Goal: Task Accomplishment & Management: Use online tool/utility

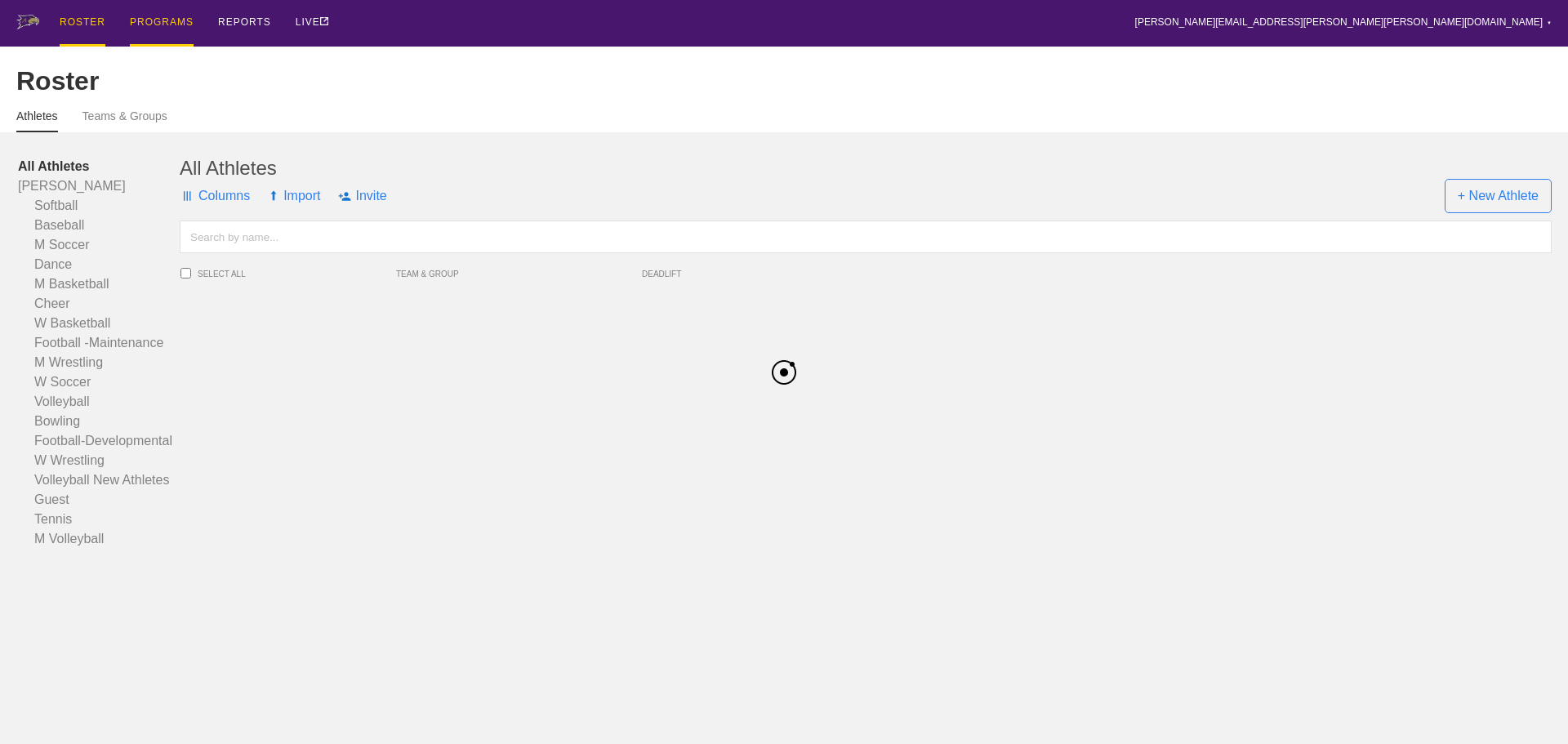
click at [173, 24] on div "PROGRAMS" at bounding box center [161, 23] width 64 height 46
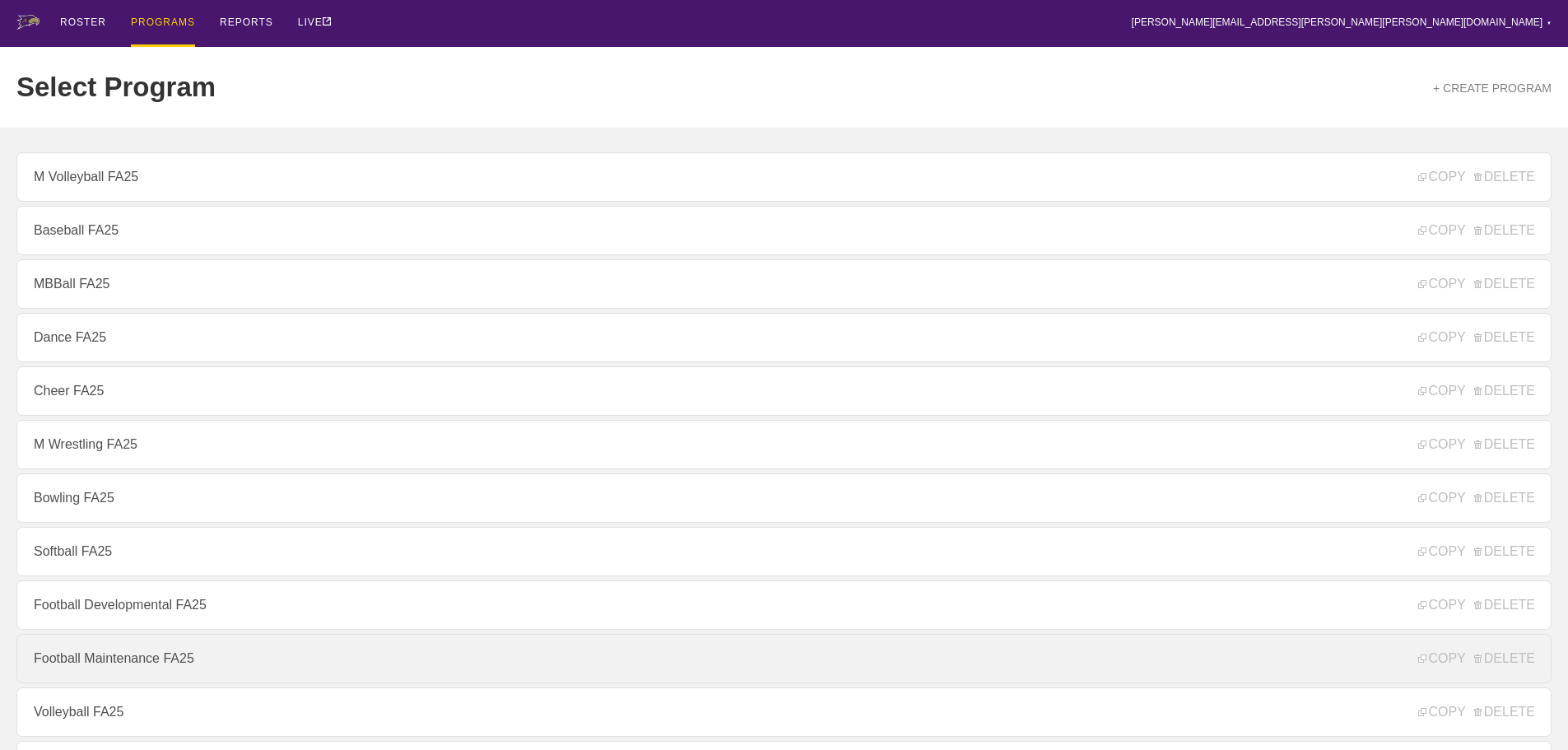
click at [120, 659] on link "Football Maintenance FA25" at bounding box center [784, 659] width 1535 height 50
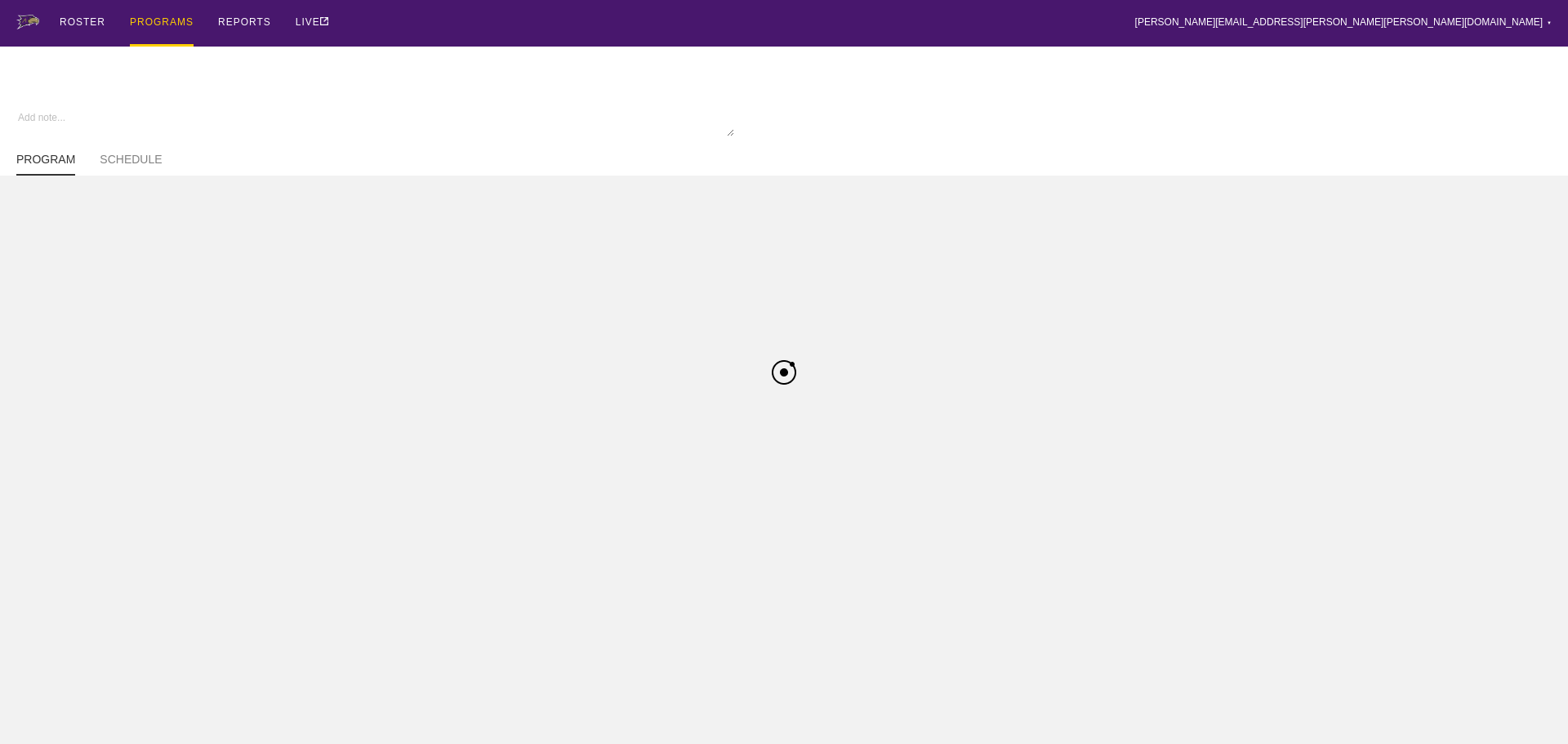
type textarea "x"
type input "Football Maintenance FA25"
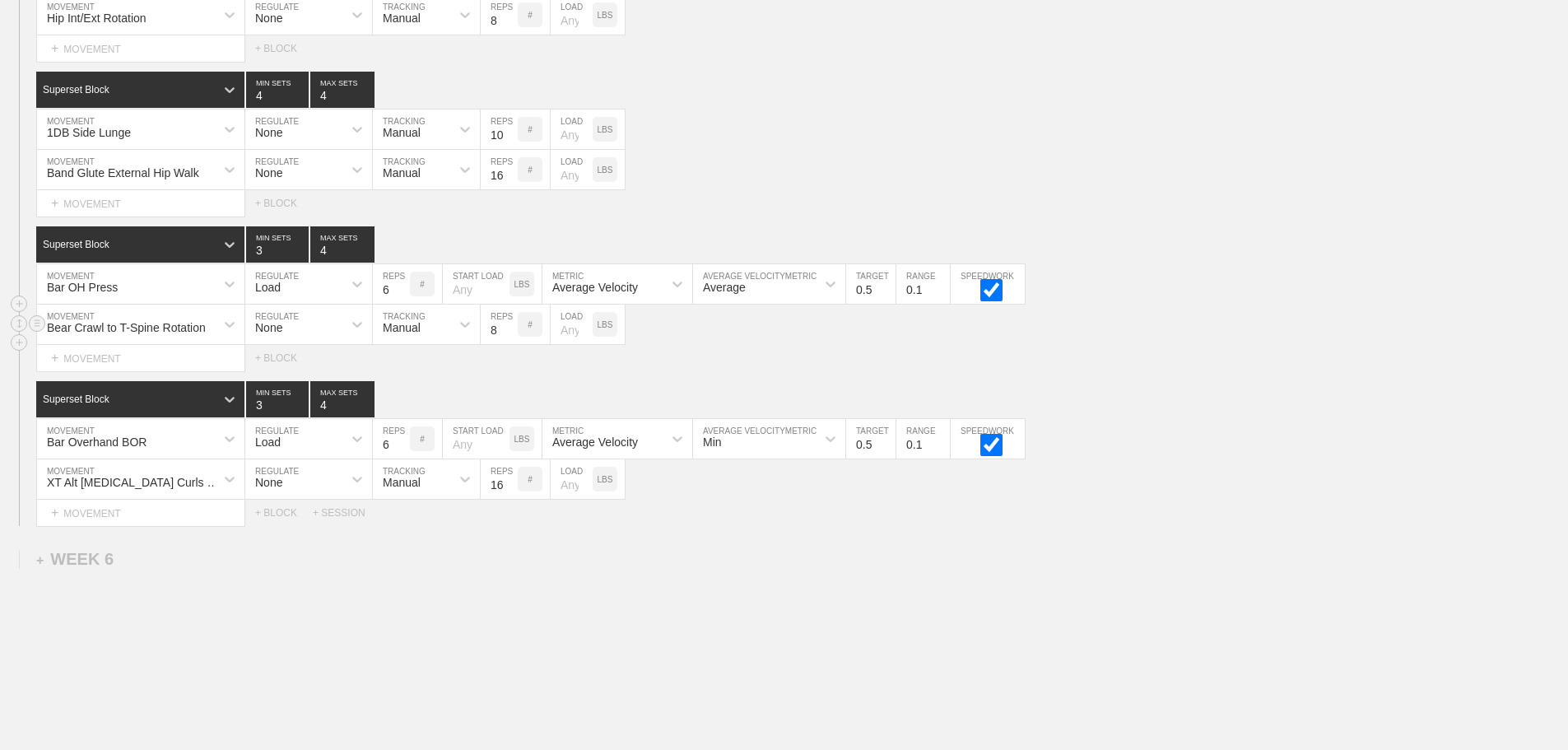
scroll to position [5443, 0]
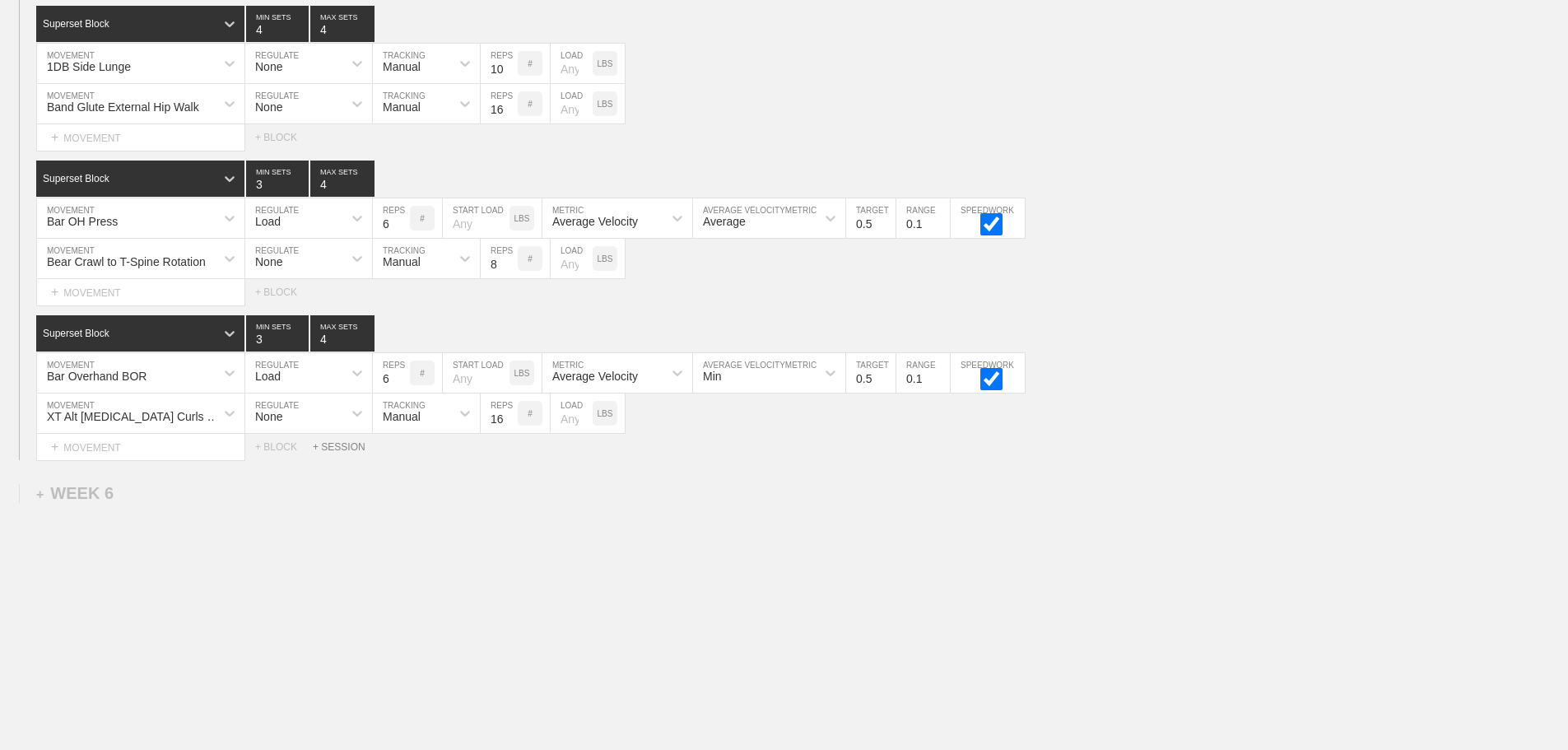
click at [330, 446] on div "+ SESSION" at bounding box center [345, 447] width 65 height 12
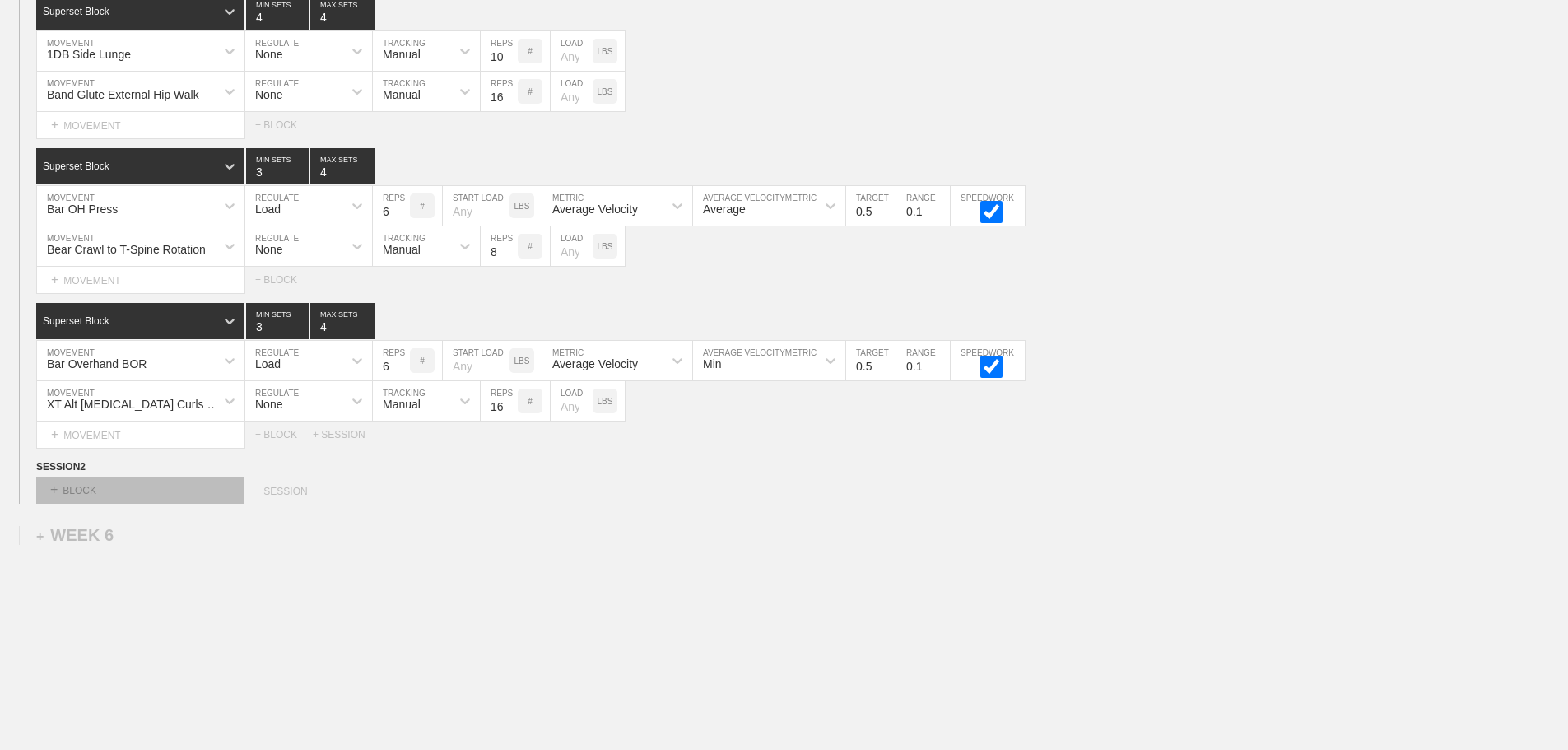
click at [81, 504] on div "+ BLOCK" at bounding box center [140, 490] width 207 height 27
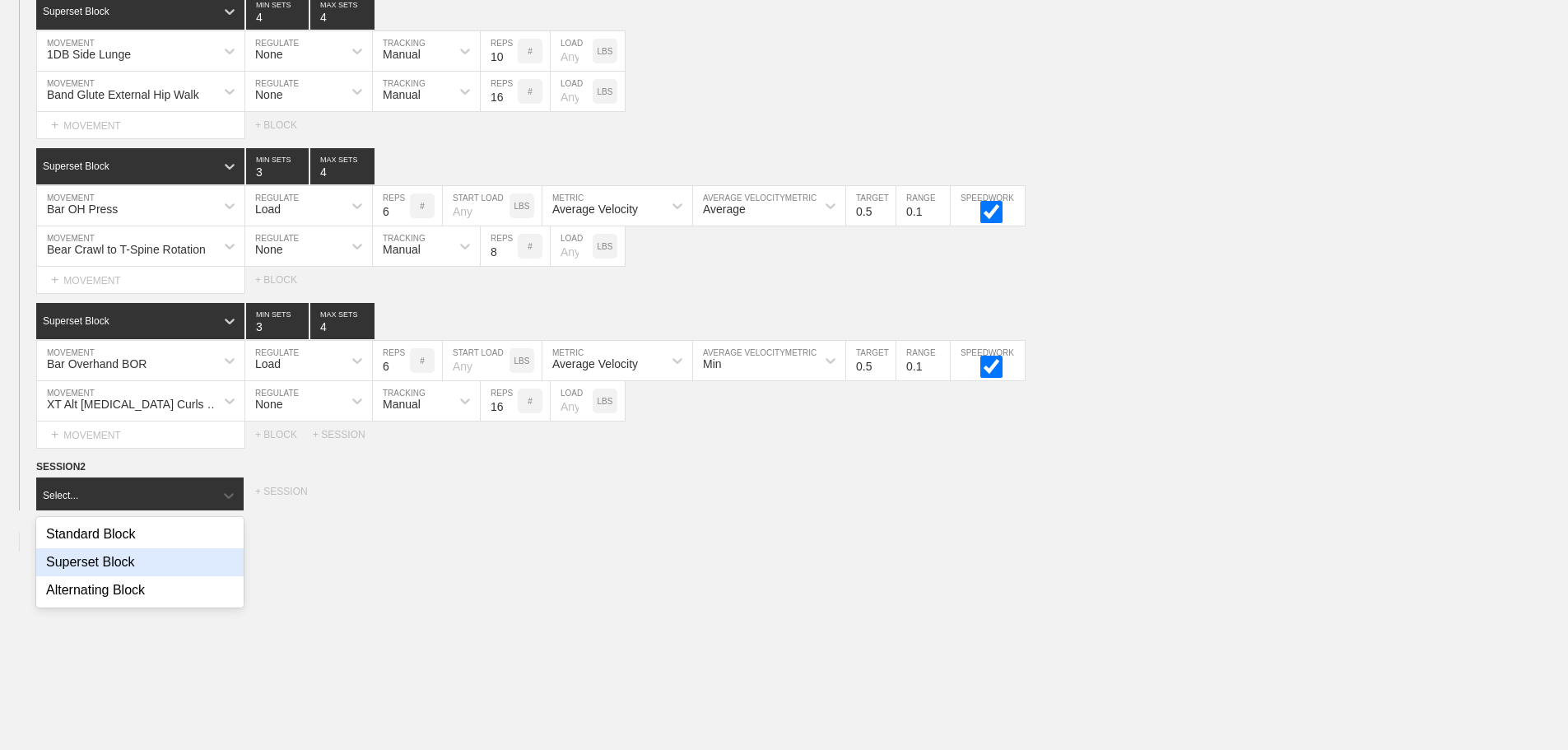
click at [99, 565] on div "Superset Block" at bounding box center [140, 562] width 207 height 28
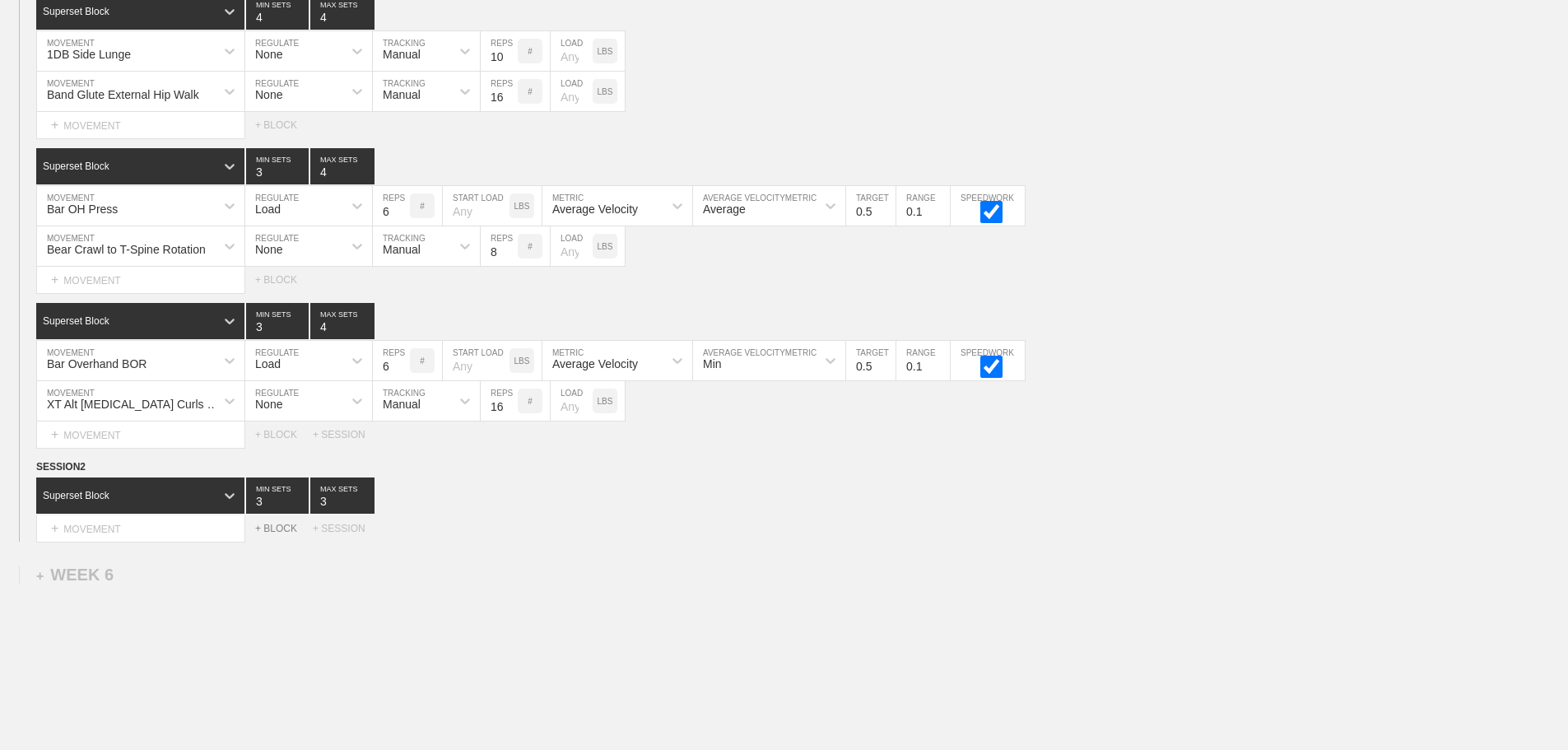
click at [269, 535] on div "+ BLOCK" at bounding box center [284, 529] width 58 height 12
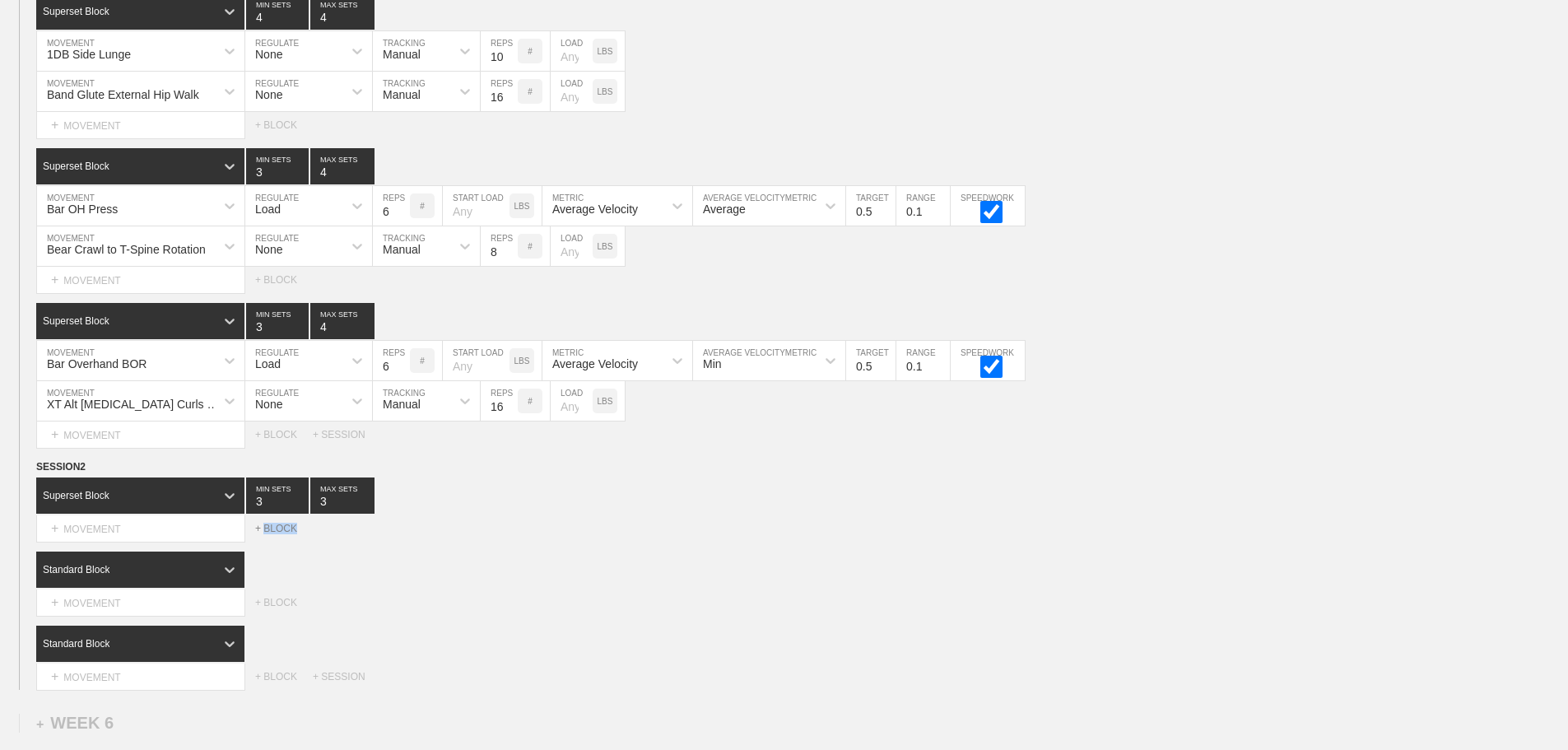
click at [269, 535] on div "+ BLOCK" at bounding box center [284, 529] width 58 height 12
click at [326, 513] on input "3" at bounding box center [342, 495] width 64 height 37
click at [280, 535] on div "+ BLOCK" at bounding box center [284, 529] width 58 height 12
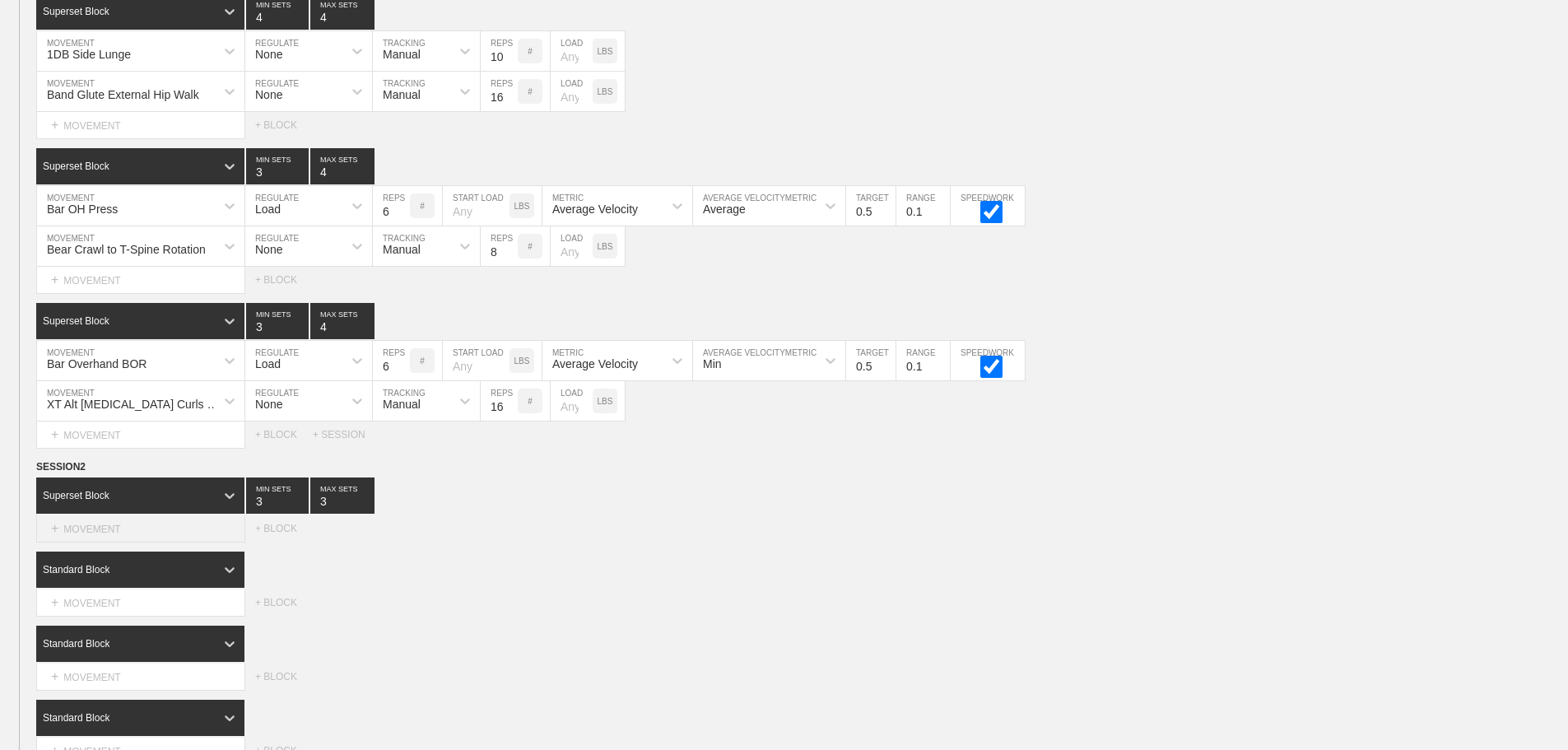
click at [148, 538] on div "+ MOVEMENT" at bounding box center [141, 529] width 209 height 27
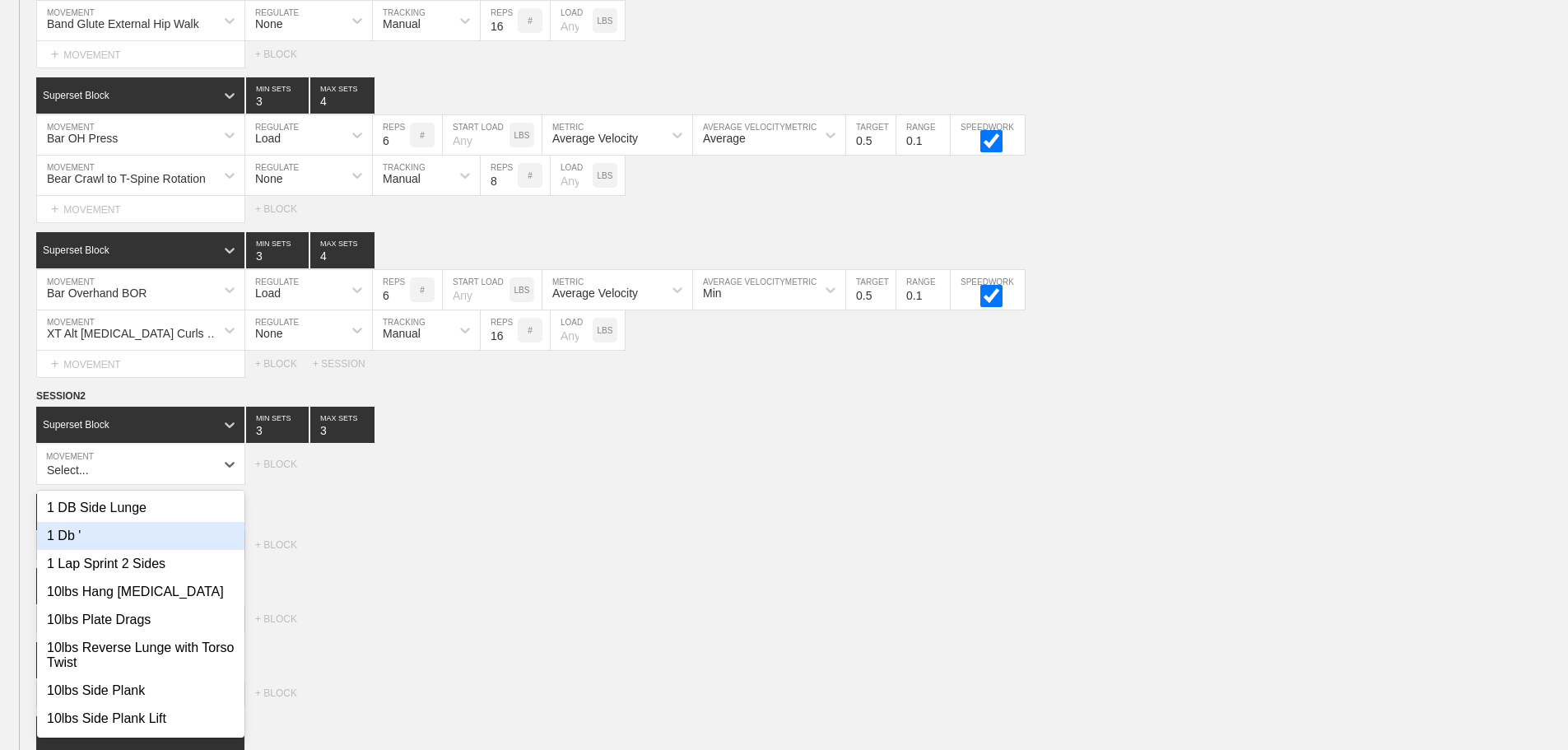
scroll to position [5521, 0]
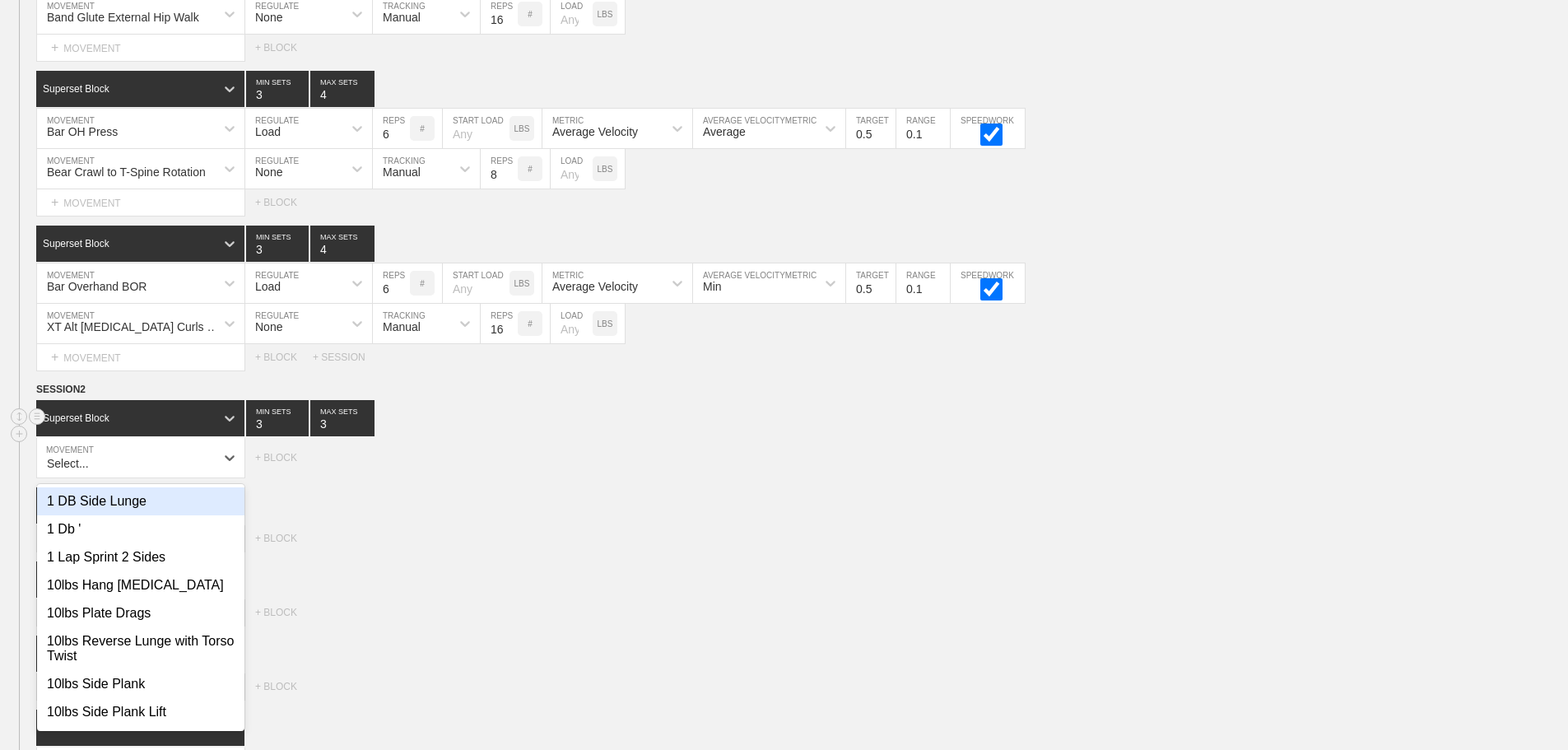
click at [134, 426] on div "Superset Block" at bounding box center [126, 418] width 179 height 15
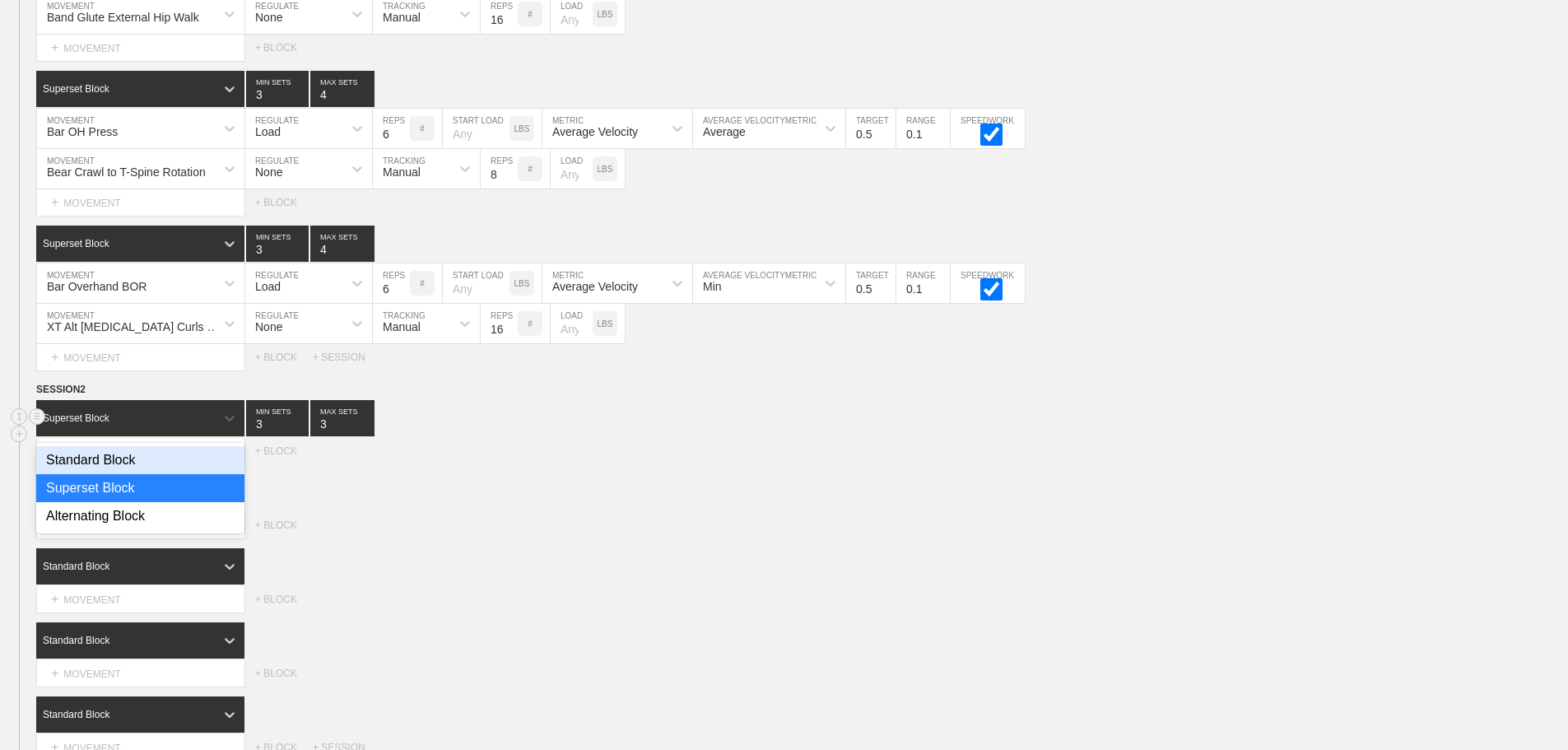
click at [129, 474] on div "Standard Block" at bounding box center [141, 460] width 208 height 28
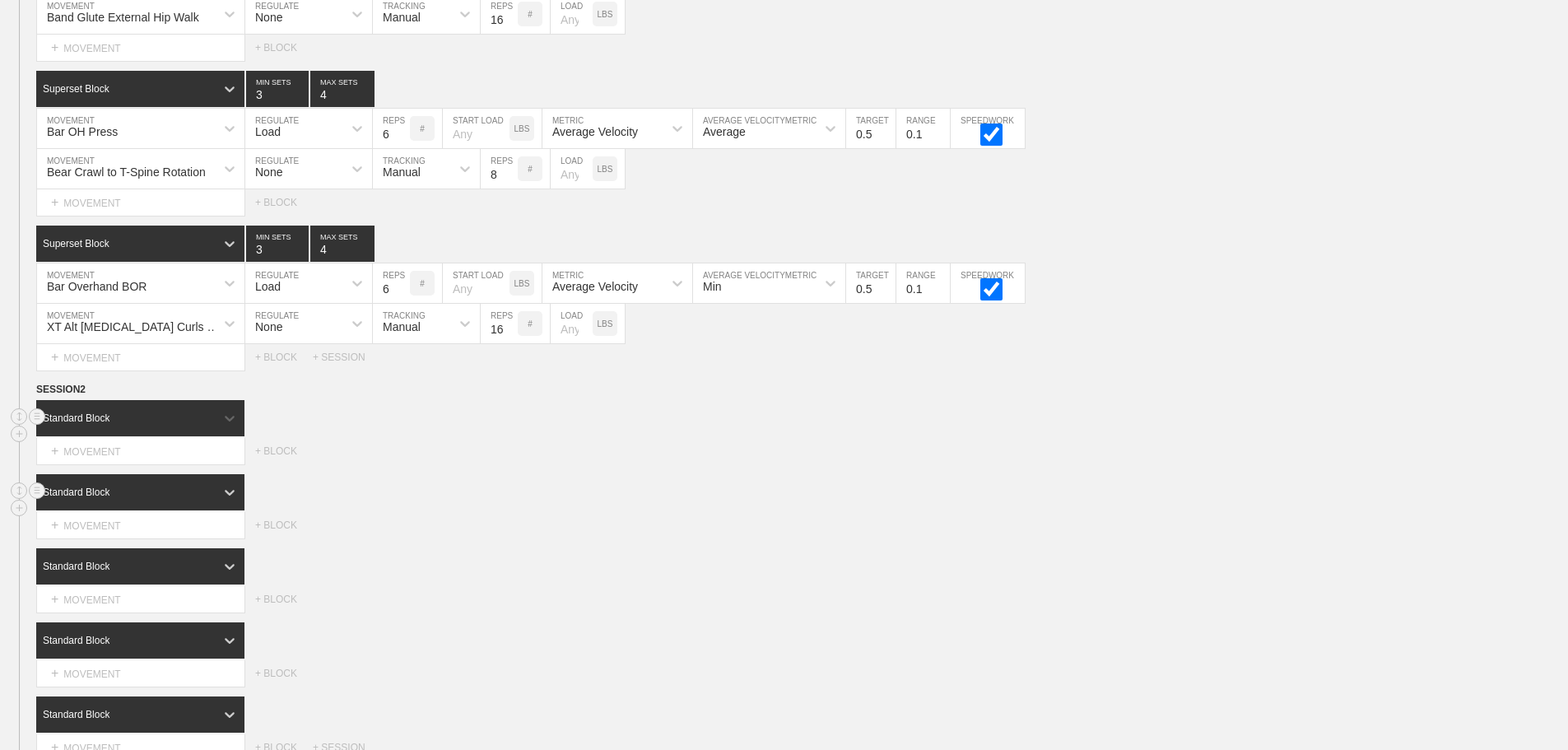
click at [129, 500] on div "Standard Block" at bounding box center [126, 492] width 179 height 15
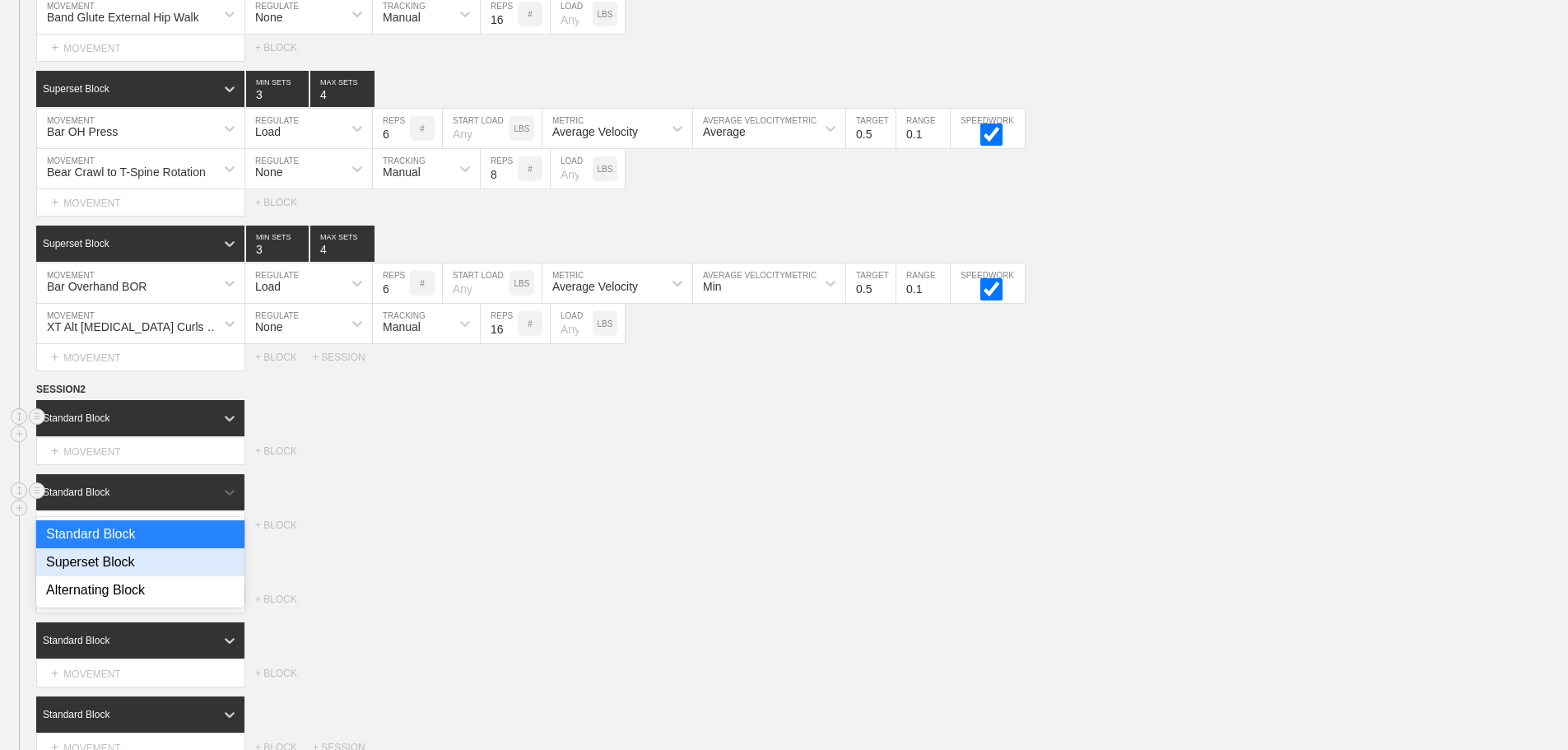
click at [132, 564] on div "Superset Block" at bounding box center [141, 562] width 208 height 28
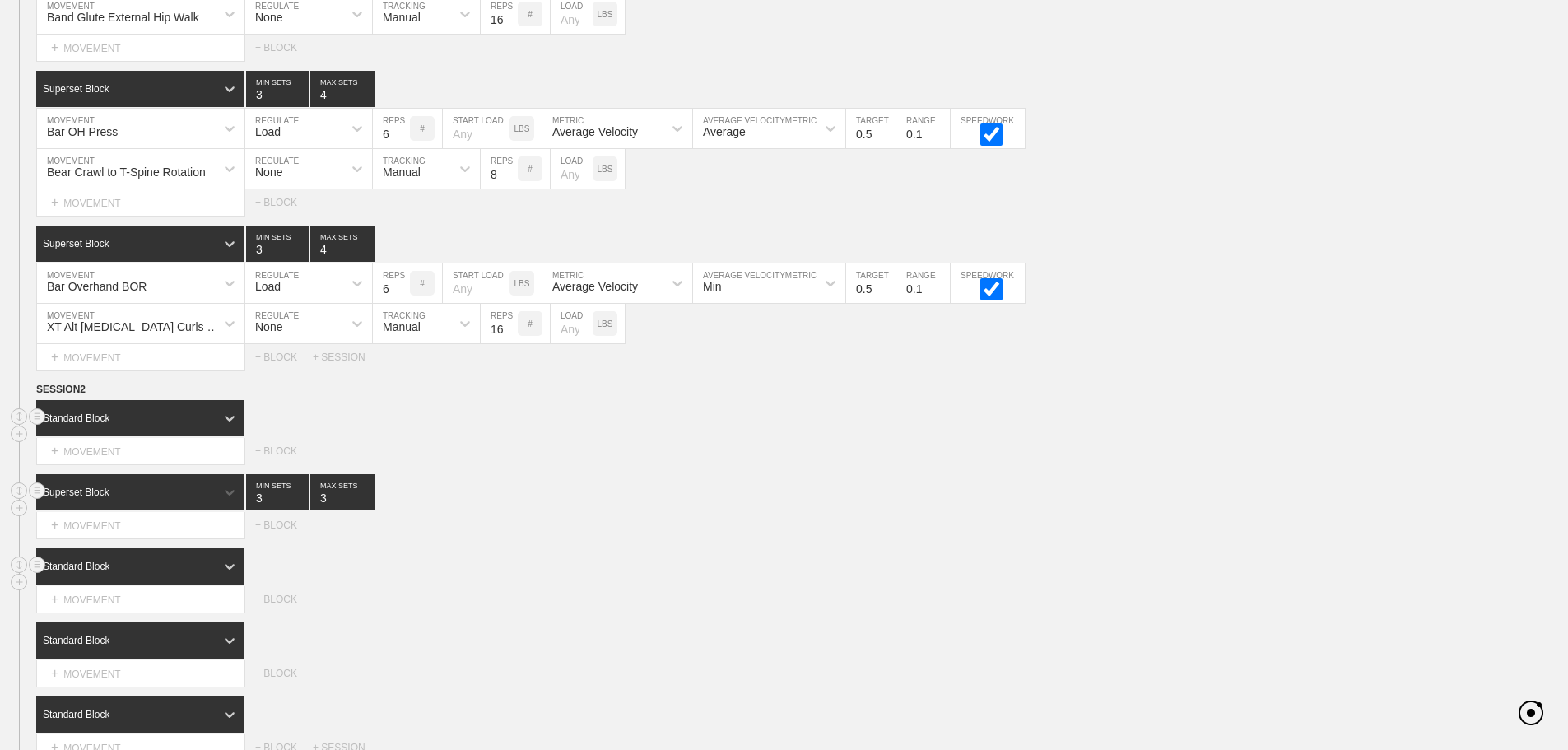
click at [133, 564] on div "Standard Block" at bounding box center [141, 566] width 208 height 37
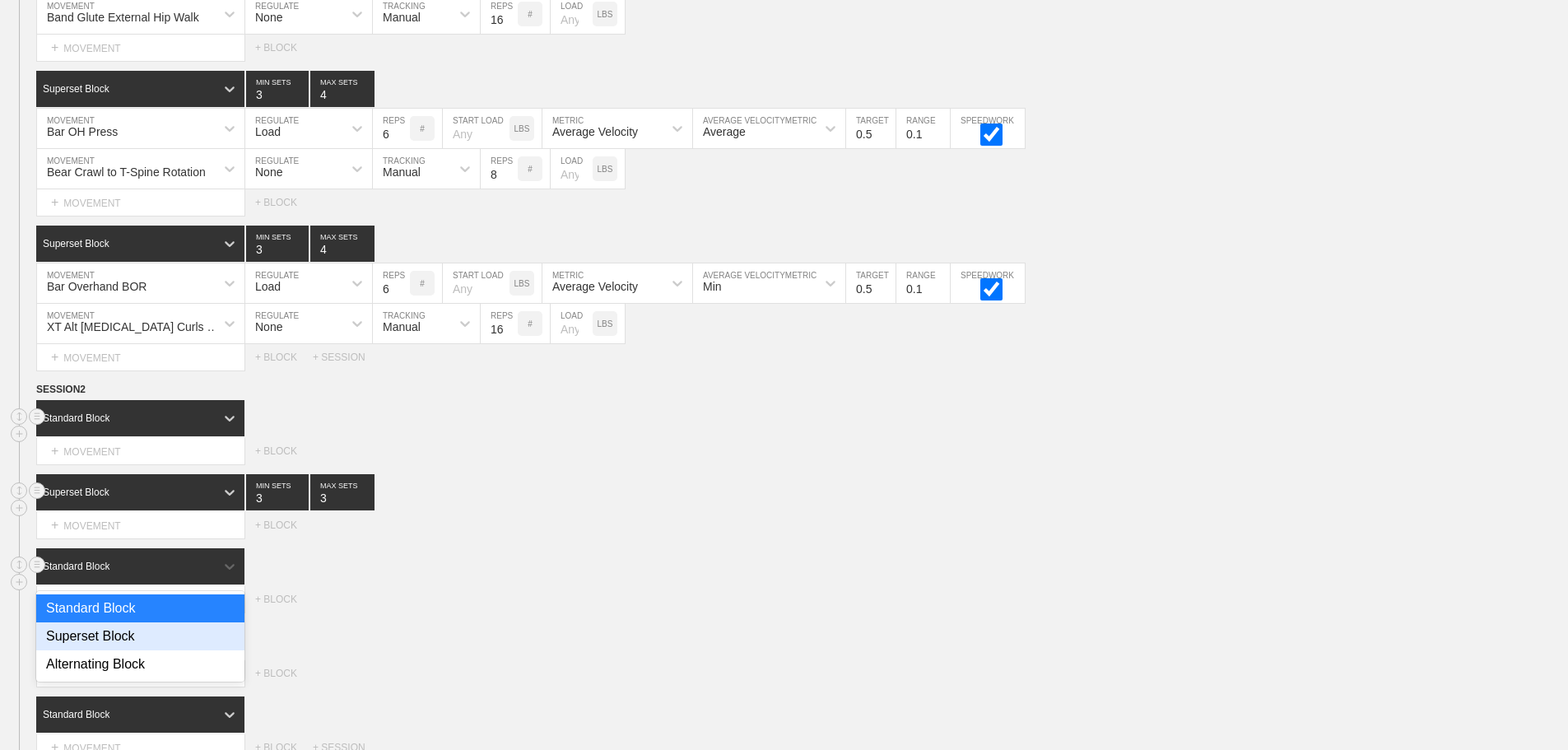
click at [117, 645] on div "Superset Block" at bounding box center [141, 637] width 208 height 28
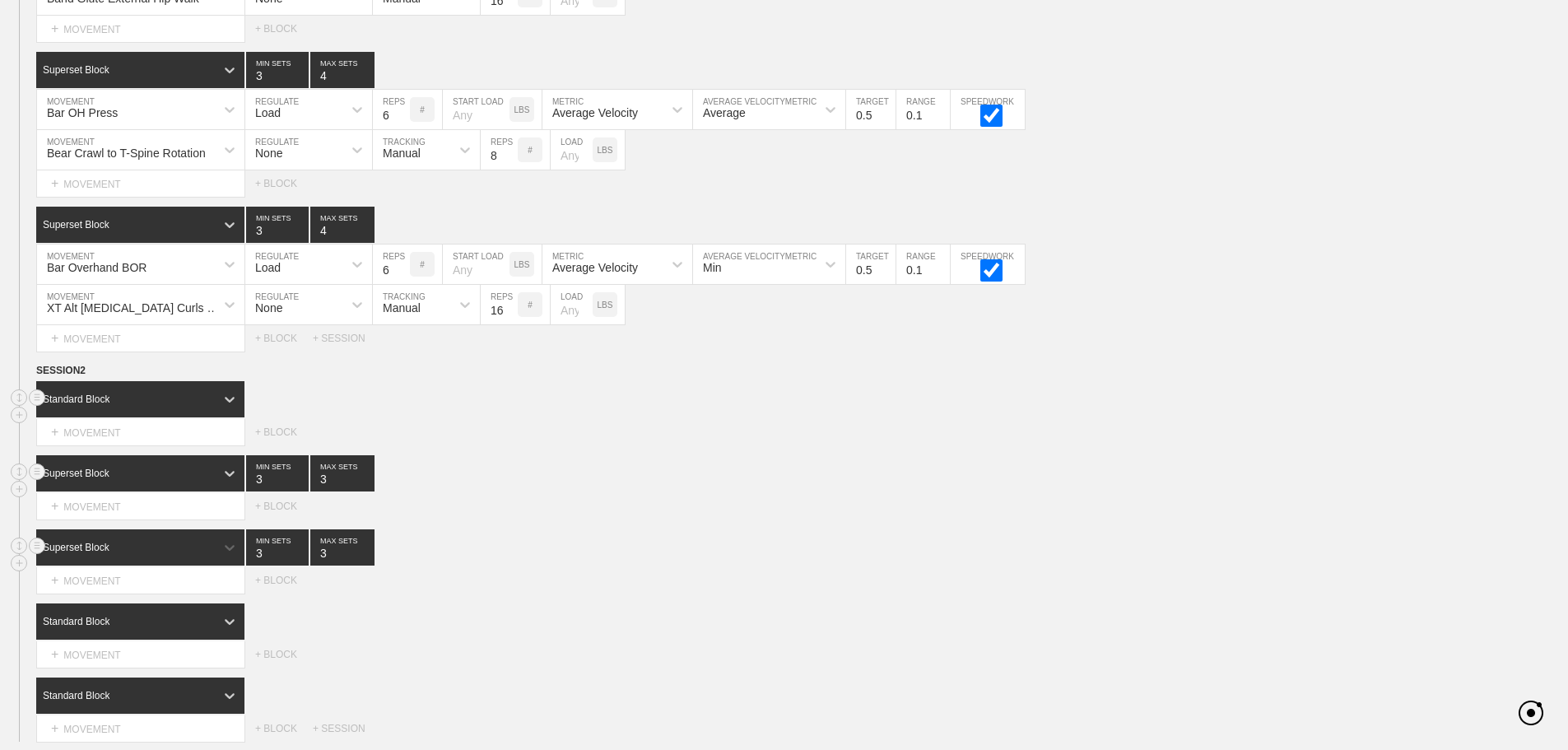
click at [117, 640] on div "Standard Block" at bounding box center [141, 622] width 208 height 37
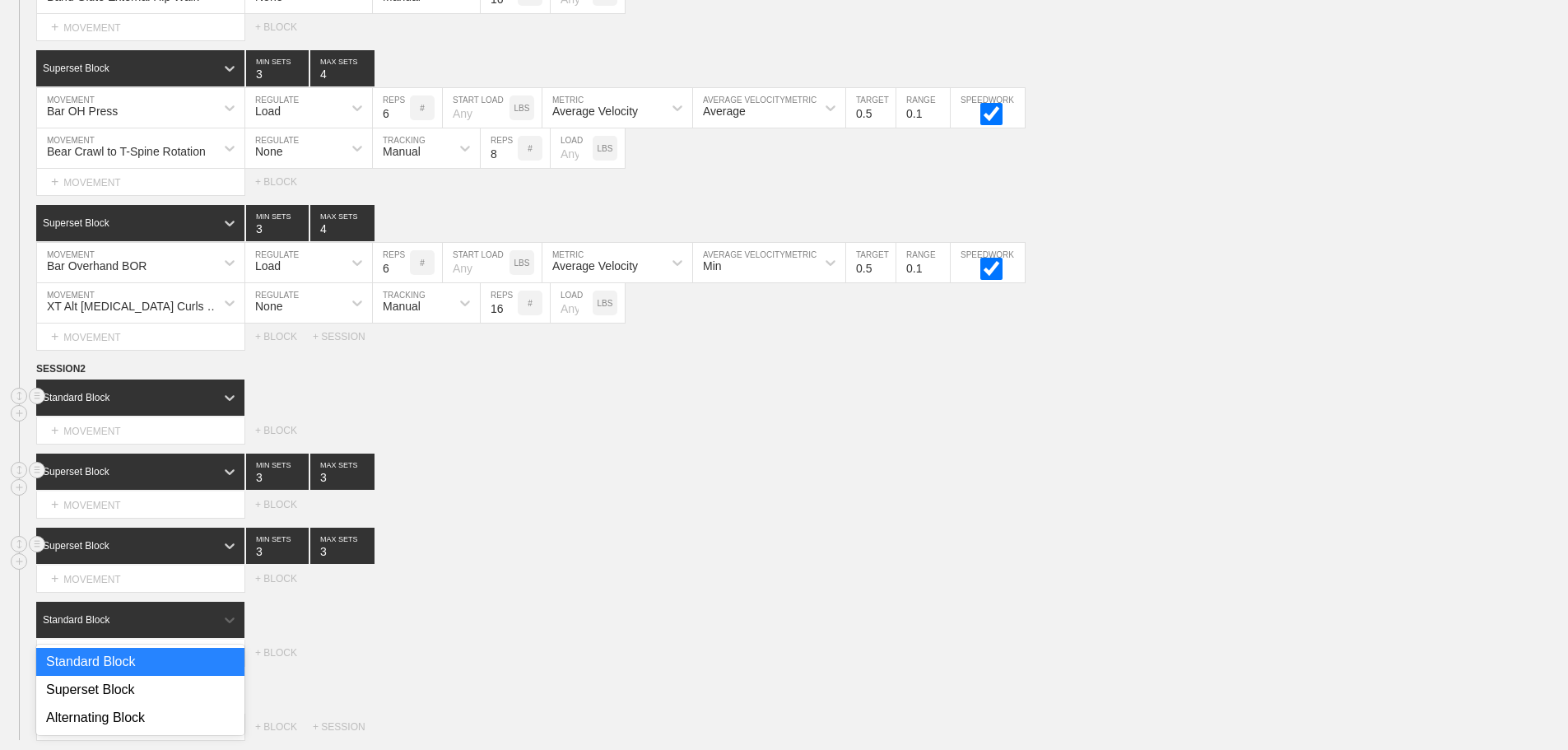
scroll to position [5546, 0]
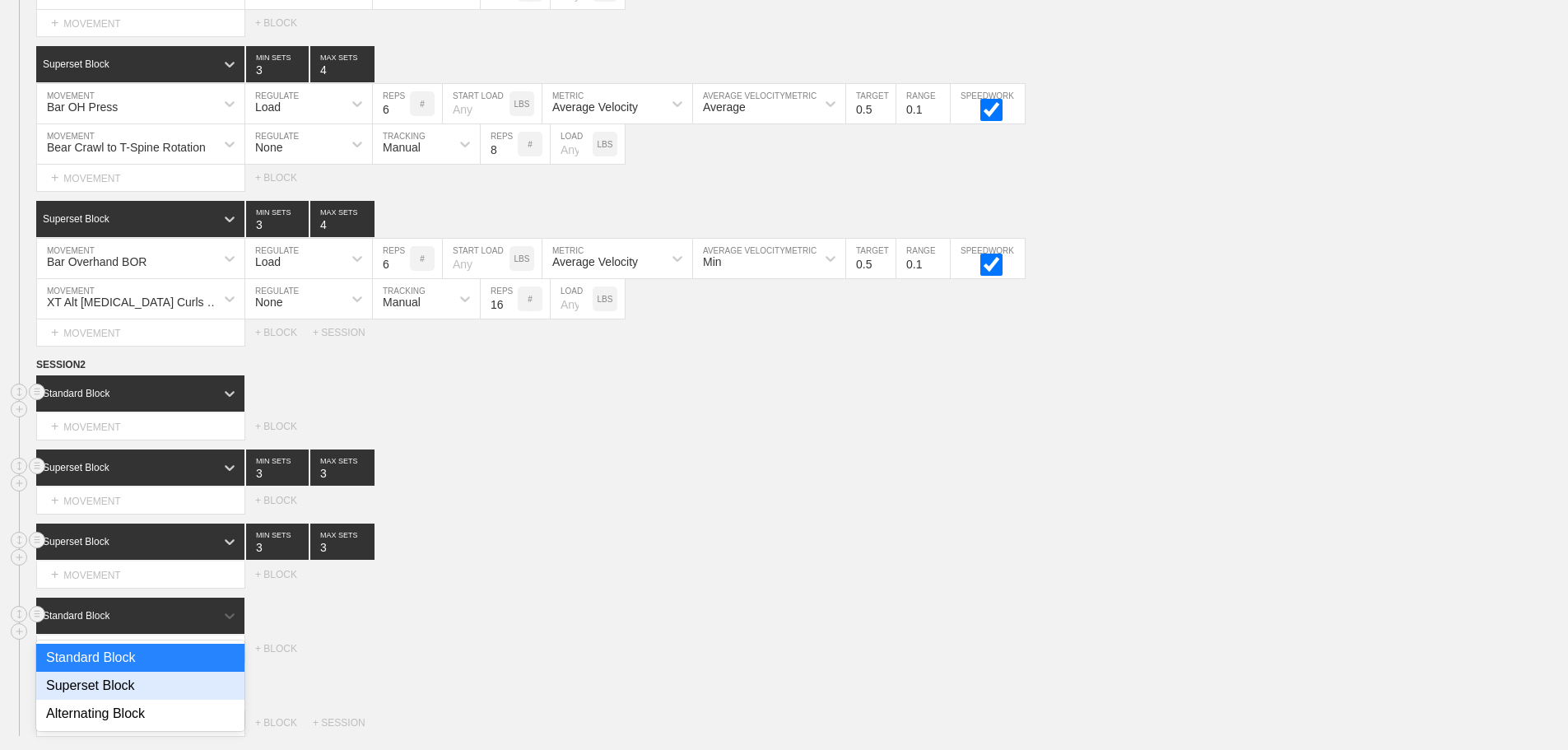
click at [114, 700] on div "Superset Block" at bounding box center [141, 686] width 208 height 28
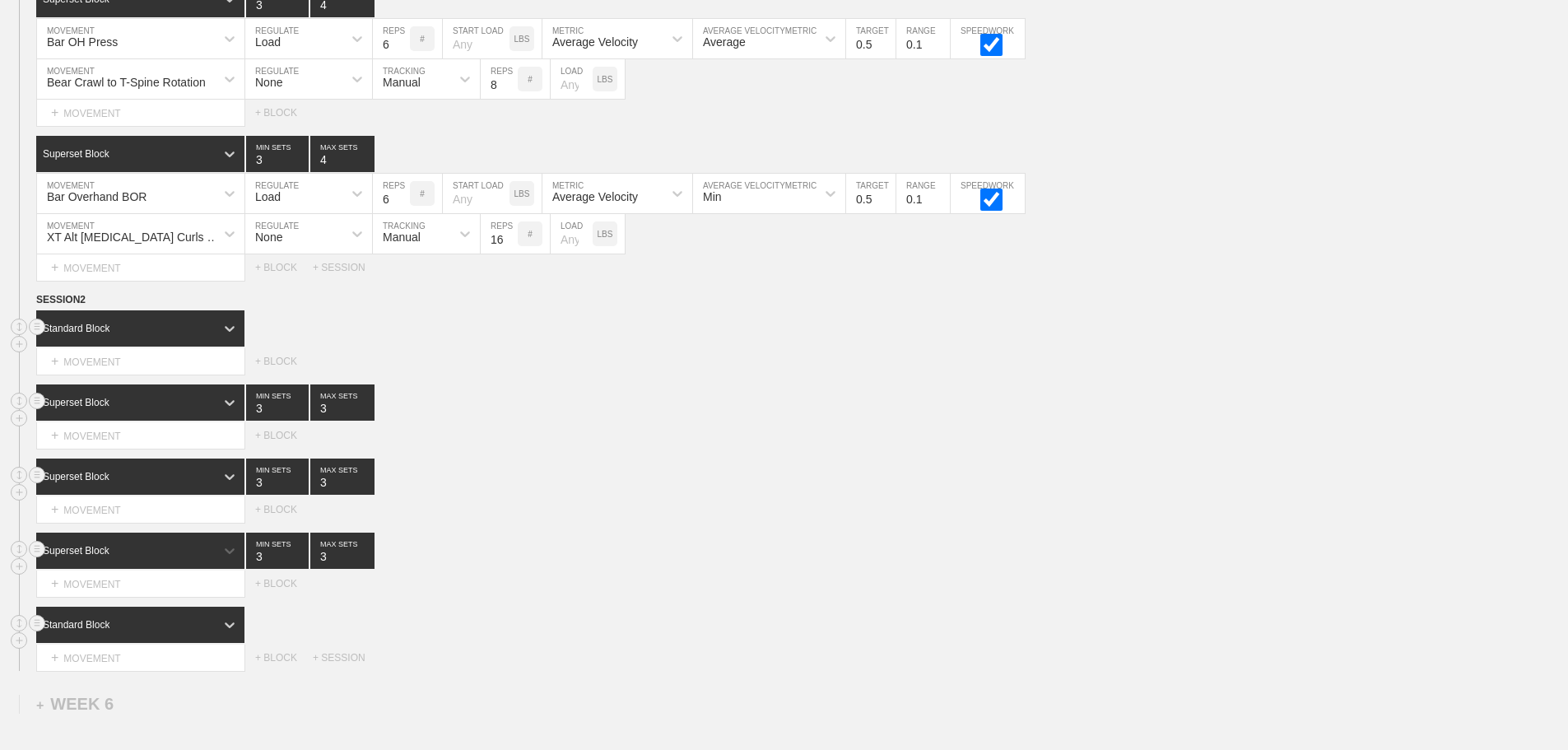
click at [131, 643] on div "Standard Block" at bounding box center [142, 625] width 210 height 37
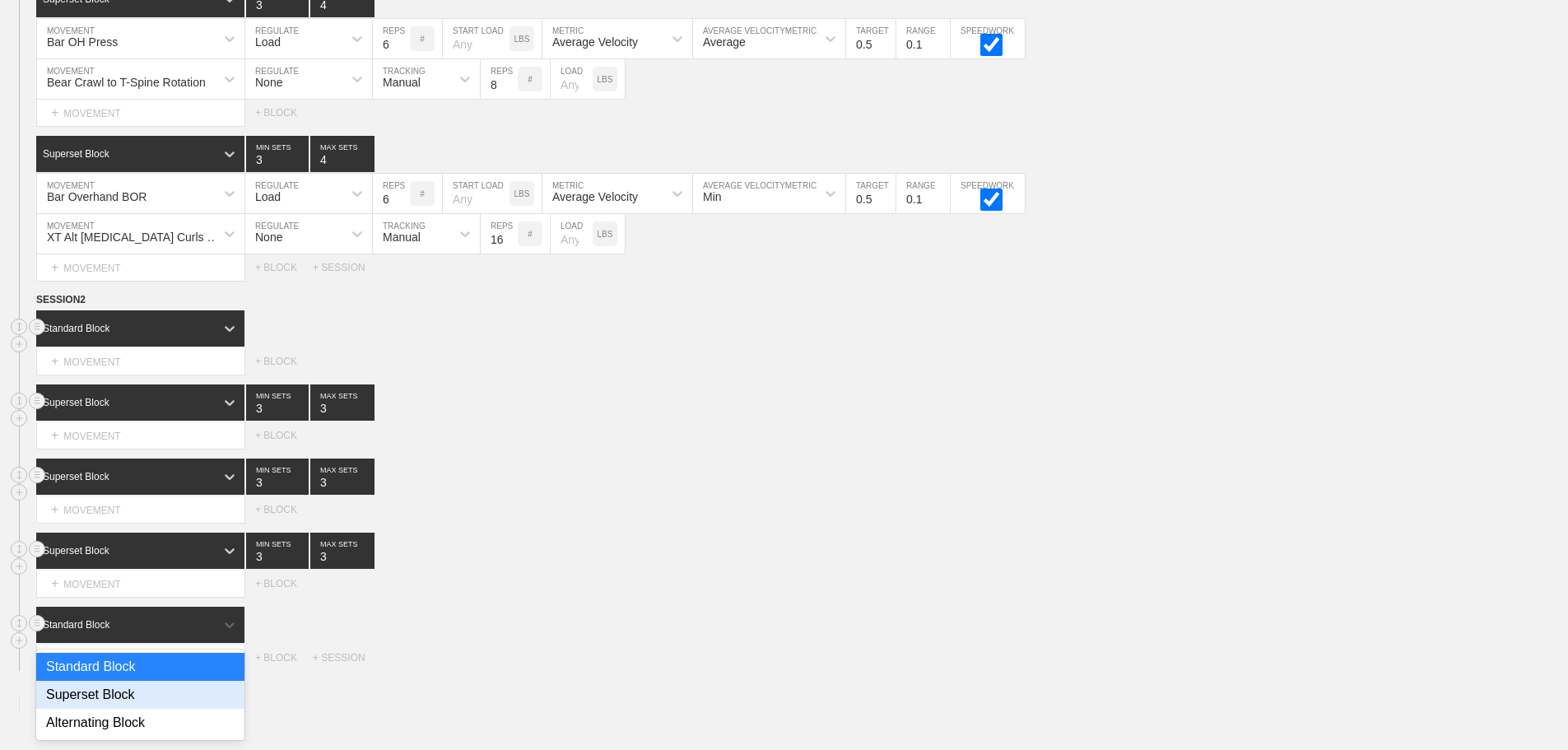
scroll to position [5620, 0]
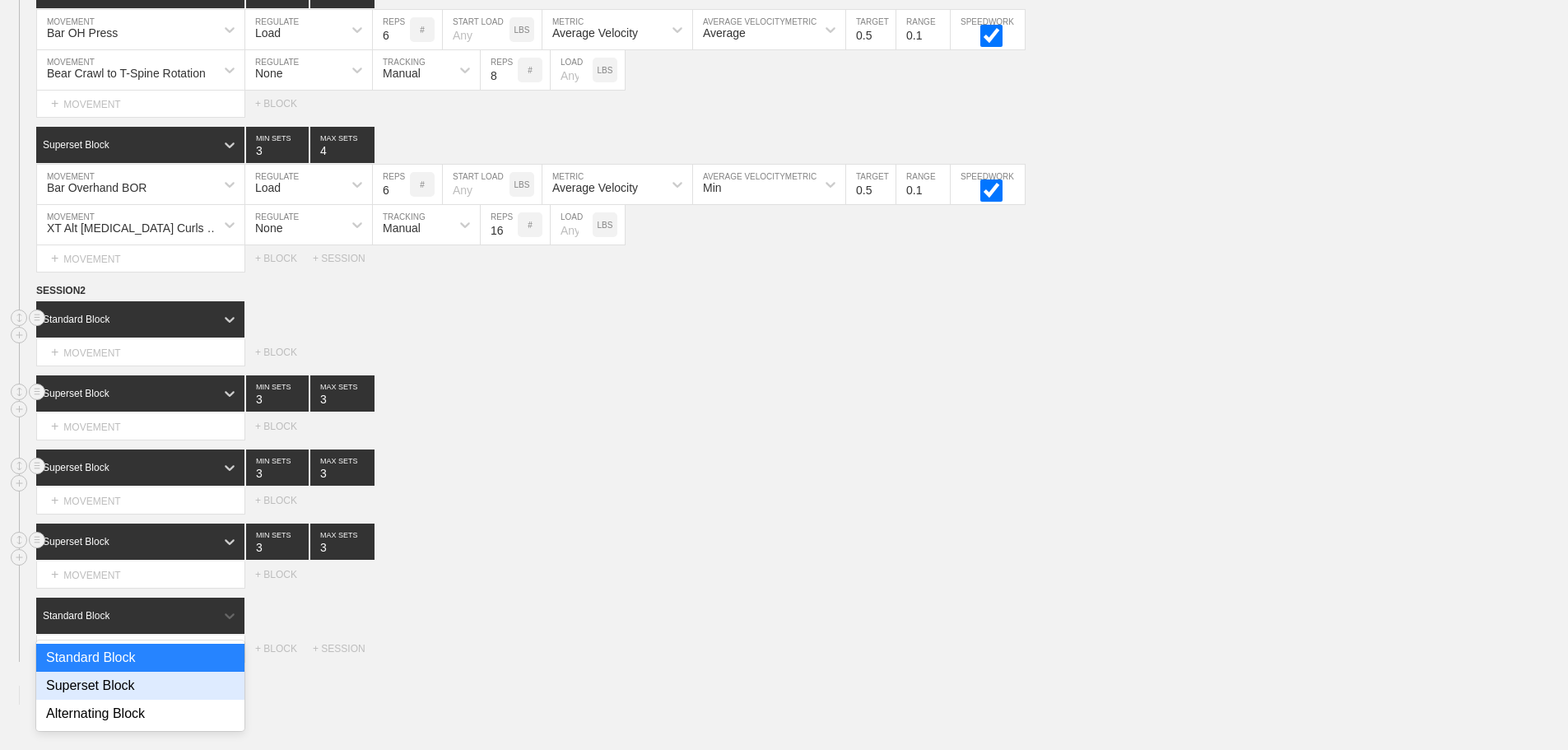
click at [133, 694] on div "Superset Block" at bounding box center [141, 686] width 208 height 28
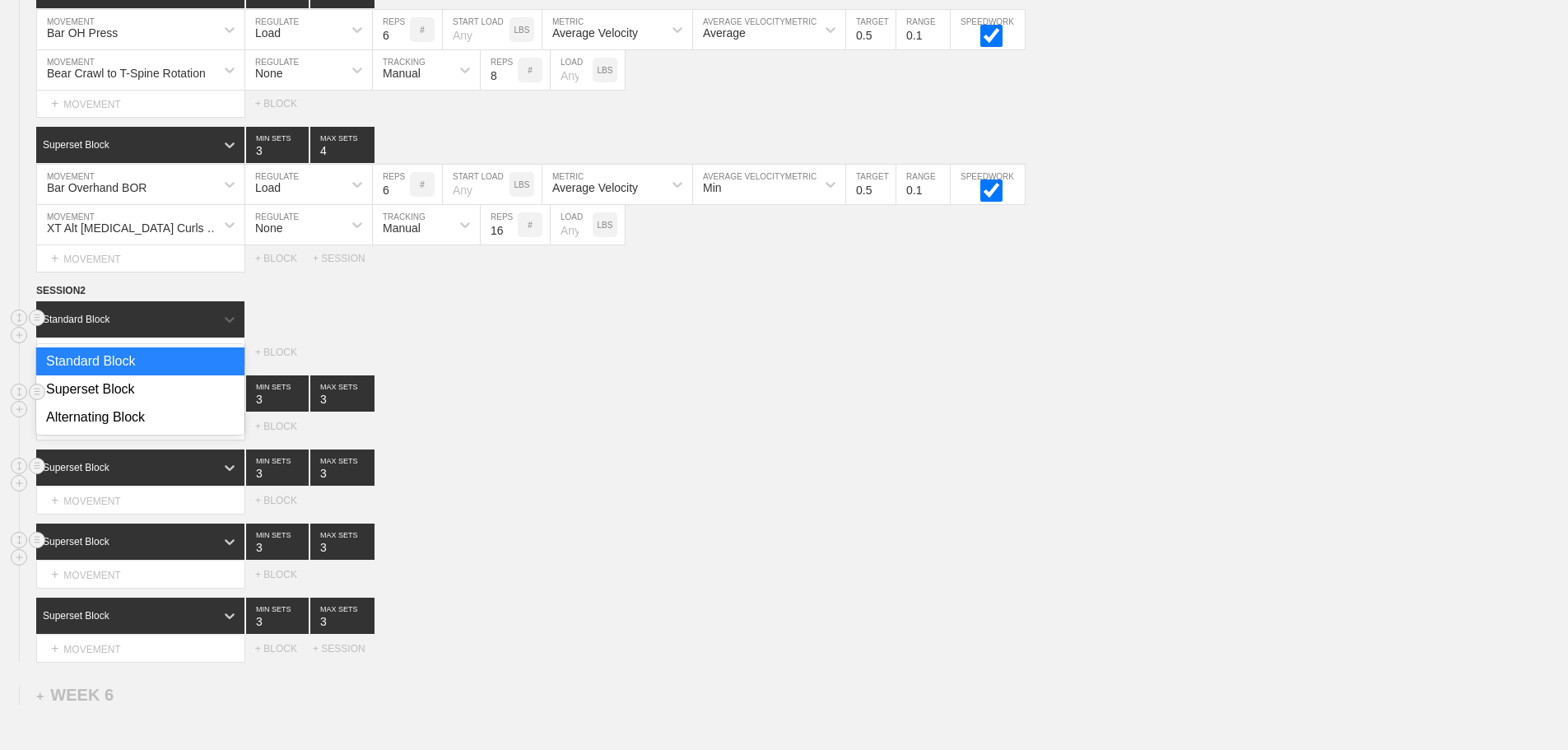
click at [186, 327] on div "Standard Block" at bounding box center [126, 319] width 179 height 15
click at [140, 366] on div "Standard Block" at bounding box center [141, 361] width 208 height 28
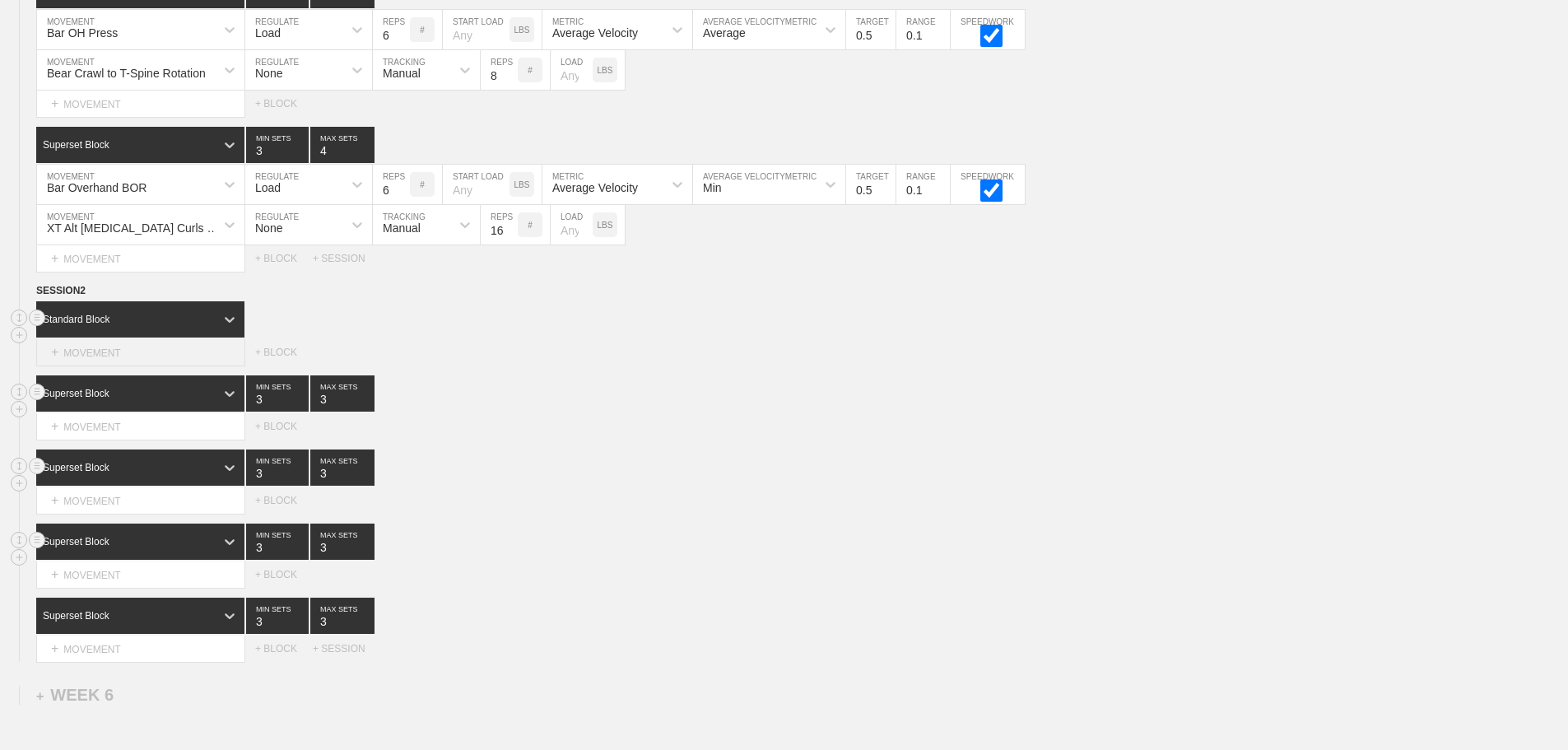
click at [111, 362] on div "+ MOVEMENT" at bounding box center [141, 352] width 209 height 27
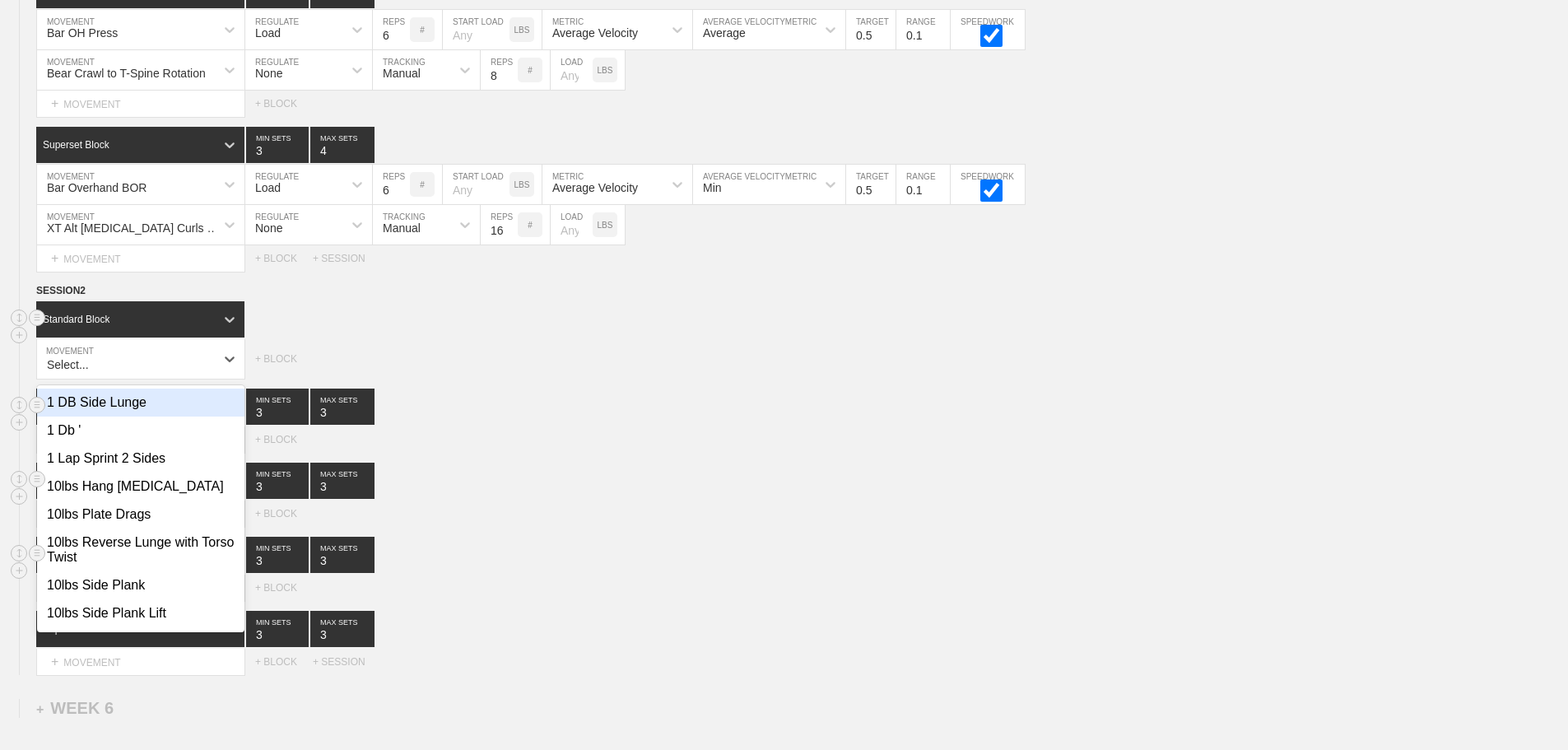
click at [675, 354] on div "option 1 DB Side Lunge focused, 1 of 800. 800 results available. Select is focu…" at bounding box center [784, 359] width 1568 height 40
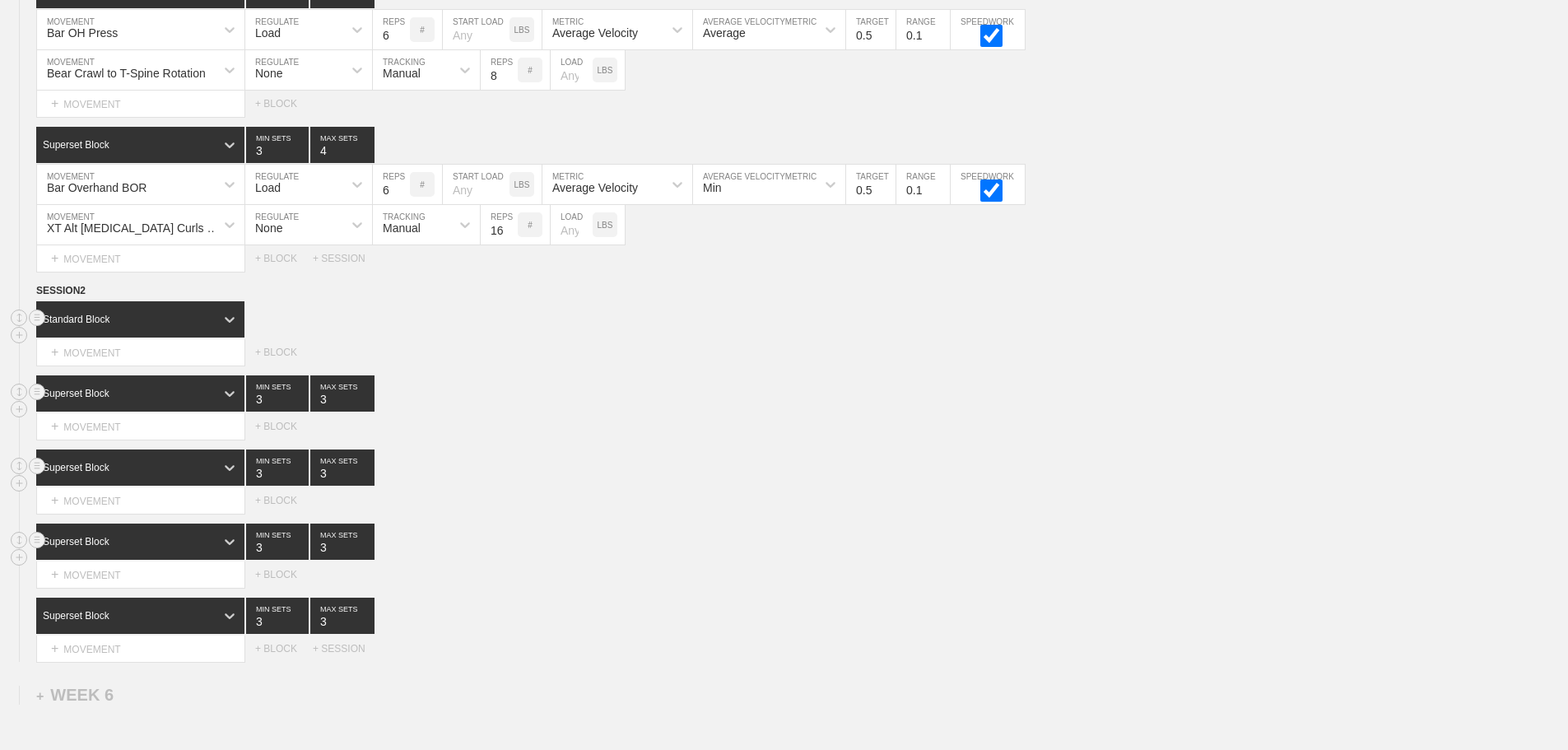
click at [259, 411] on input "3" at bounding box center [277, 394] width 62 height 37
click at [145, 355] on div "+ MOVEMENT" at bounding box center [141, 352] width 209 height 27
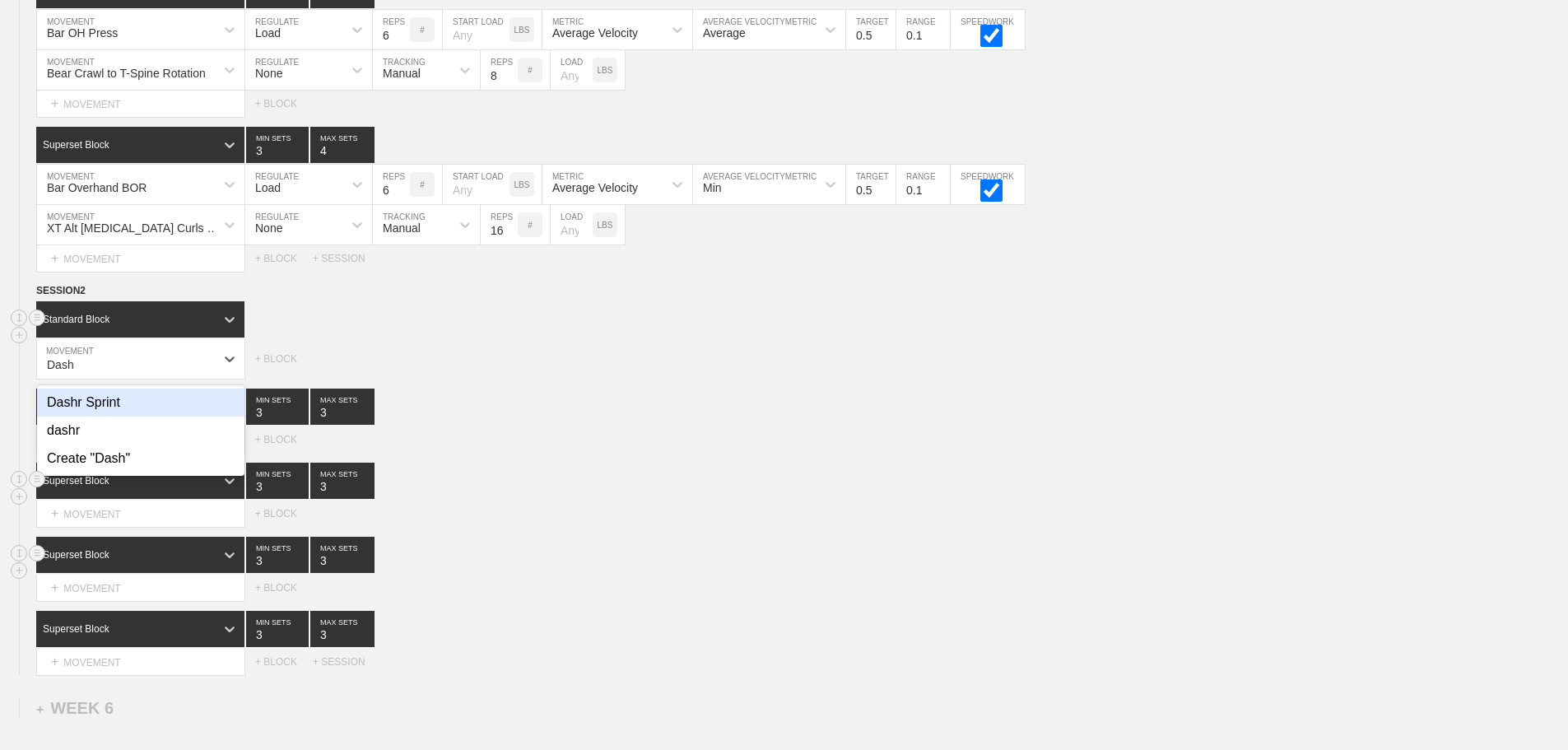
click at [113, 409] on div "Dashr Sprint" at bounding box center [140, 403] width 207 height 28
type input "Dash"
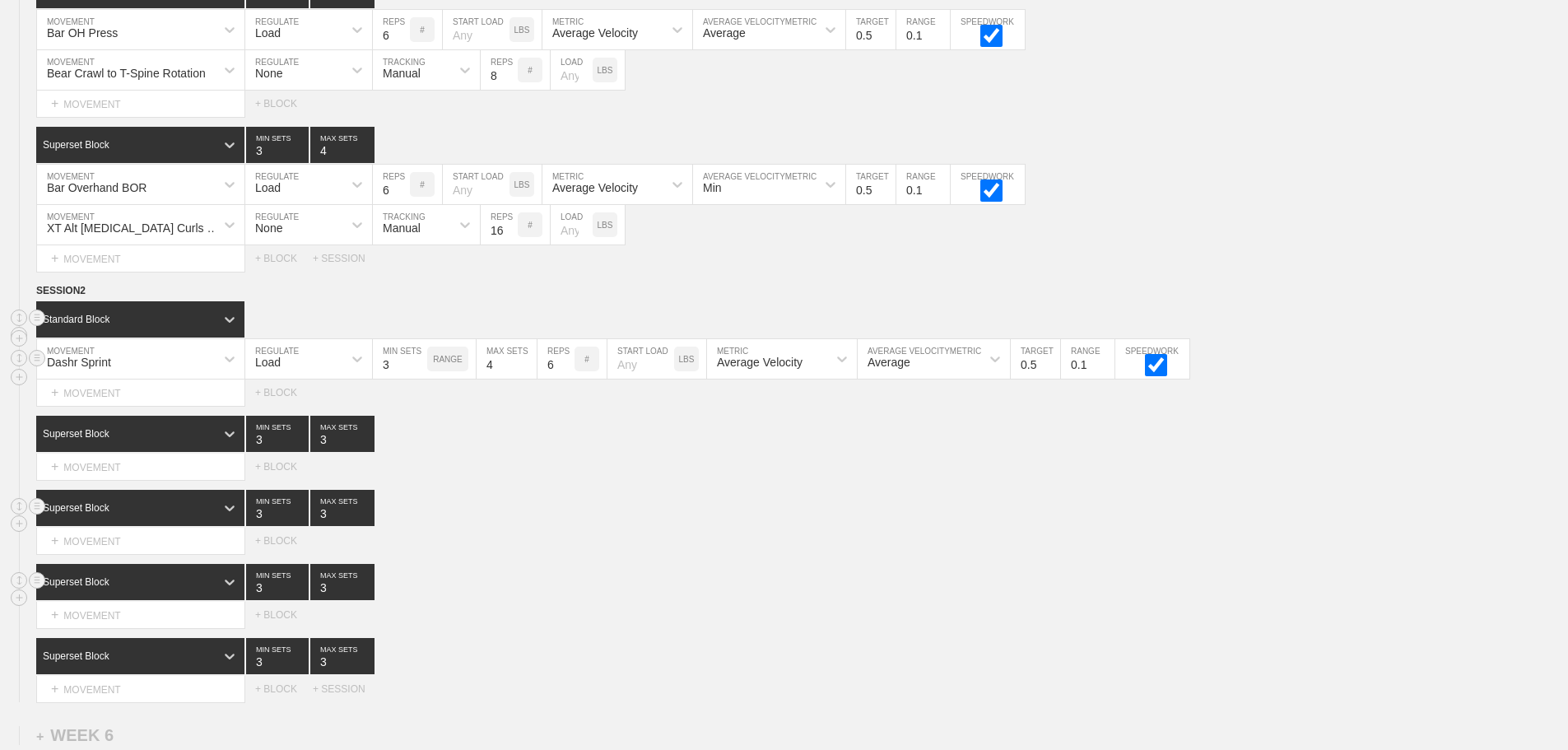
click at [383, 376] on input "3" at bounding box center [400, 359] width 55 height 40
click at [333, 373] on div "Load" at bounding box center [294, 359] width 97 height 28
click at [332, 409] on div "None" at bounding box center [308, 403] width 127 height 28
click at [419, 369] on div "Sensor" at bounding box center [401, 362] width 37 height 13
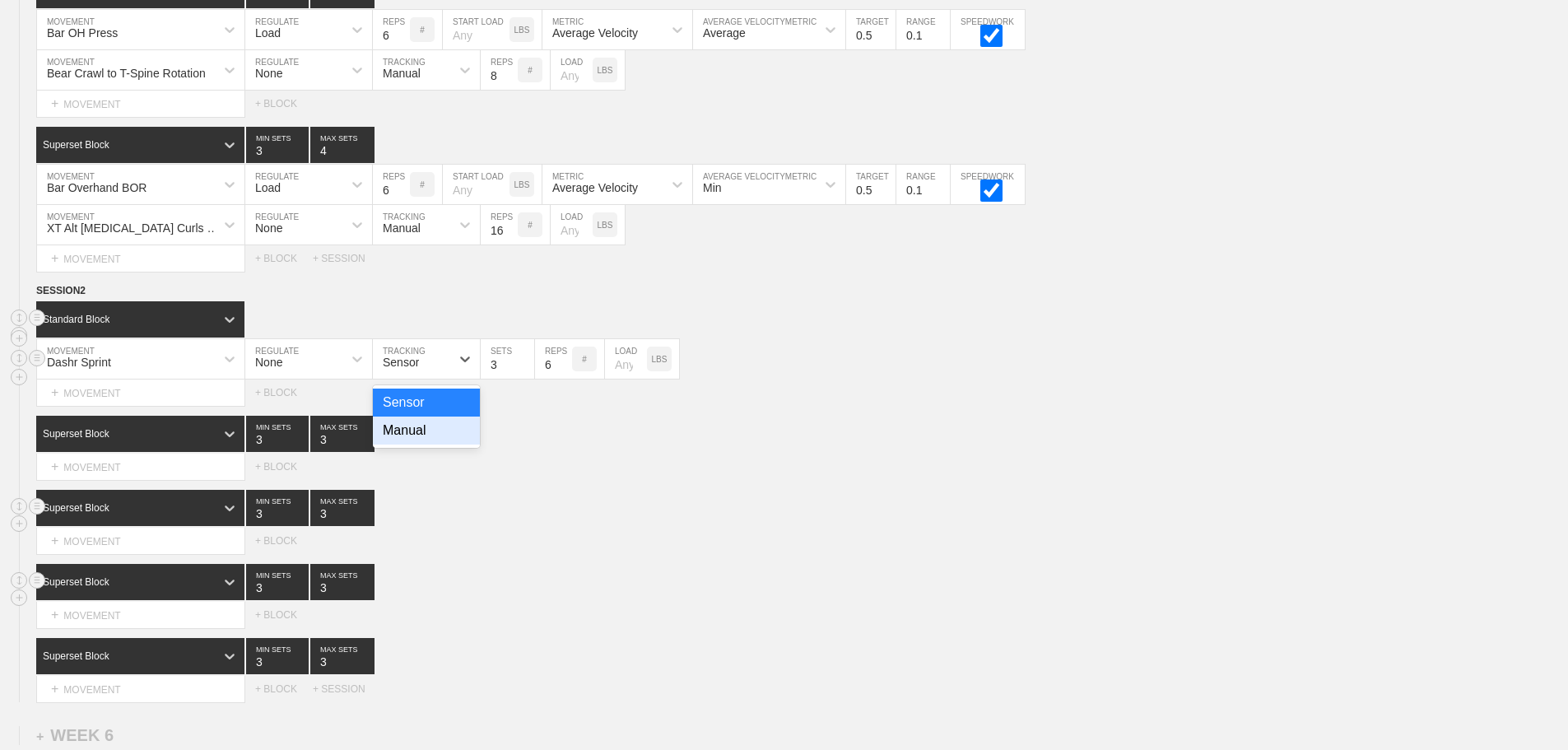
click at [423, 444] on div "Manual" at bounding box center [426, 431] width 107 height 28
click at [490, 379] on input "3" at bounding box center [508, 359] width 54 height 40
type input "1"
click at [550, 373] on input "6" at bounding box center [553, 359] width 37 height 40
type input "1"
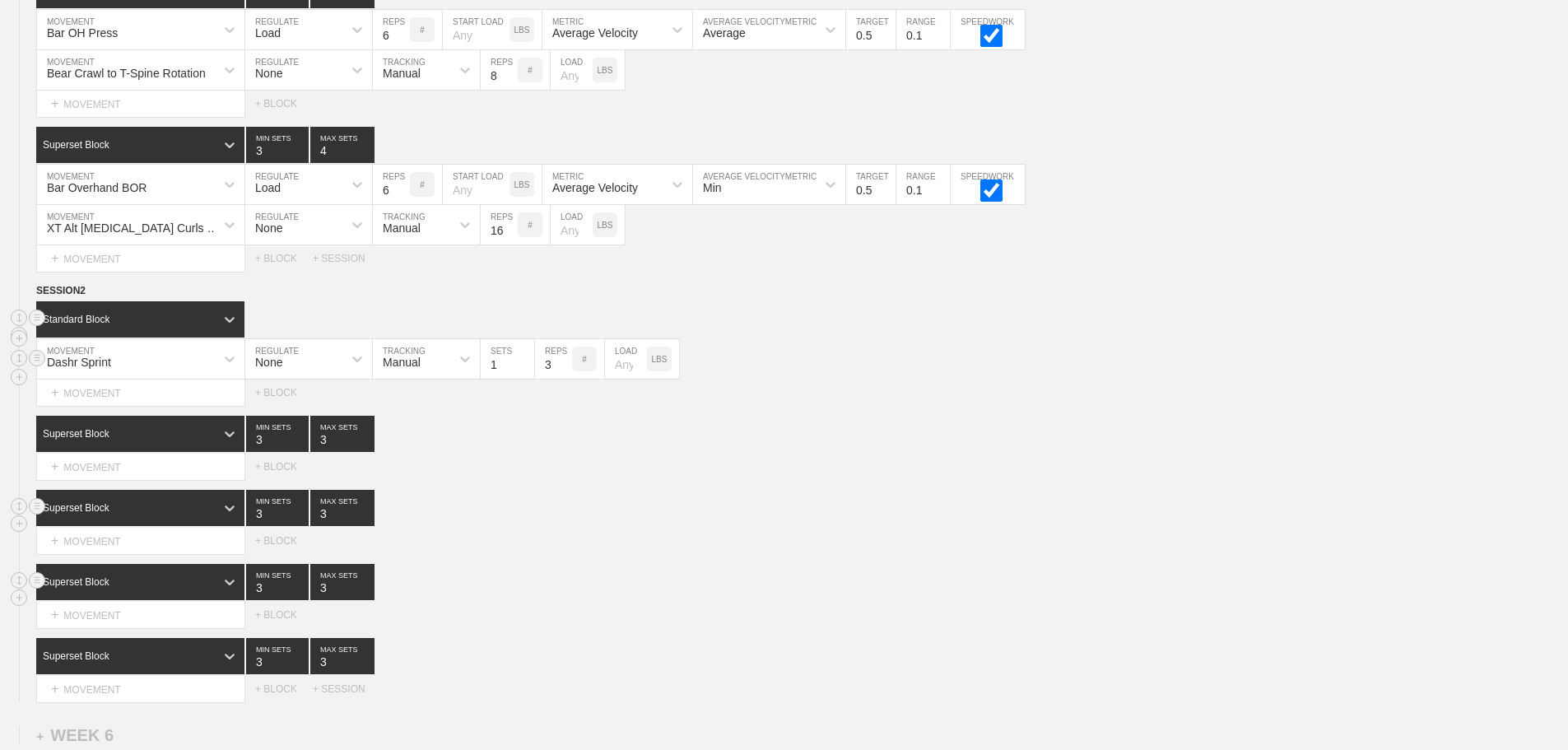
type input "3"
type input "10"
click at [948, 370] on div "Dashr Sprint MOVEMENT None REGULATE Manual TRACKING 1 SETS 3 REPS # 10 LOAD LBS" at bounding box center [784, 359] width 1568 height 41
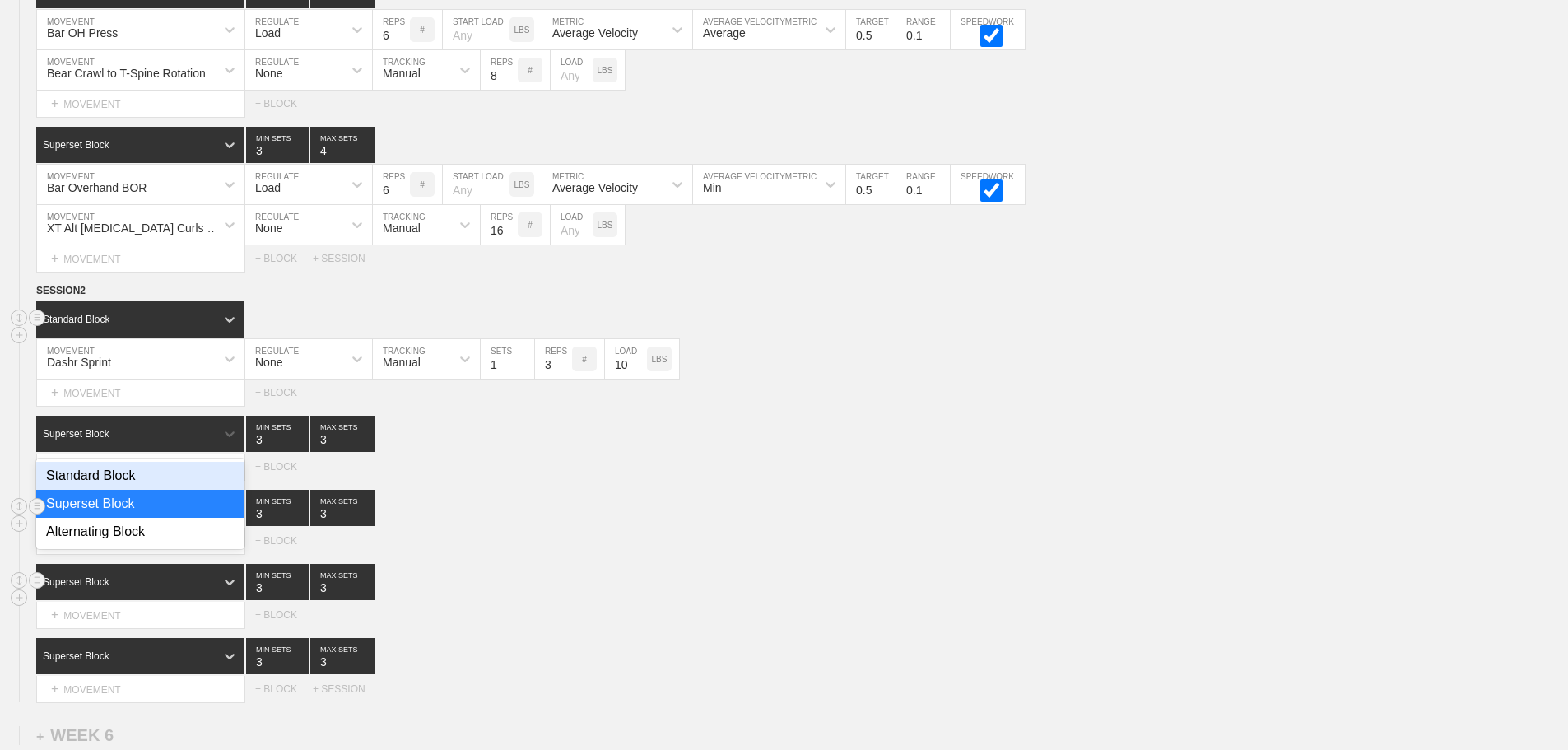
click at [111, 439] on div "Superset Block" at bounding box center [126, 434] width 179 height 15
click at [623, 493] on div "SESSION 2 Standard Block DUPLICATE INSERT MOVEMENT AFTER DELETE Dashr Sprint MO…" at bounding box center [784, 492] width 1568 height 420
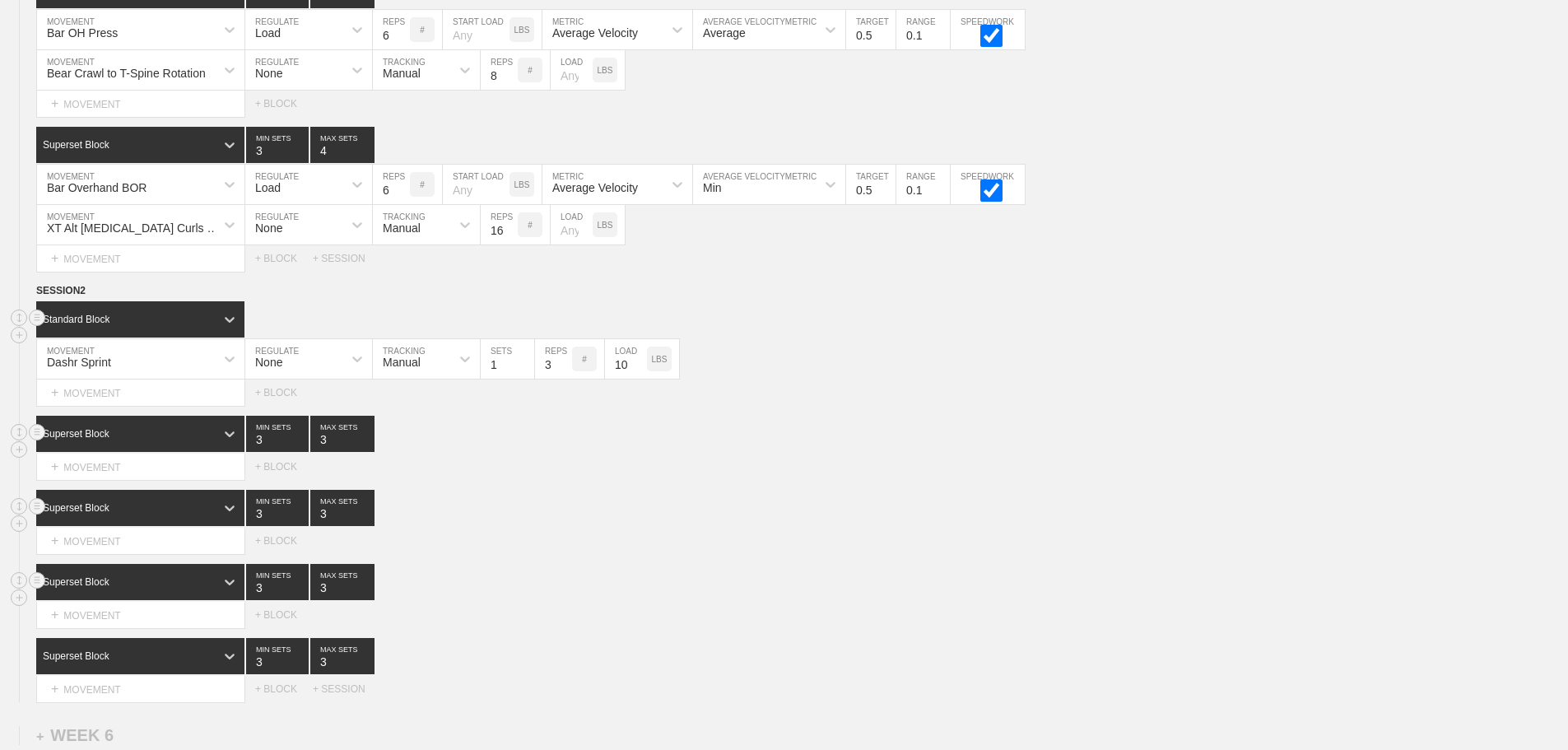
click at [326, 452] on input "3" at bounding box center [342, 434] width 64 height 37
type input "4"
click at [317, 526] on input "3" at bounding box center [342, 508] width 64 height 37
type input "4"
click at [320, 600] on input "3" at bounding box center [342, 582] width 64 height 37
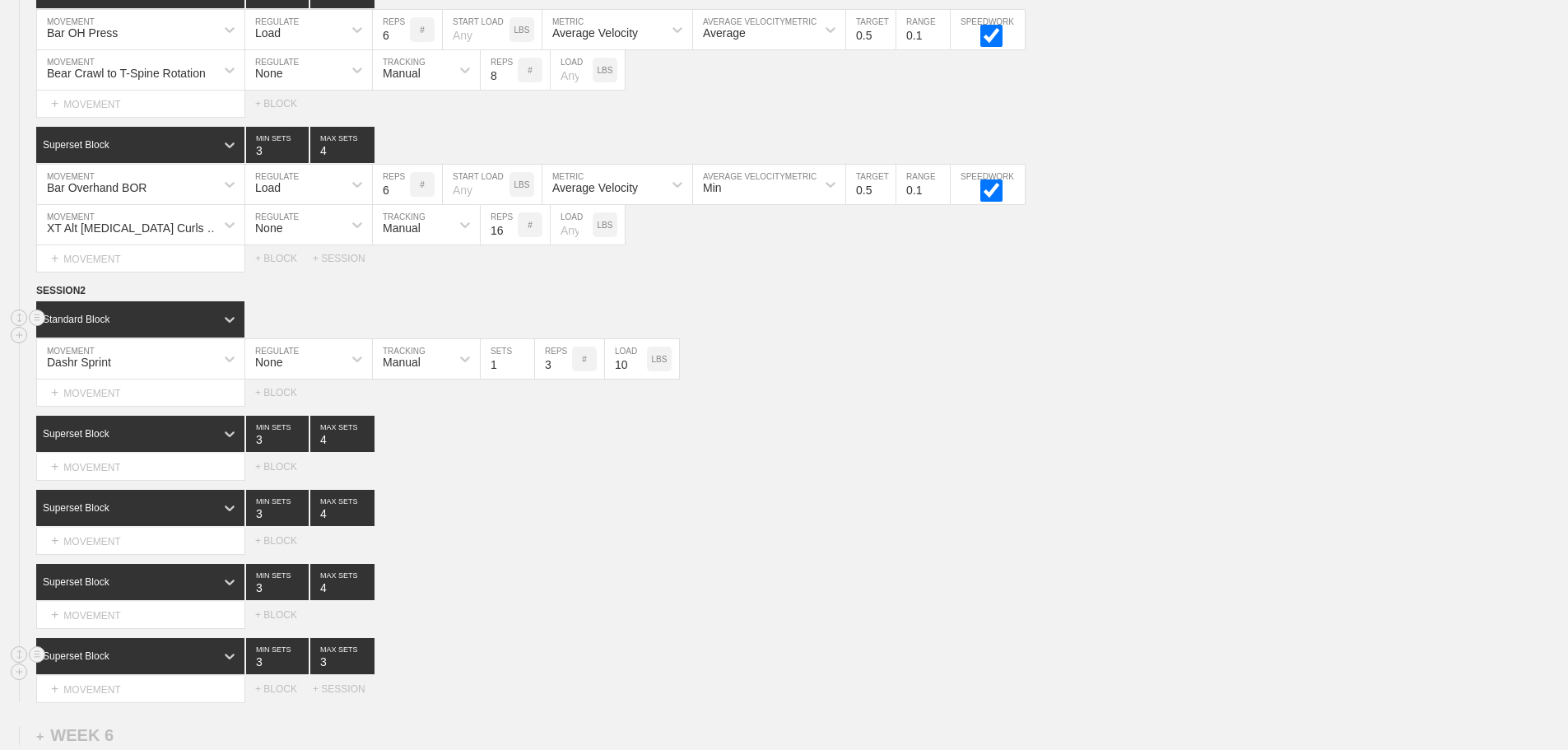
type input "4"
click at [322, 675] on input "3" at bounding box center [342, 656] width 64 height 37
type input "4"
click at [662, 586] on div "Superset Block 3 MIN SETS 4 MAX SETS" at bounding box center [802, 582] width 1532 height 37
click at [691, 511] on div "Superset Block 3 MIN SETS 4 MAX SETS" at bounding box center [802, 508] width 1532 height 37
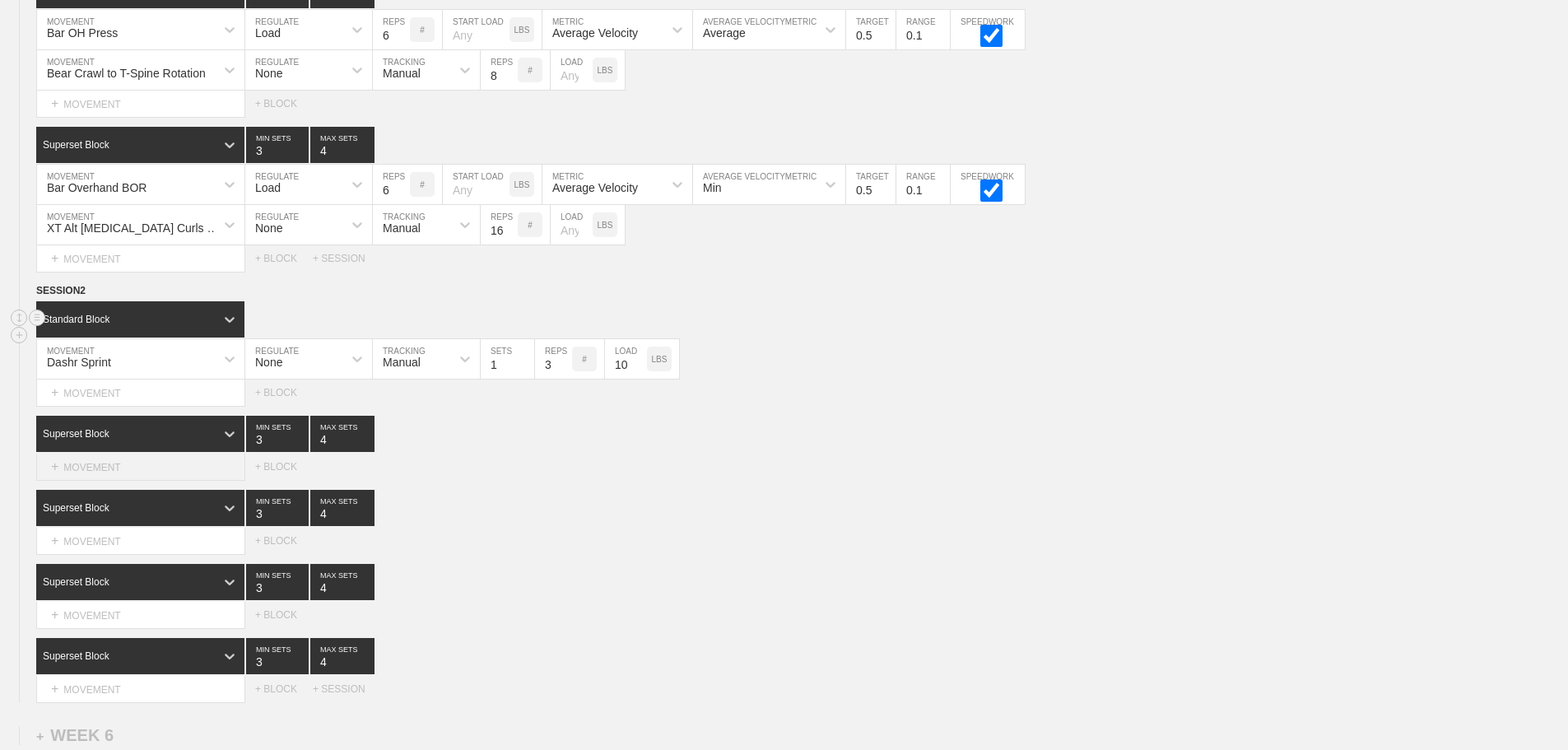
click at [85, 481] on div "+ MOVEMENT" at bounding box center [141, 466] width 209 height 27
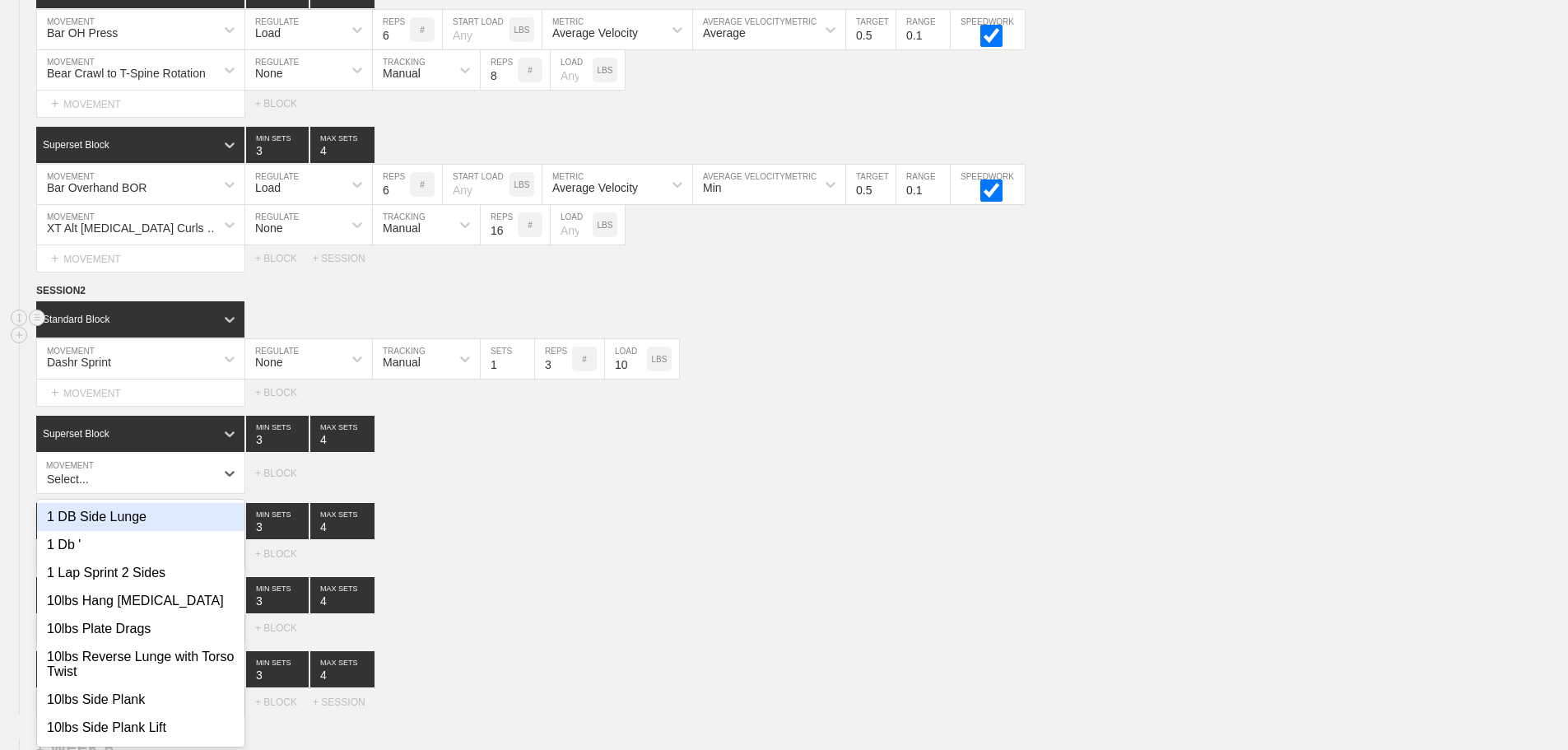
scroll to position [5636, 0]
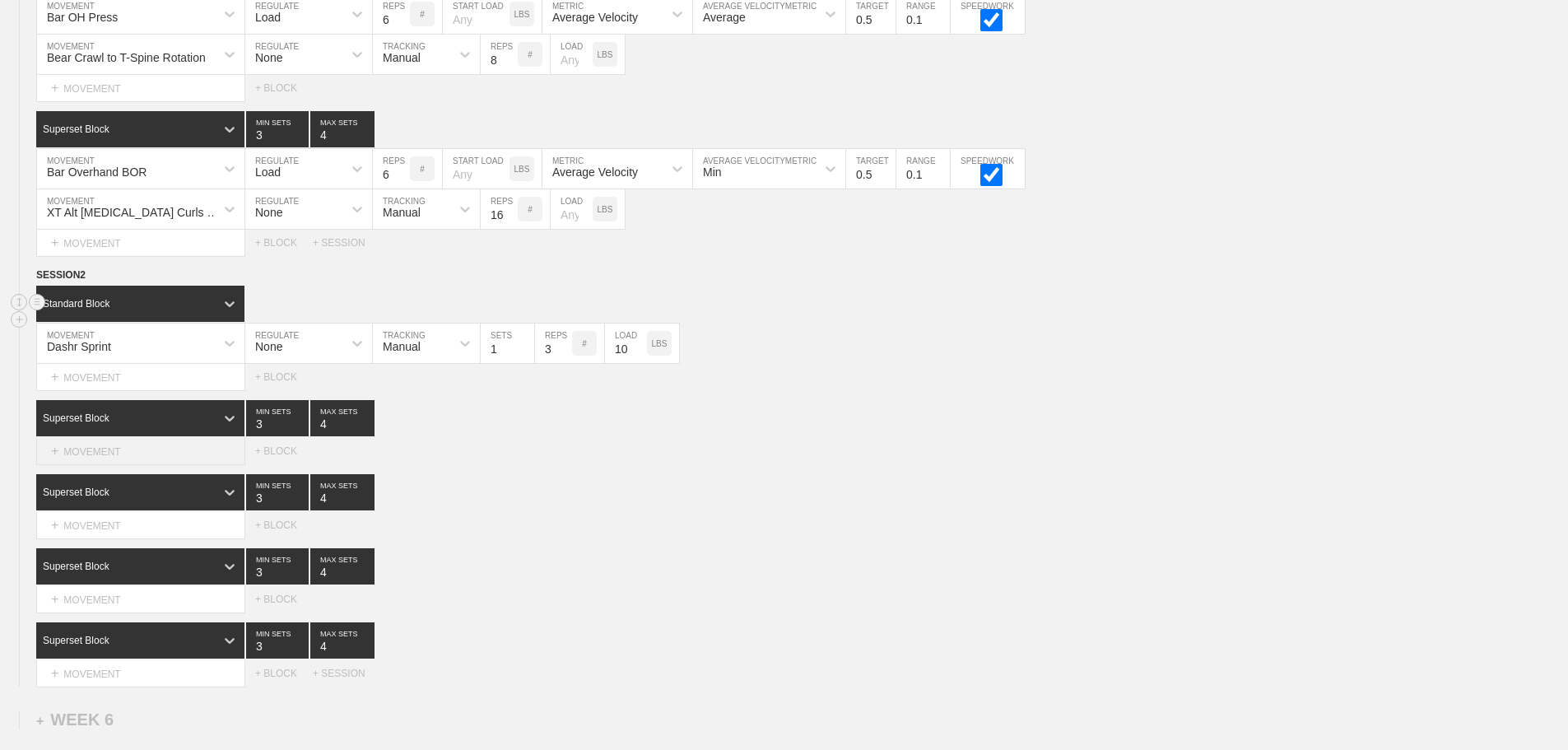
click at [141, 465] on div "+ MOVEMENT" at bounding box center [141, 451] width 209 height 27
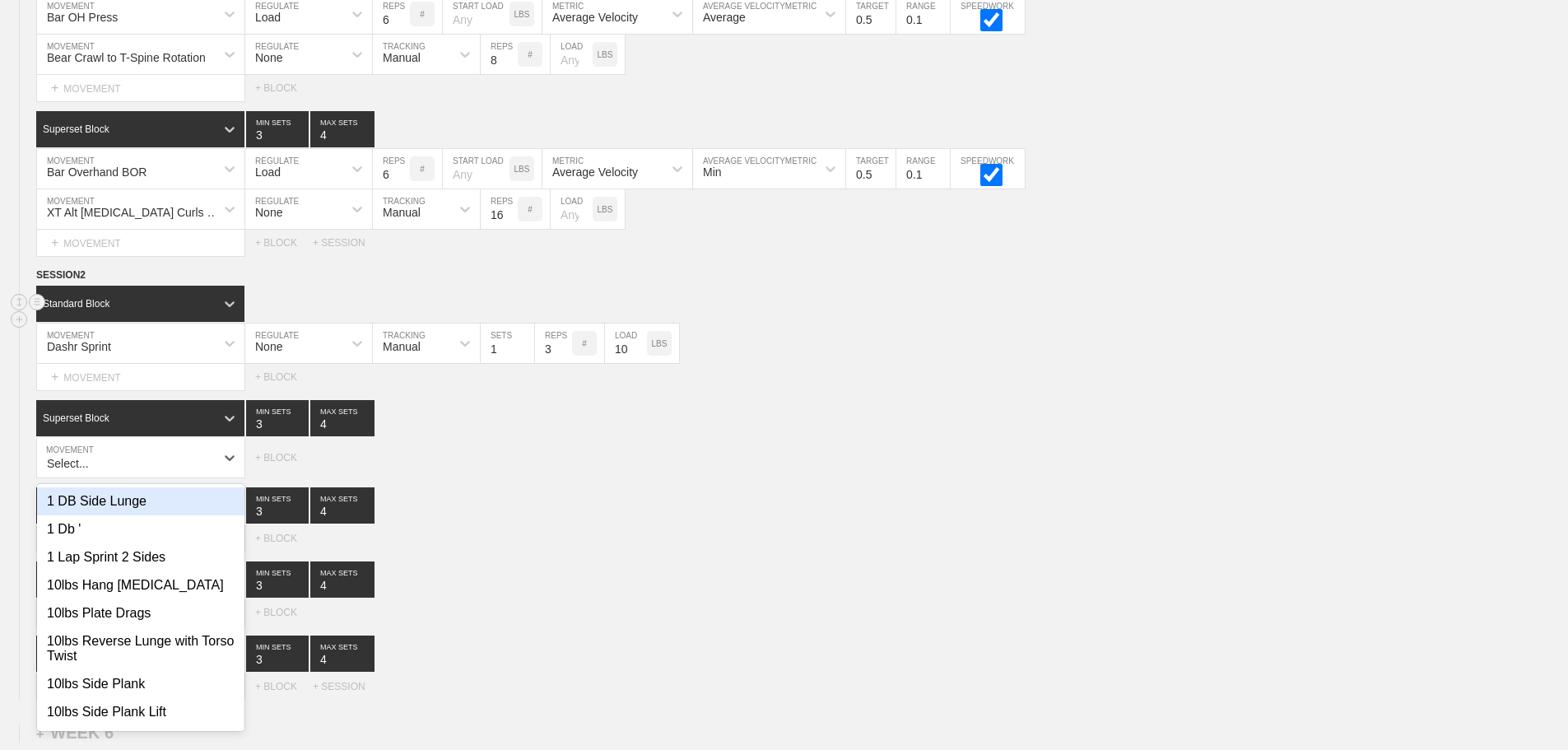
click at [141, 473] on div "+ MOVEMENT" at bounding box center [141, 458] width 209 height 41
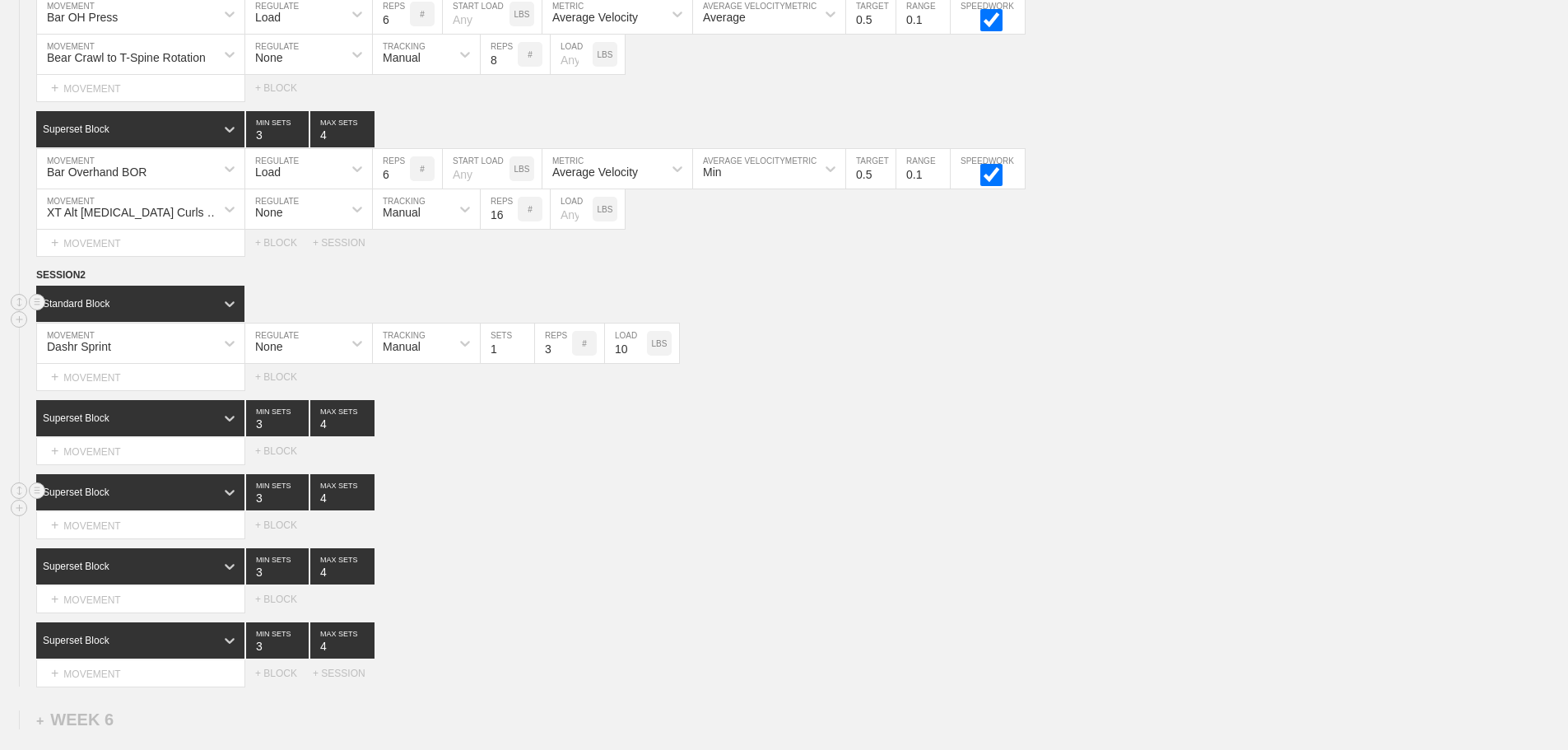
click at [641, 511] on div "Superset Block 3 MIN SETS 4 MAX SETS" at bounding box center [802, 492] width 1532 height 37
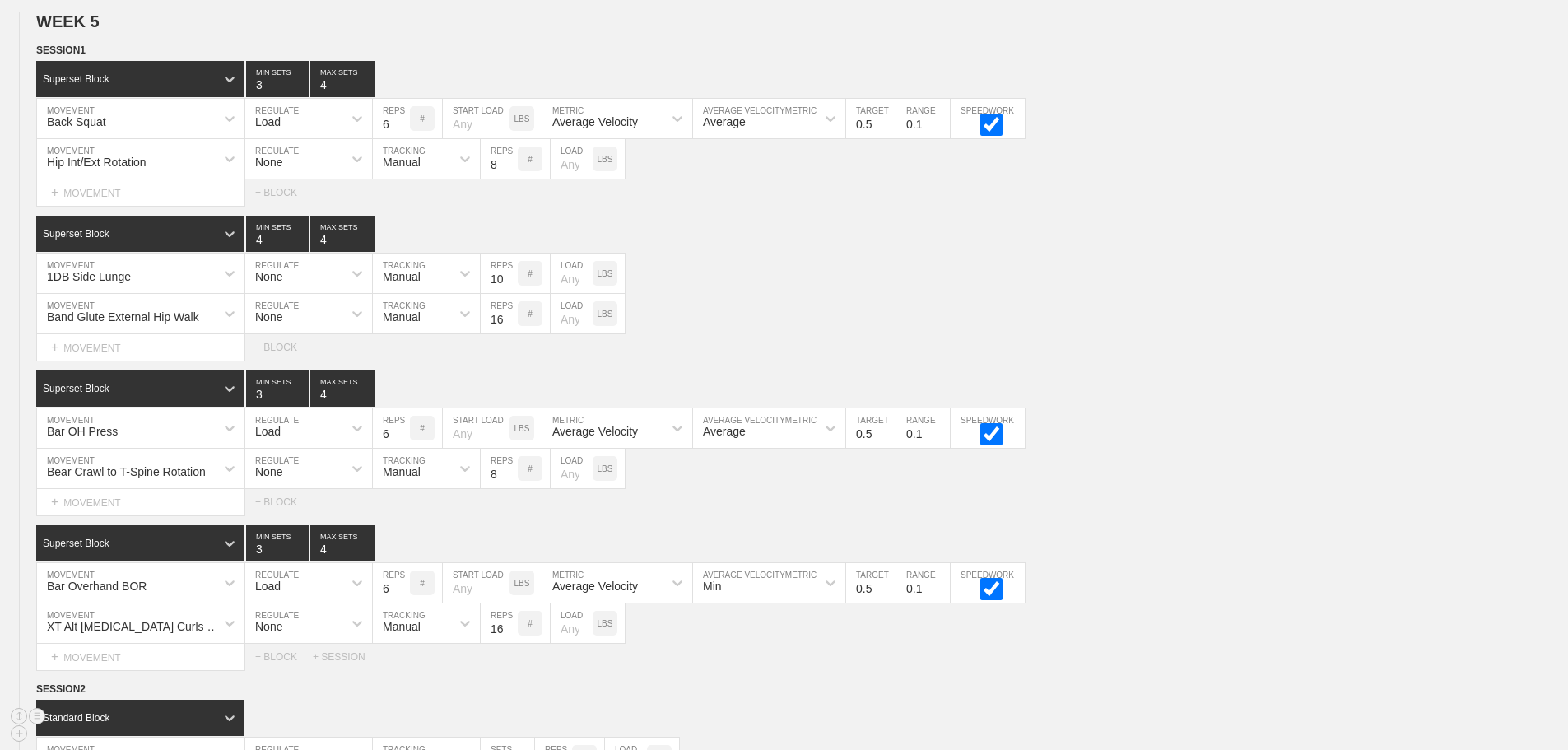
scroll to position [5718, 0]
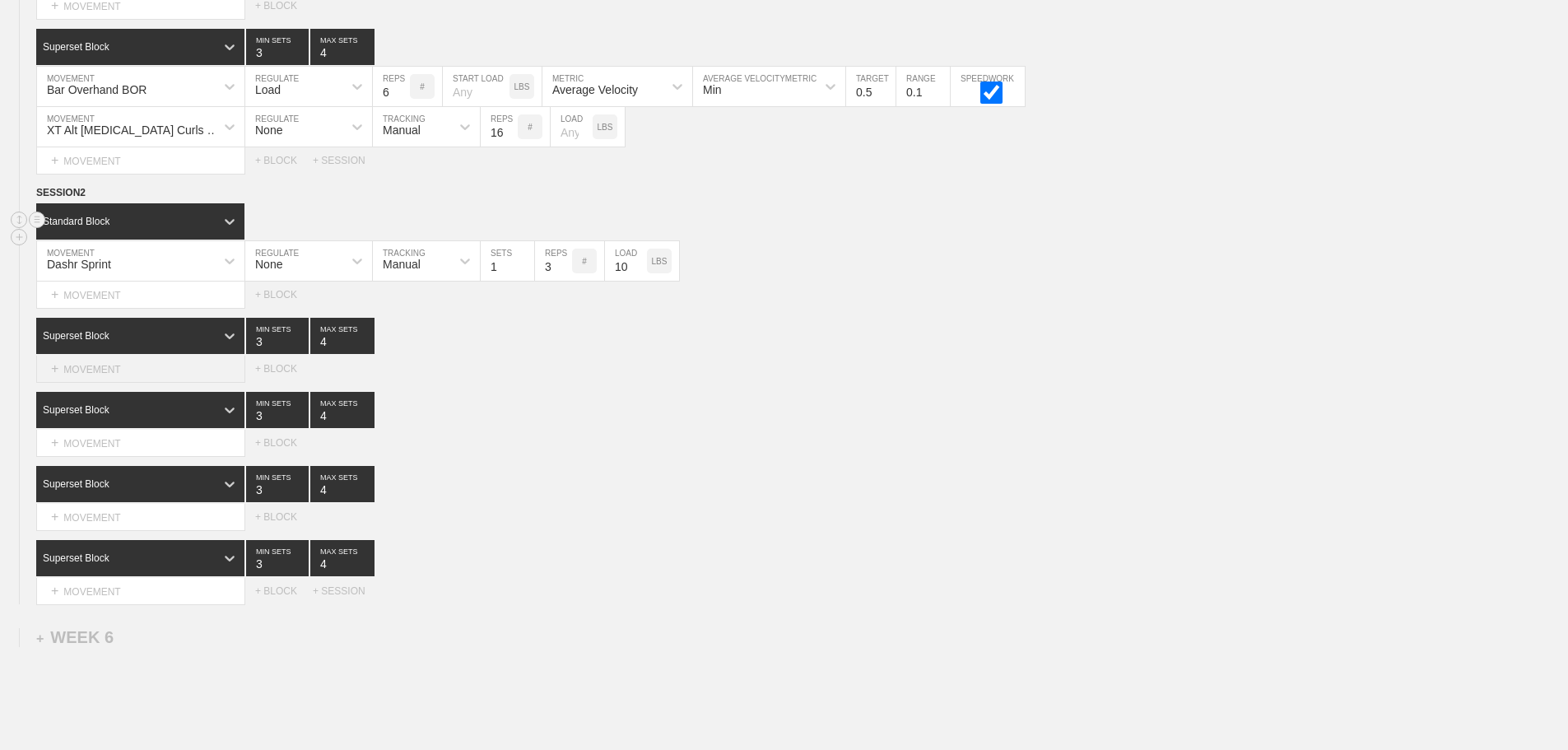
click at [104, 383] on div "+ MOVEMENT" at bounding box center [141, 369] width 209 height 27
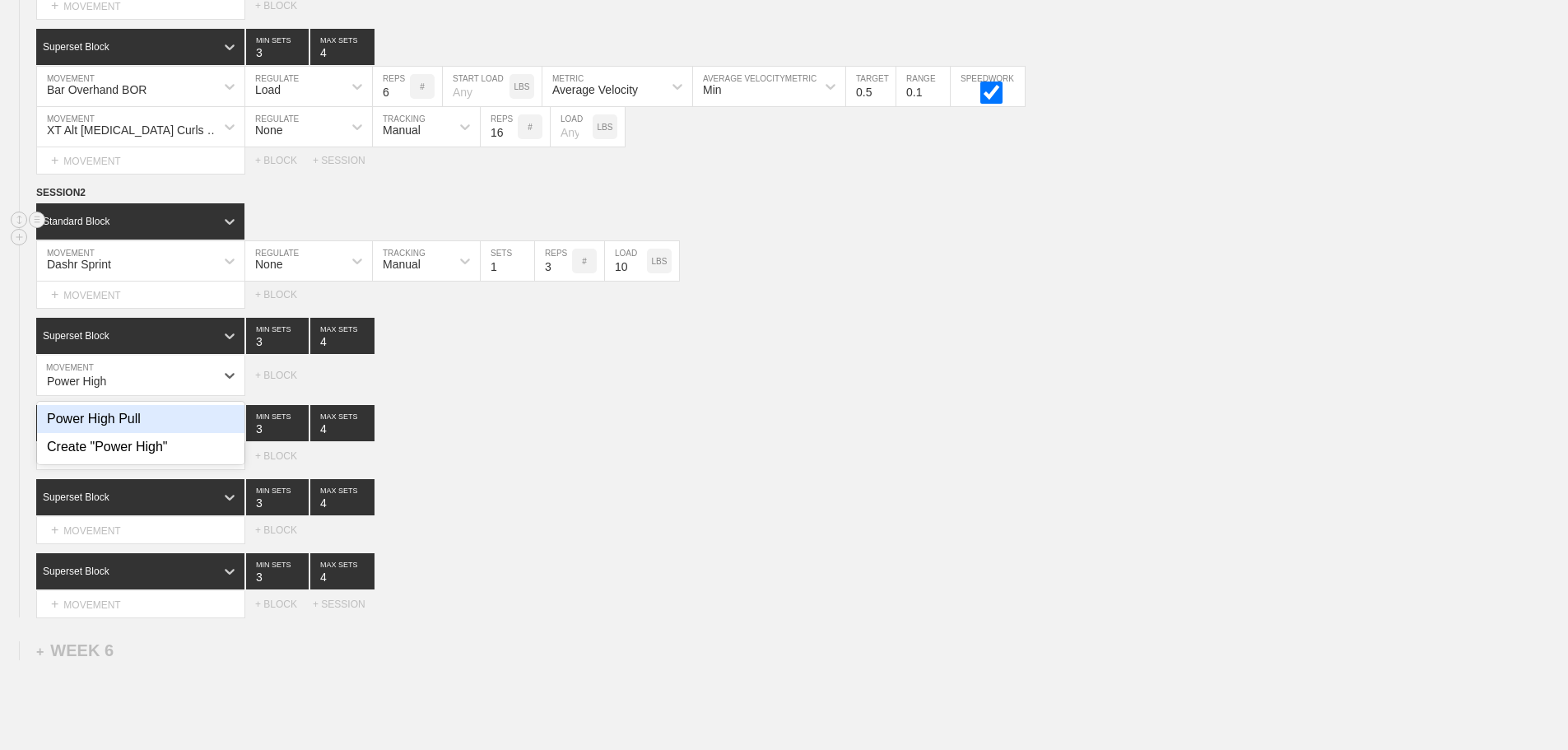
click at [89, 427] on div "Power High Pull" at bounding box center [140, 419] width 207 height 28
type input "Power High"
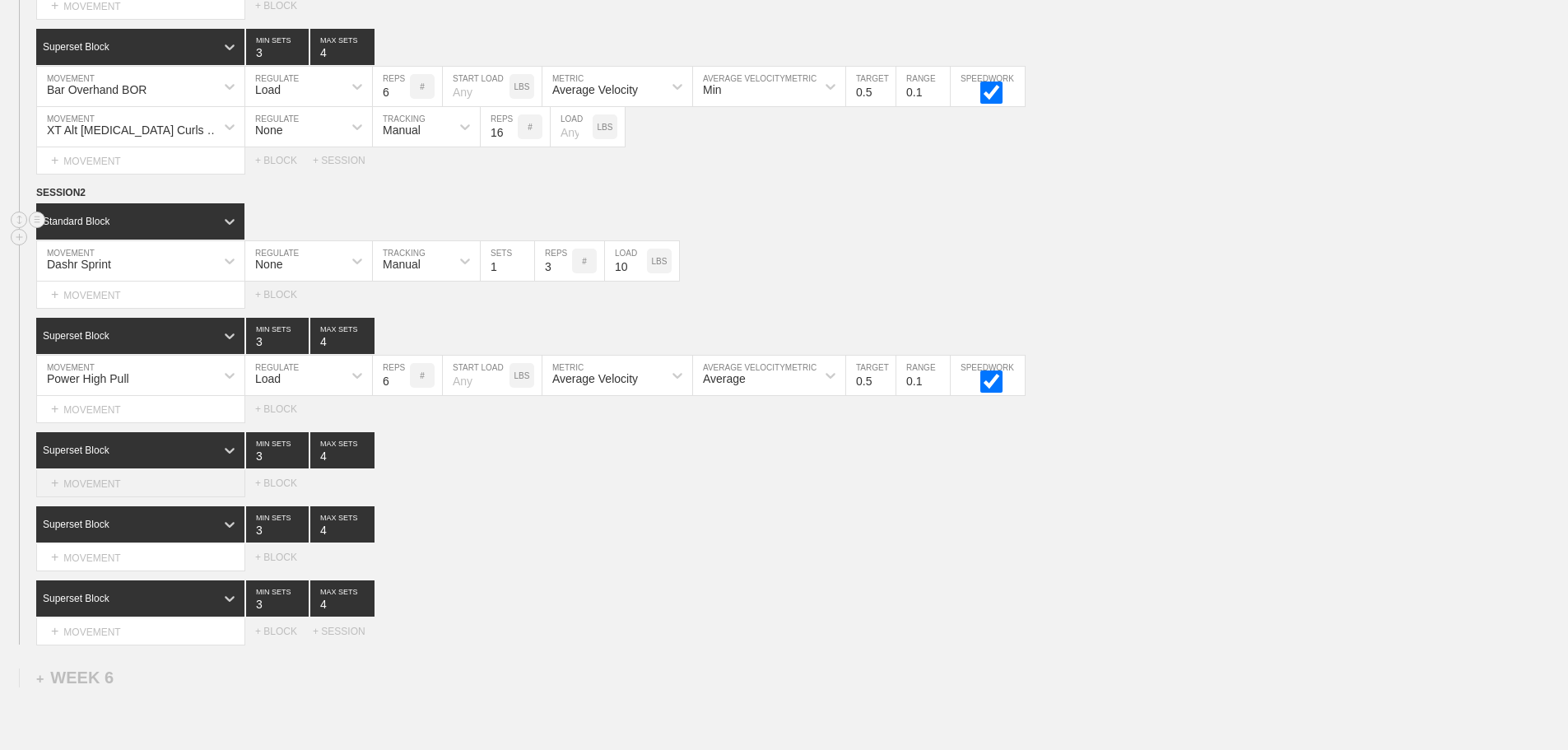
click at [117, 489] on div "+ MOVEMENT" at bounding box center [141, 483] width 209 height 27
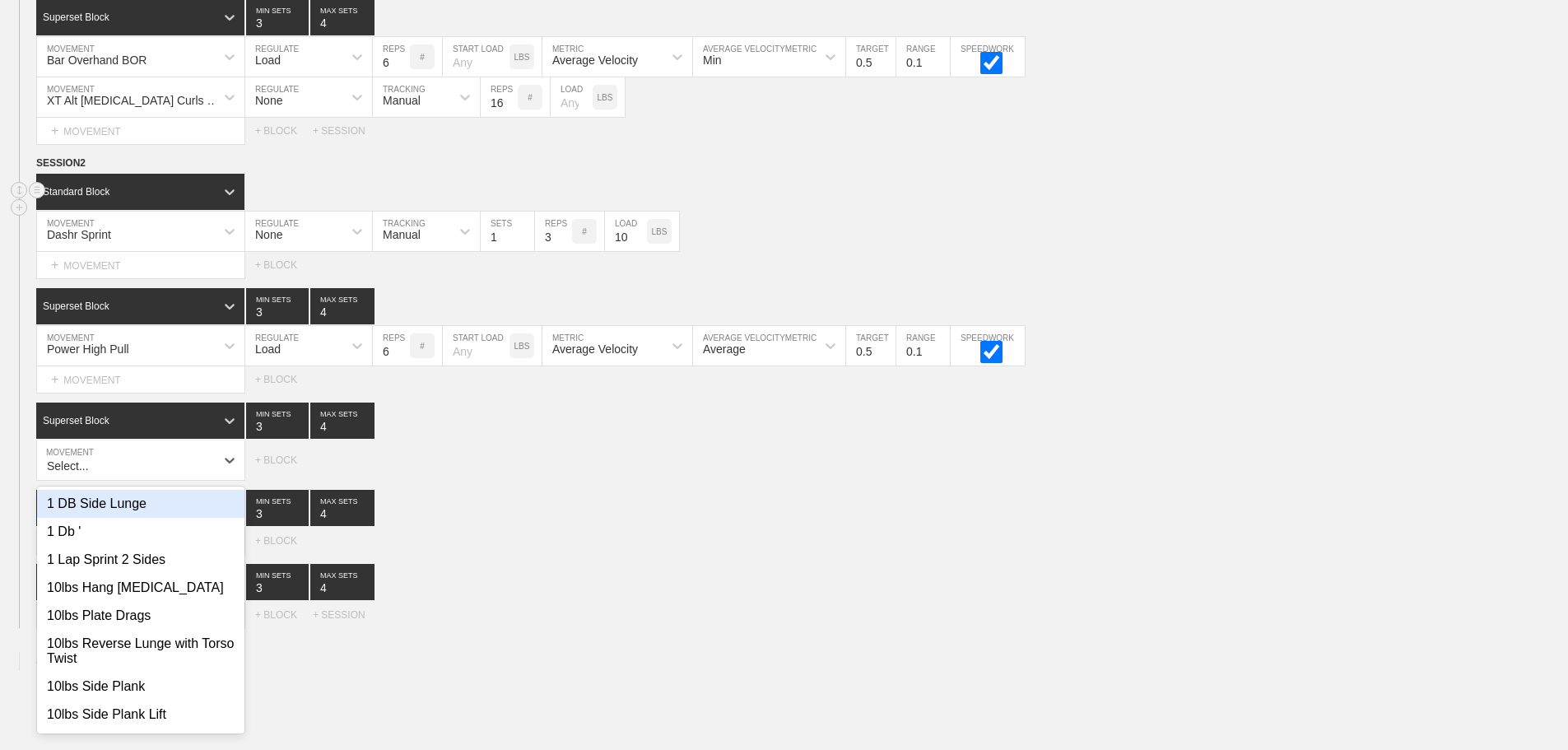
scroll to position [5750, 0]
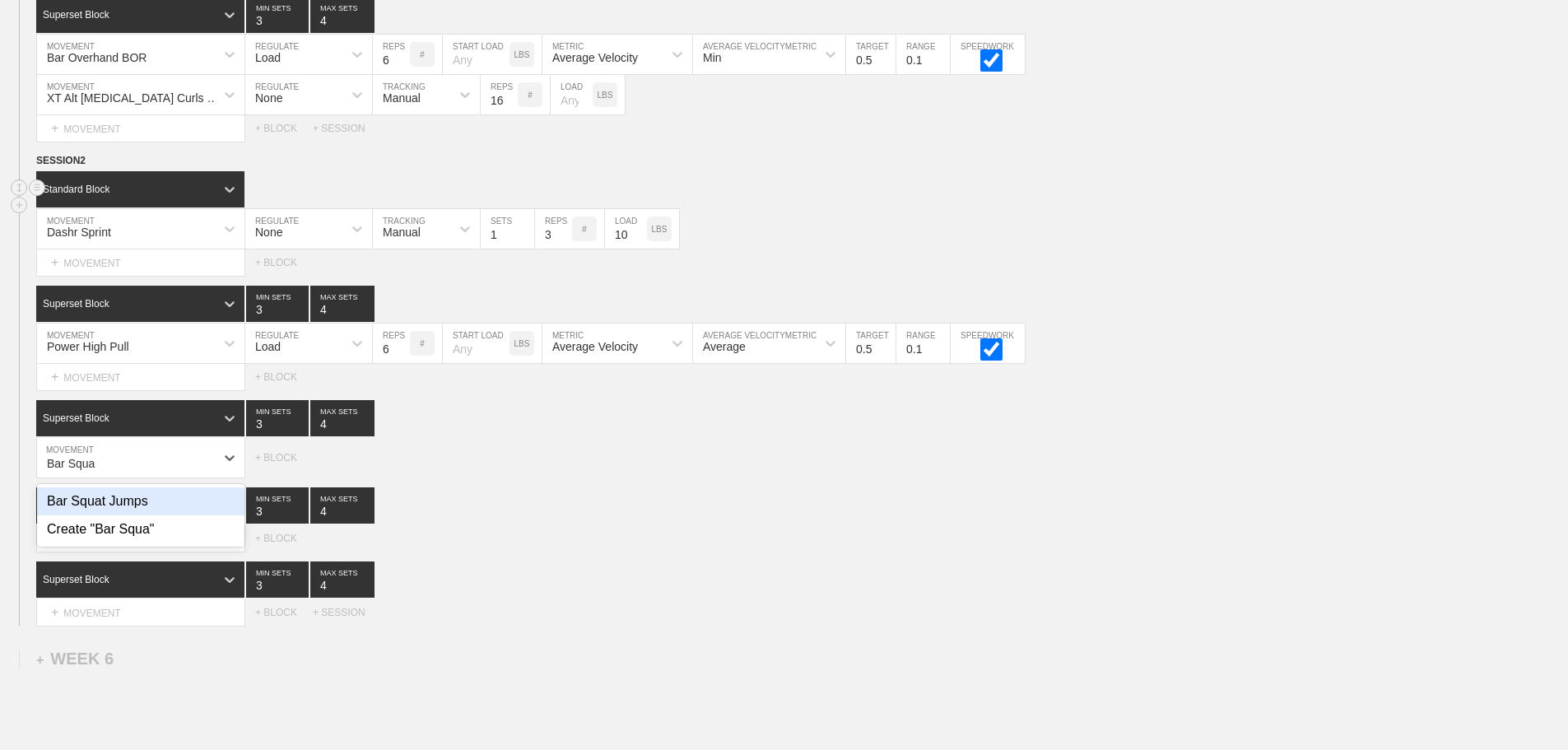
click at [196, 516] on div "Bar Squat Jumps" at bounding box center [140, 501] width 207 height 28
type input "Bar Squa"
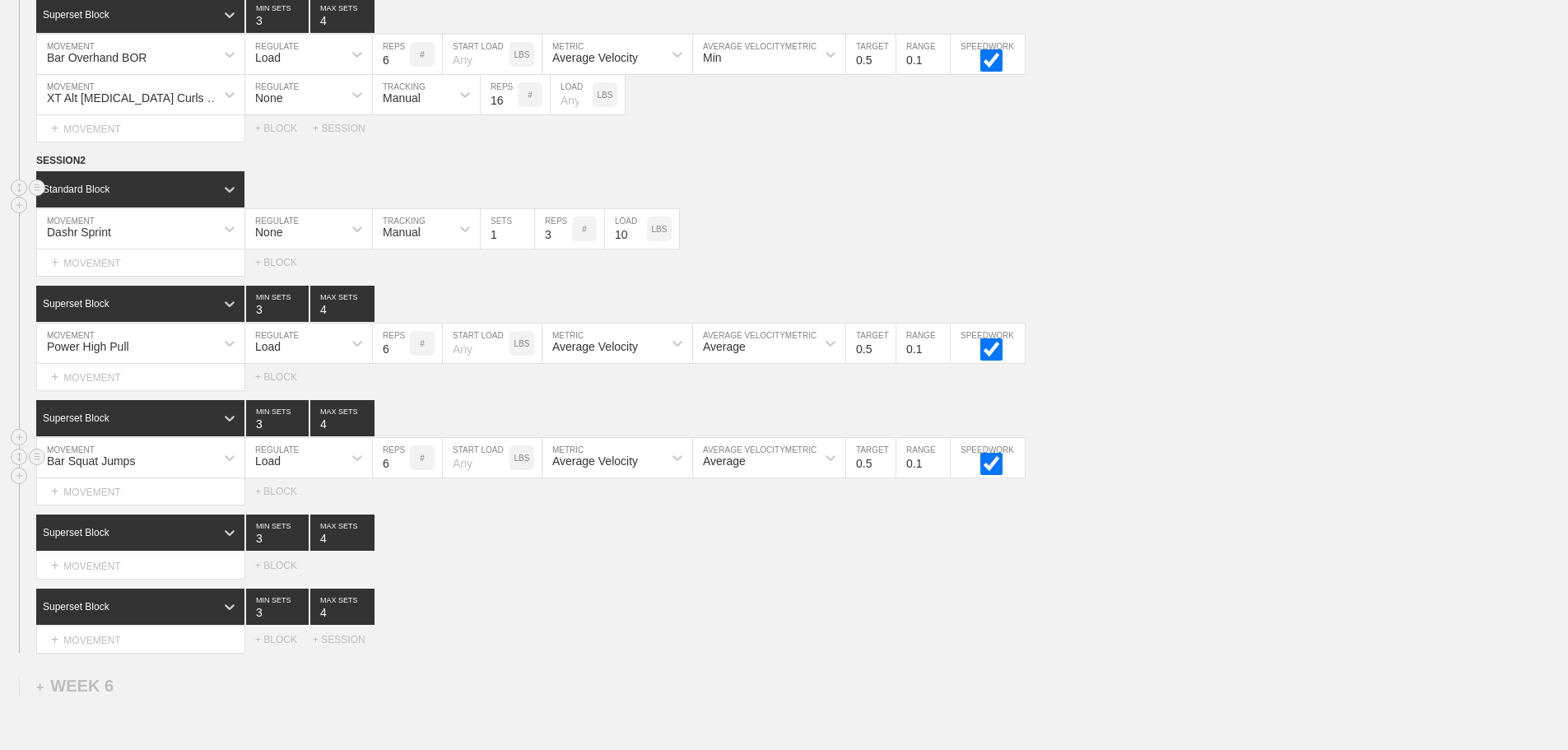
click at [384, 470] on input "6" at bounding box center [391, 458] width 37 height 40
type input "5"
click at [854, 473] on input "0.5" at bounding box center [871, 458] width 50 height 40
type input "1.6"
click at [861, 356] on input "0.5" at bounding box center [871, 343] width 50 height 40
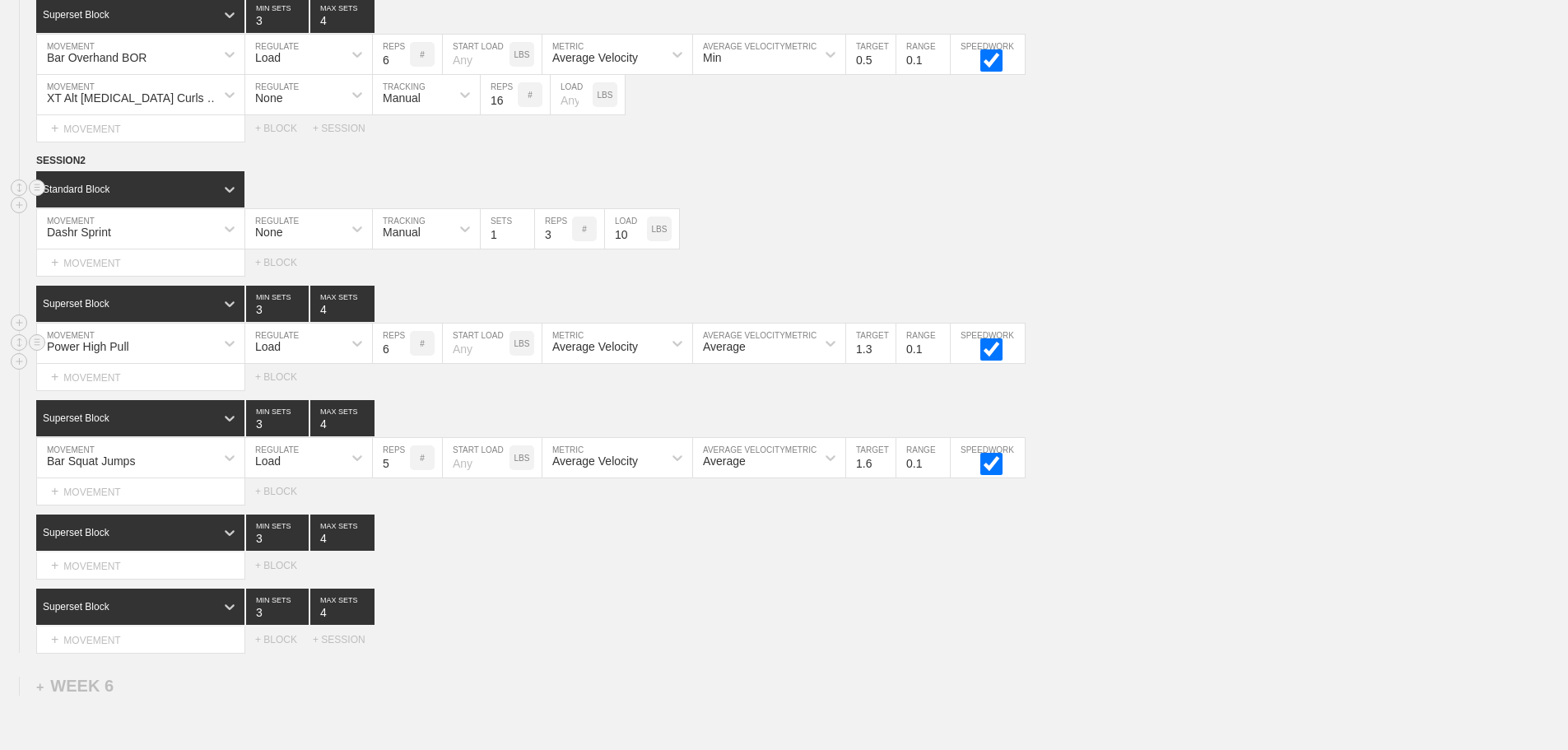
type input "1.3"
click at [386, 362] on input "6" at bounding box center [391, 343] width 37 height 40
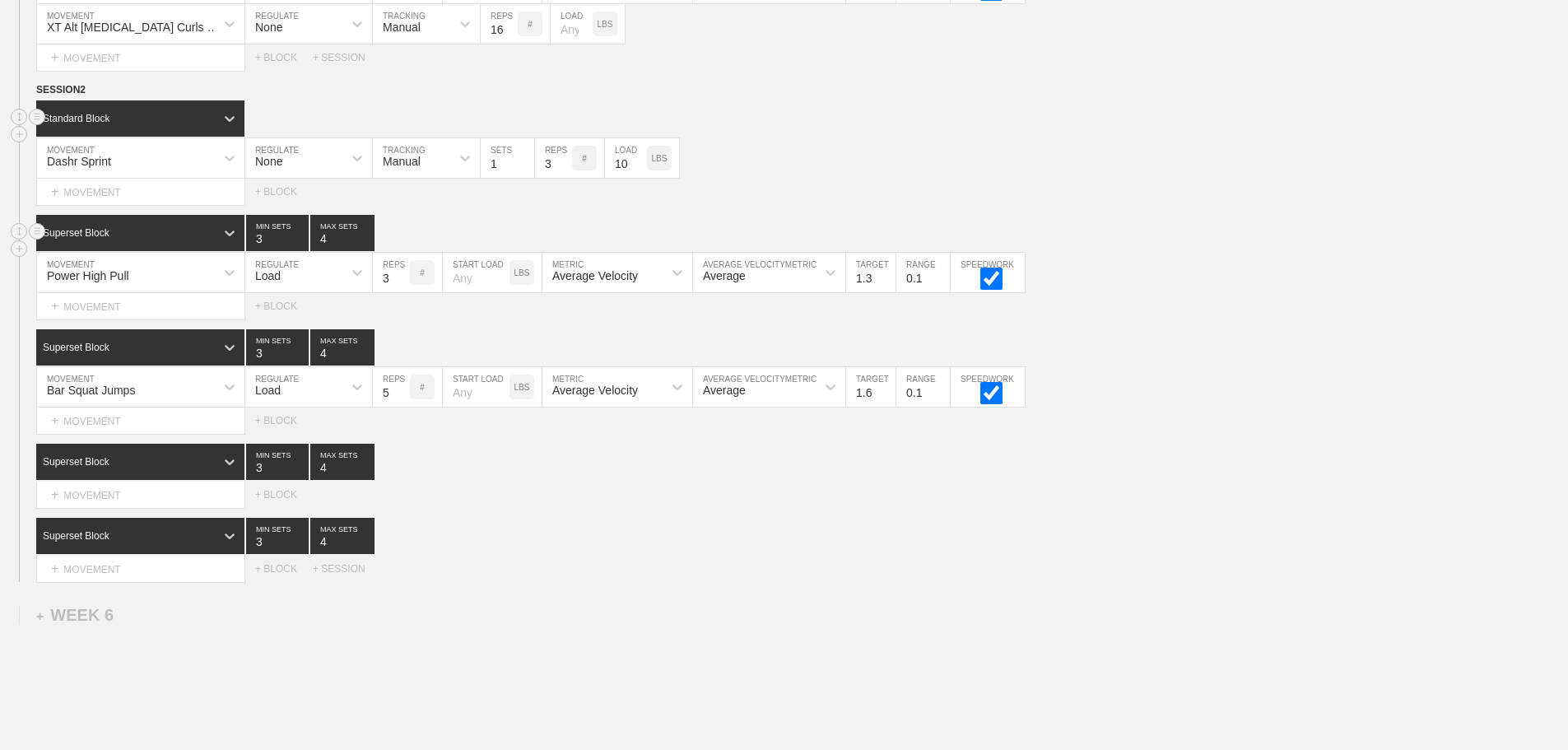
scroll to position [5955, 0]
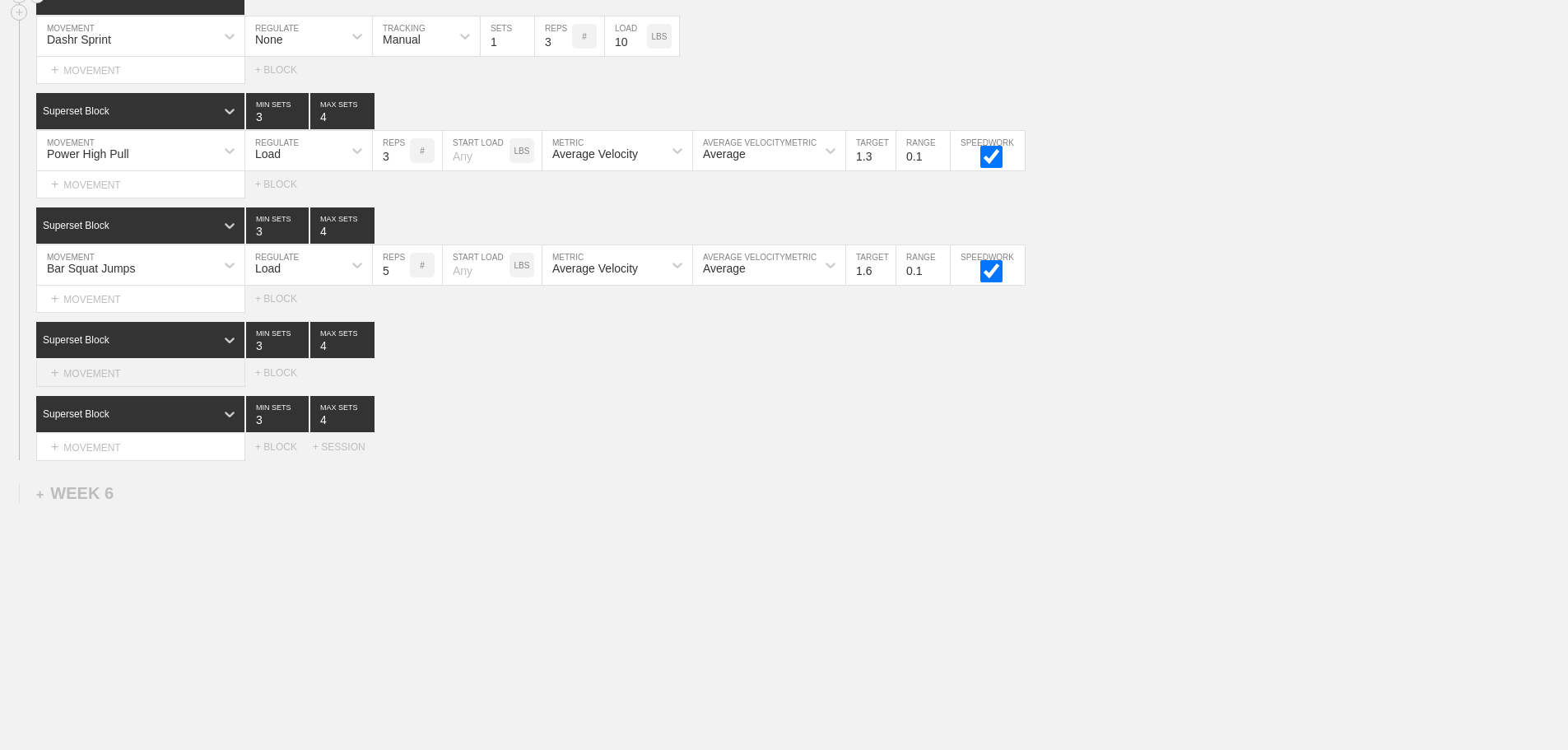
type input "3"
click at [105, 369] on div "+ MOVEMENT" at bounding box center [141, 373] width 209 height 27
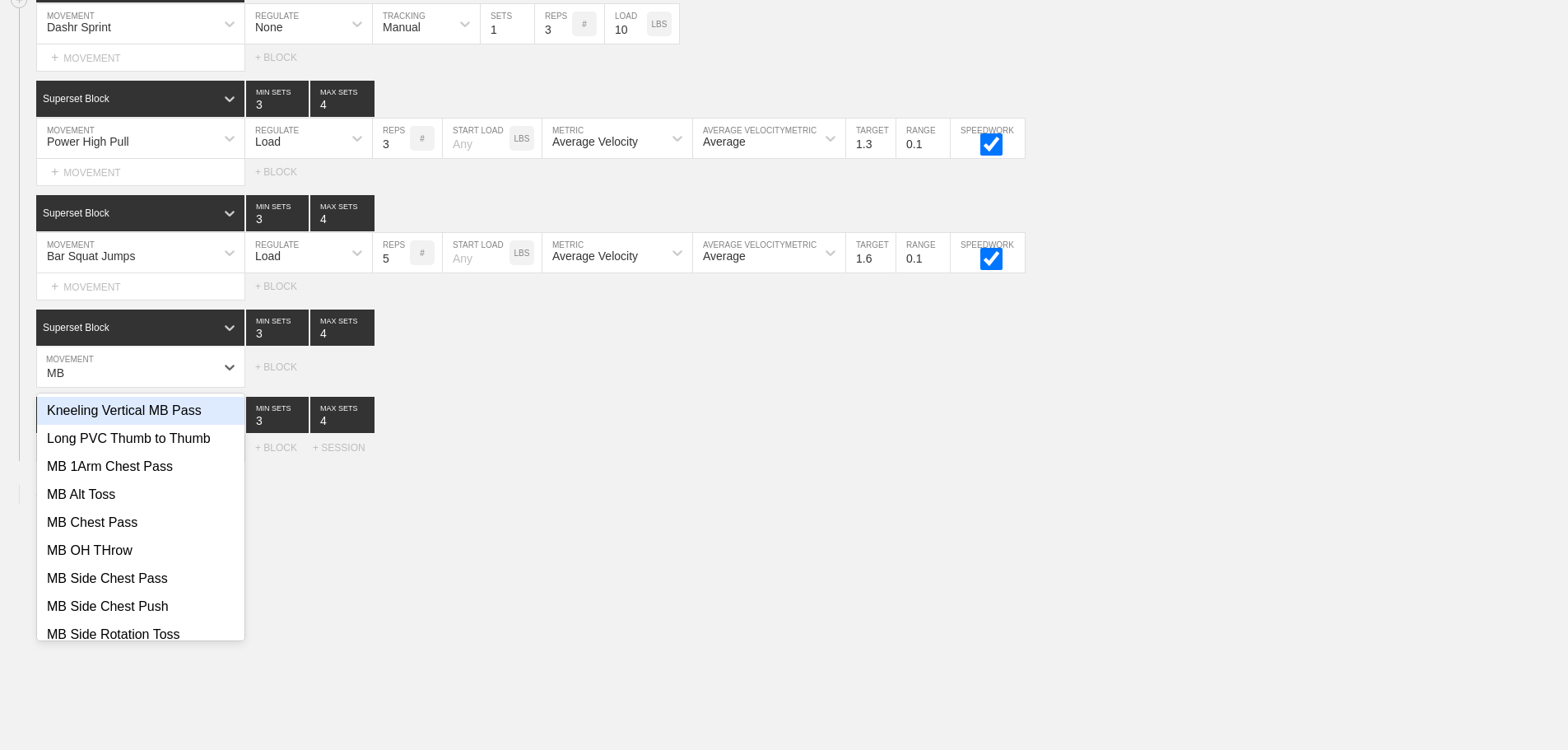
type input "M"
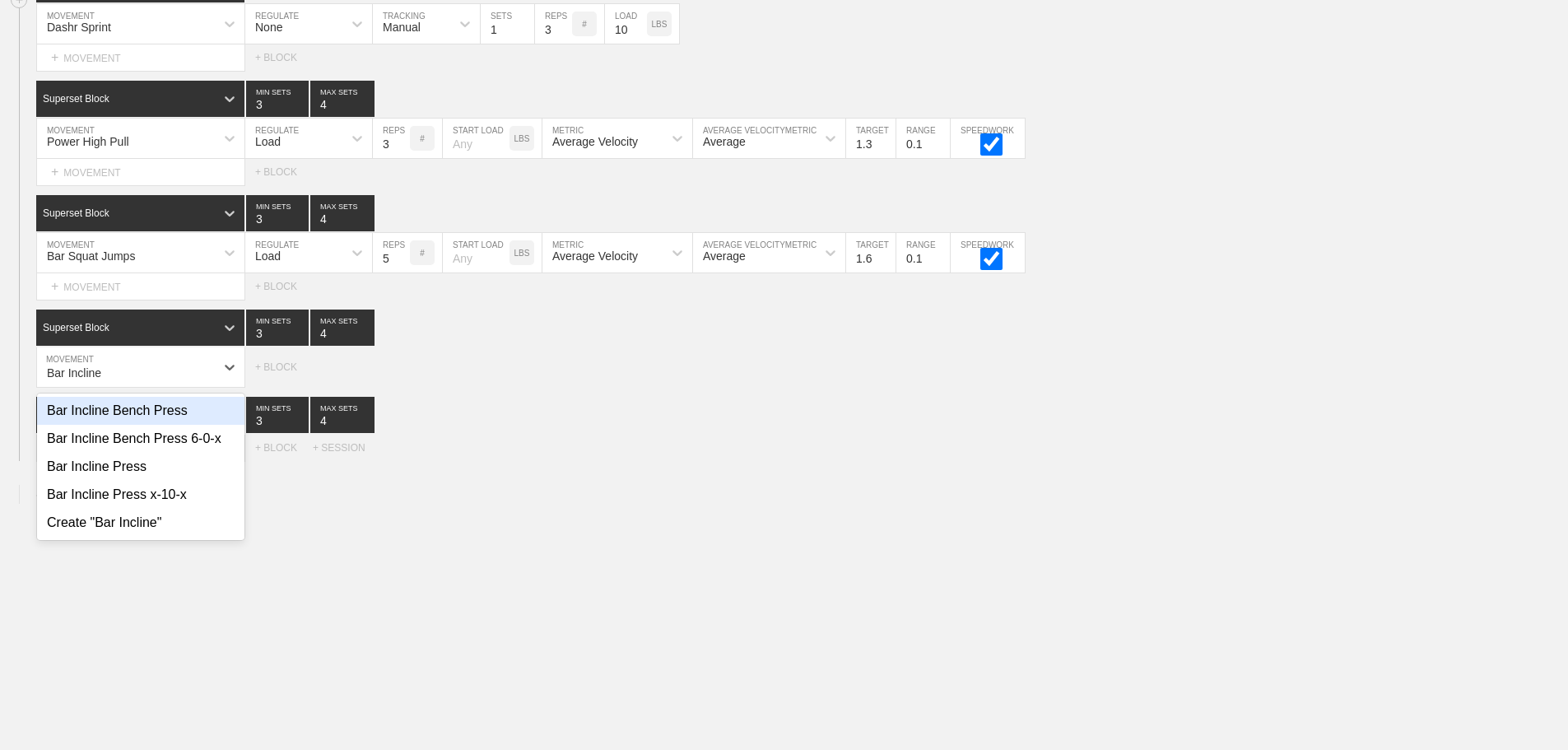
click at [153, 416] on div "Bar Incline Bench Press" at bounding box center [140, 411] width 207 height 28
type input "Bar Incline"
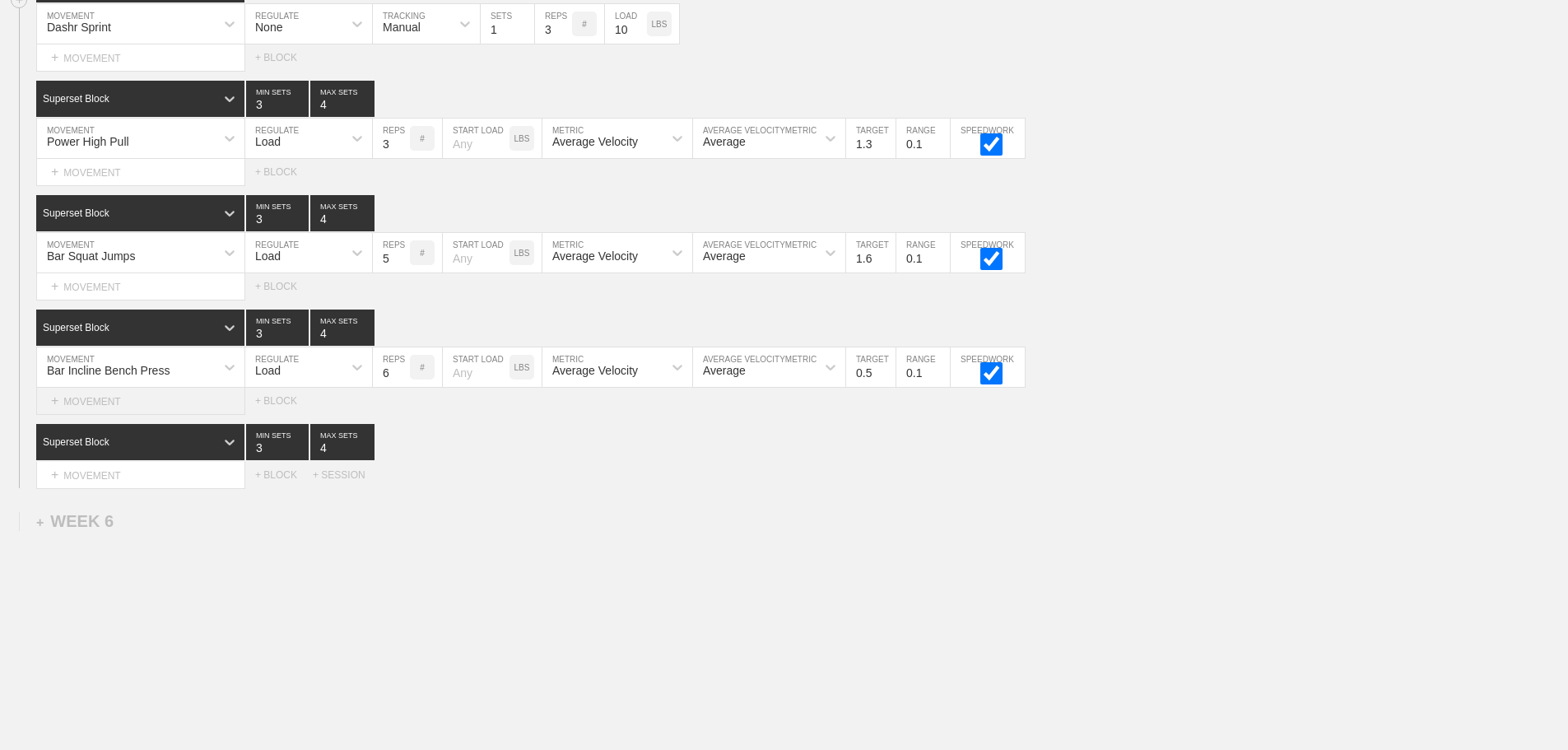
click at [145, 415] on div "+ MOVEMENT" at bounding box center [141, 401] width 209 height 27
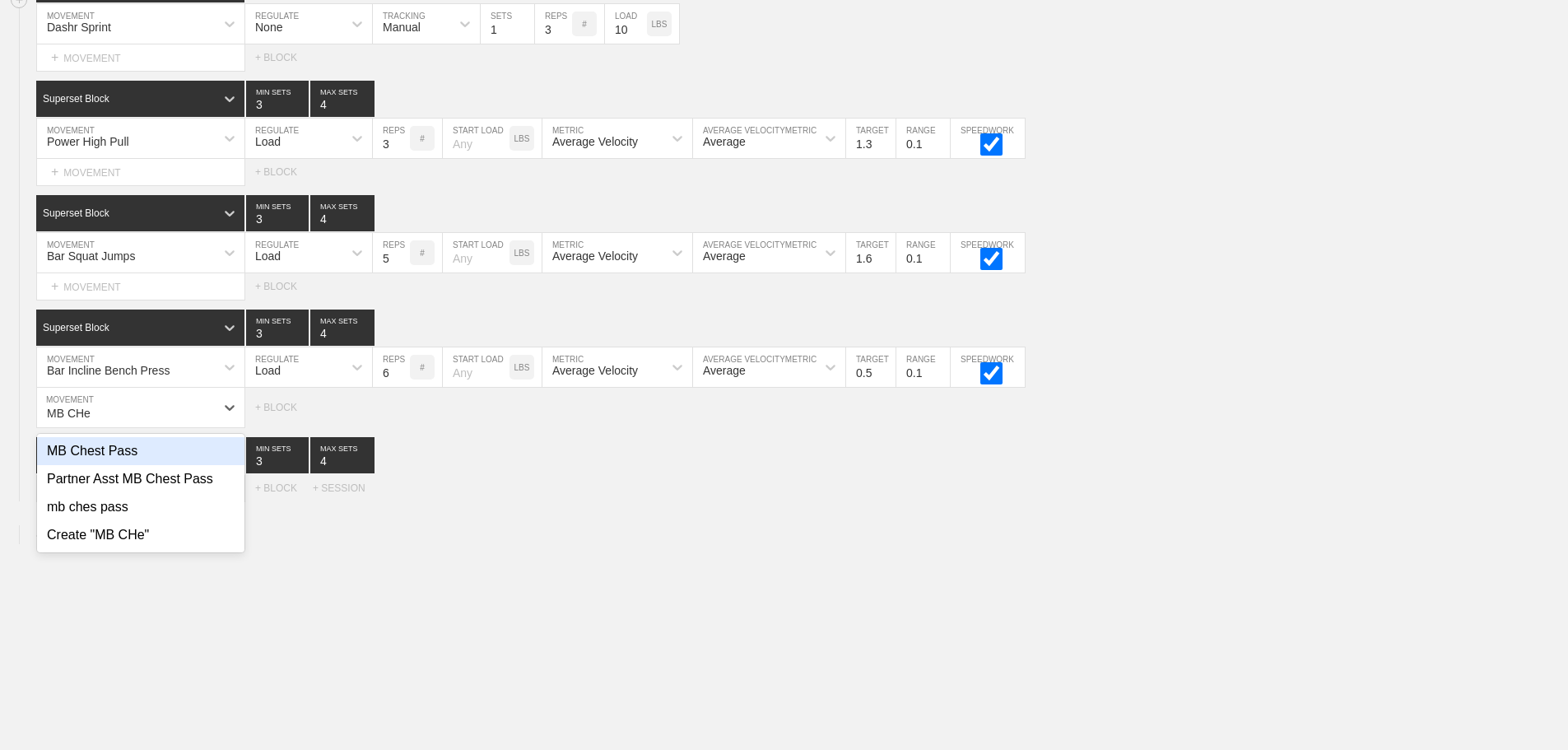
click at [110, 463] on div "MB Chest Pass" at bounding box center [140, 451] width 207 height 28
type input "MB CHe"
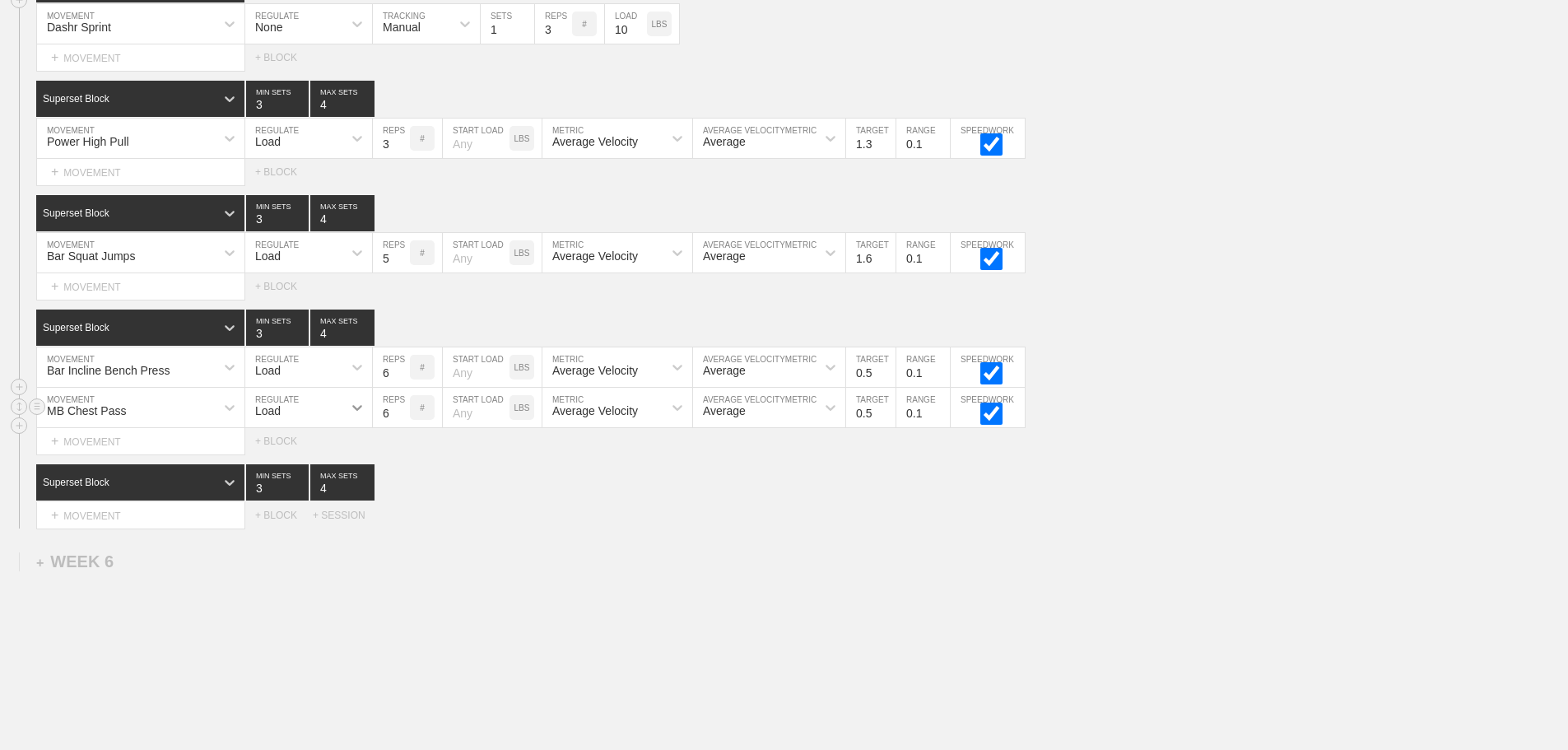
click at [356, 416] on icon at bounding box center [357, 408] width 17 height 17
click at [344, 460] on div "None" at bounding box center [308, 451] width 127 height 28
click at [357, 371] on icon at bounding box center [357, 368] width 10 height 6
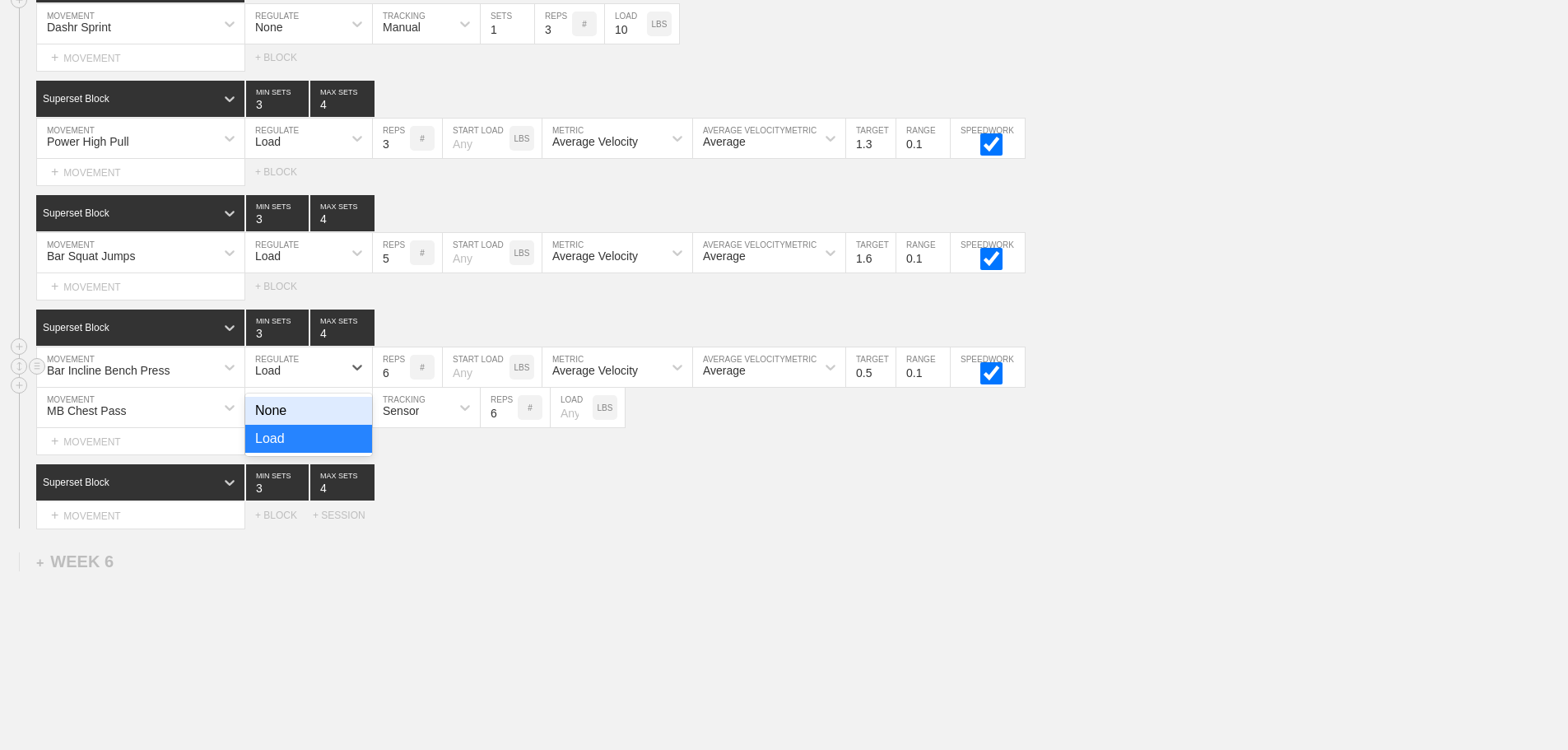
click at [344, 423] on div "None" at bounding box center [308, 411] width 127 height 28
click at [332, 379] on div "None" at bounding box center [294, 367] width 97 height 28
click at [303, 446] on div "Load" at bounding box center [308, 438] width 127 height 28
click at [869, 386] on input "0.5" at bounding box center [871, 367] width 50 height 40
type input "0.7"
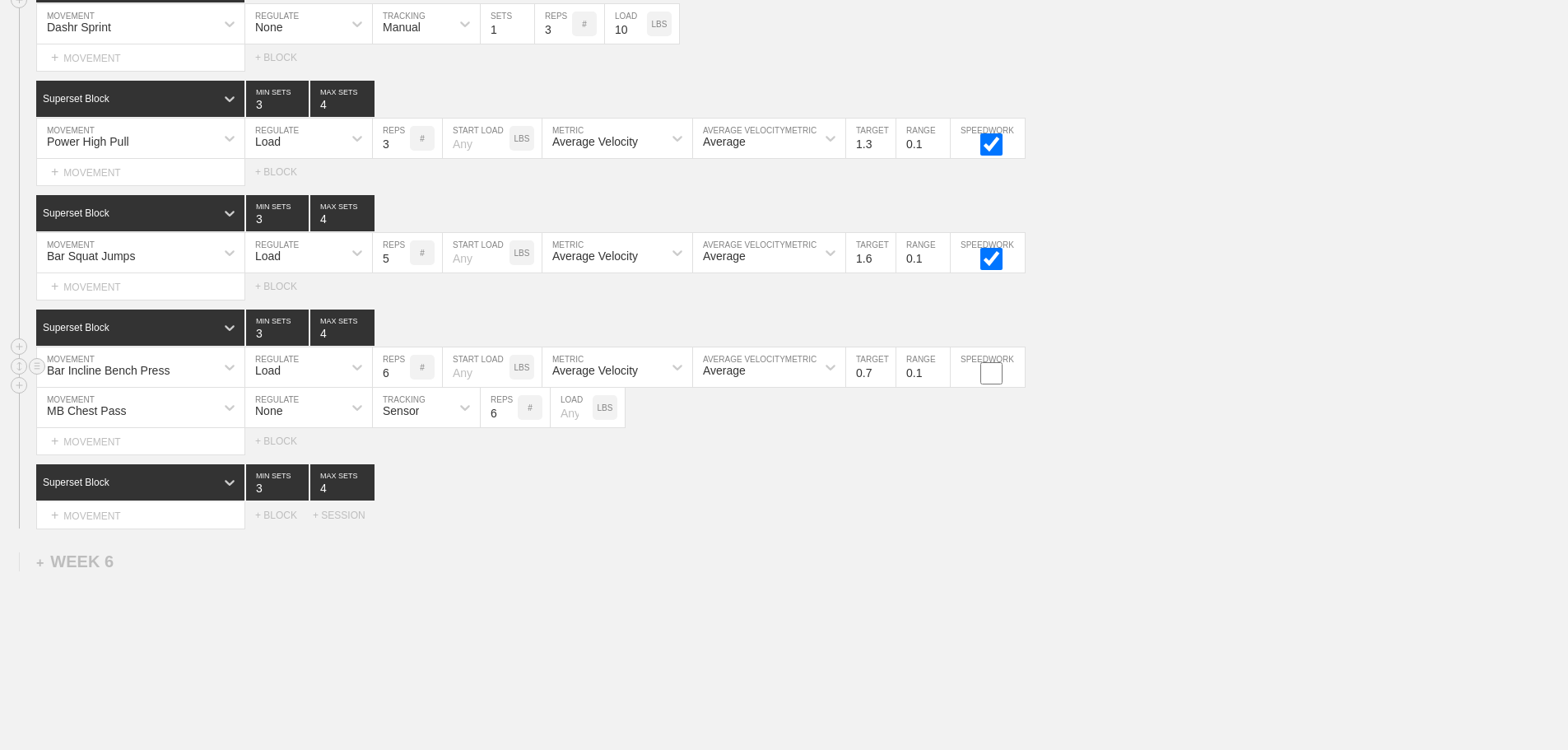
click at [990, 385] on input "checkbox" at bounding box center [992, 373] width 61 height 22
checkbox input "true"
click at [616, 260] on div "Average Velocity" at bounding box center [602, 253] width 120 height 28
click at [619, 326] on div "Peak Velocity" at bounding box center [617, 324] width 150 height 28
click at [618, 153] on div "Average Velocity" at bounding box center [602, 138] width 120 height 28
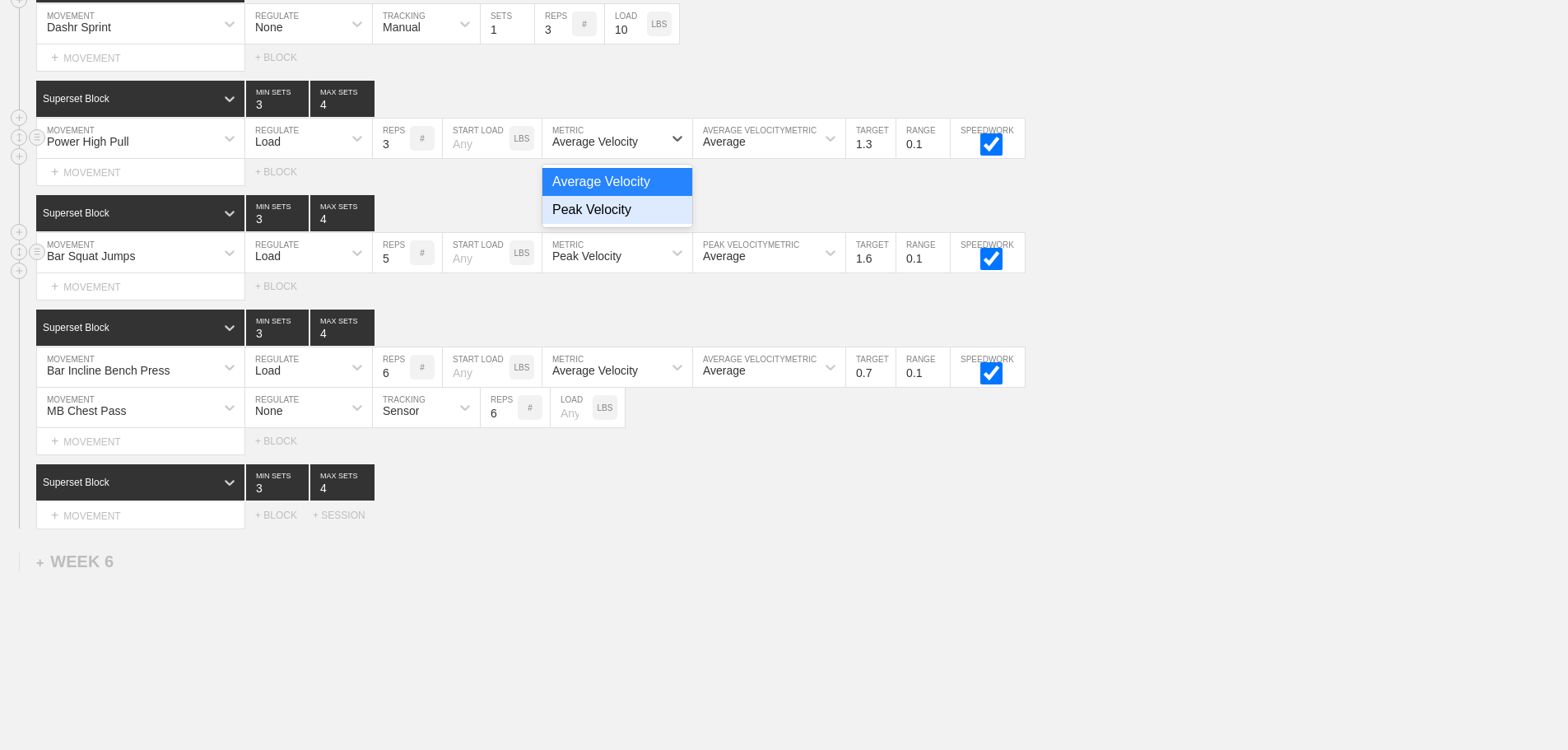
click at [618, 224] on div "Peak Velocity" at bounding box center [617, 210] width 150 height 28
click at [397, 418] on div "Sensor" at bounding box center [401, 411] width 37 height 13
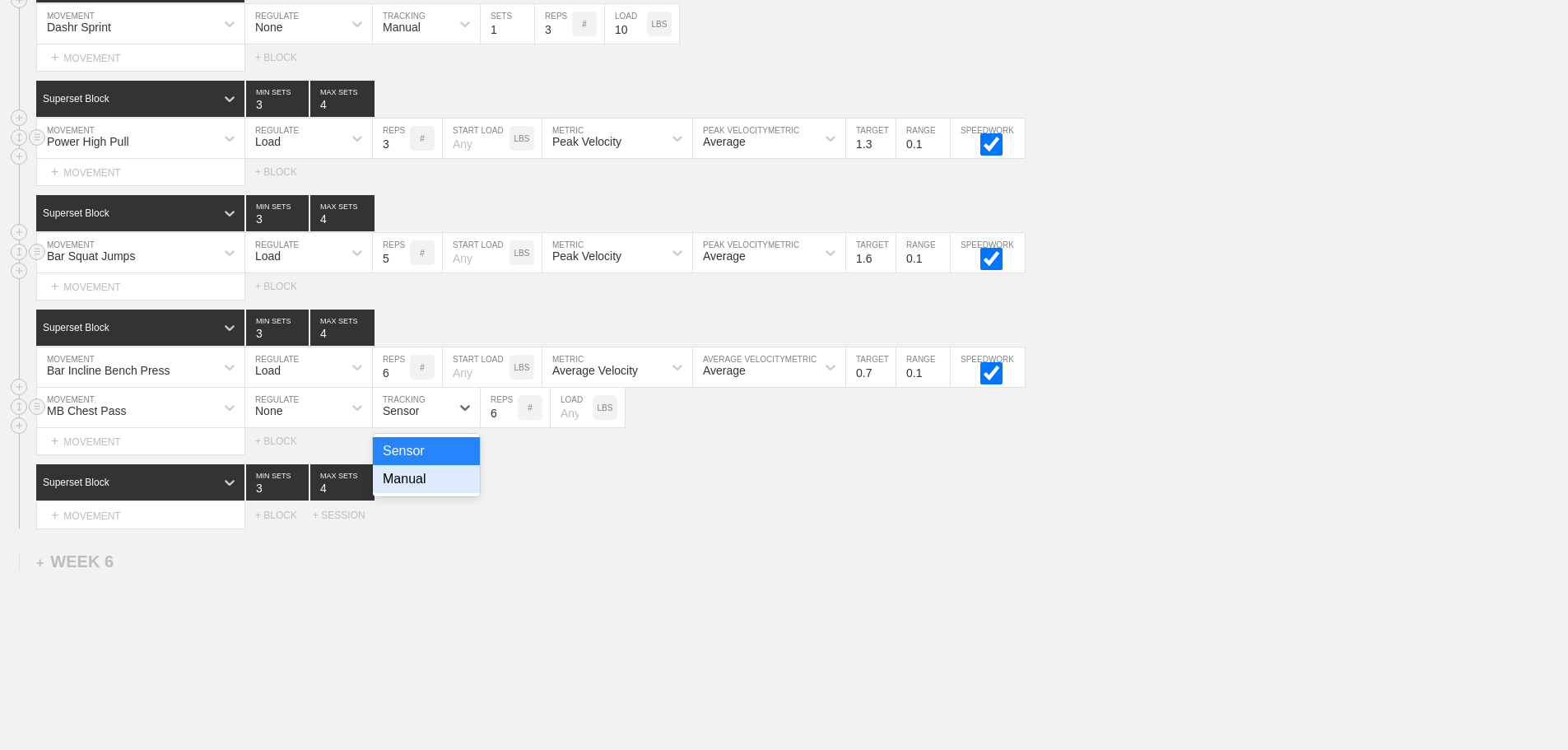
click at [404, 492] on div "Manual" at bounding box center [426, 479] width 107 height 28
click at [489, 425] on input "6" at bounding box center [499, 408] width 37 height 40
type input "10"
click at [896, 526] on div "Select... MOVEMENT + MOVEMENT + BLOCK + SESSION" at bounding box center [784, 515] width 1568 height 27
click at [382, 383] on input "6" at bounding box center [391, 367] width 37 height 40
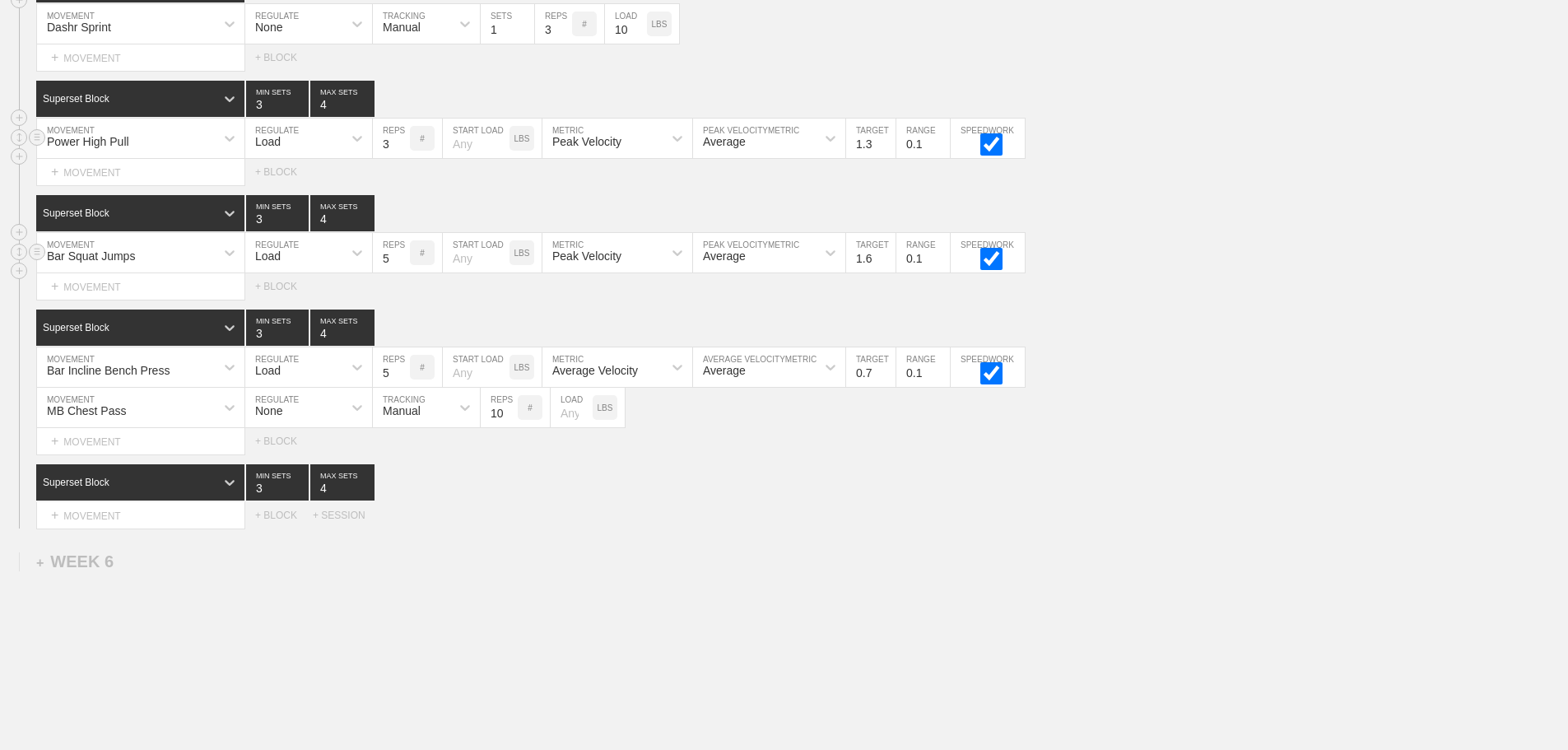
type input "5"
click at [1024, 521] on div "Select... MOVEMENT + MOVEMENT + BLOCK + SESSION" at bounding box center [784, 515] width 1568 height 27
click at [106, 524] on div "+ MOVEMENT" at bounding box center [141, 515] width 209 height 27
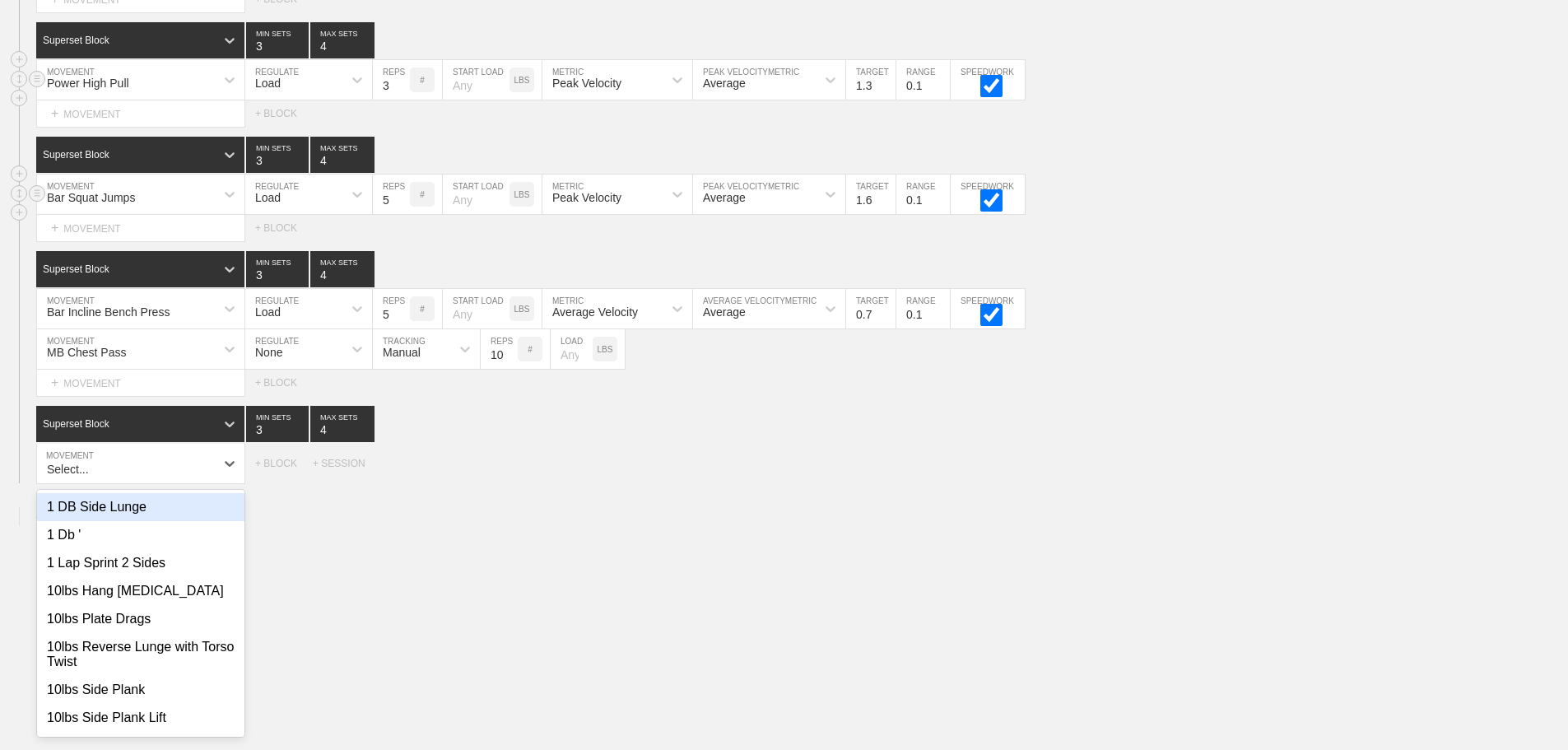
scroll to position [6020, 0]
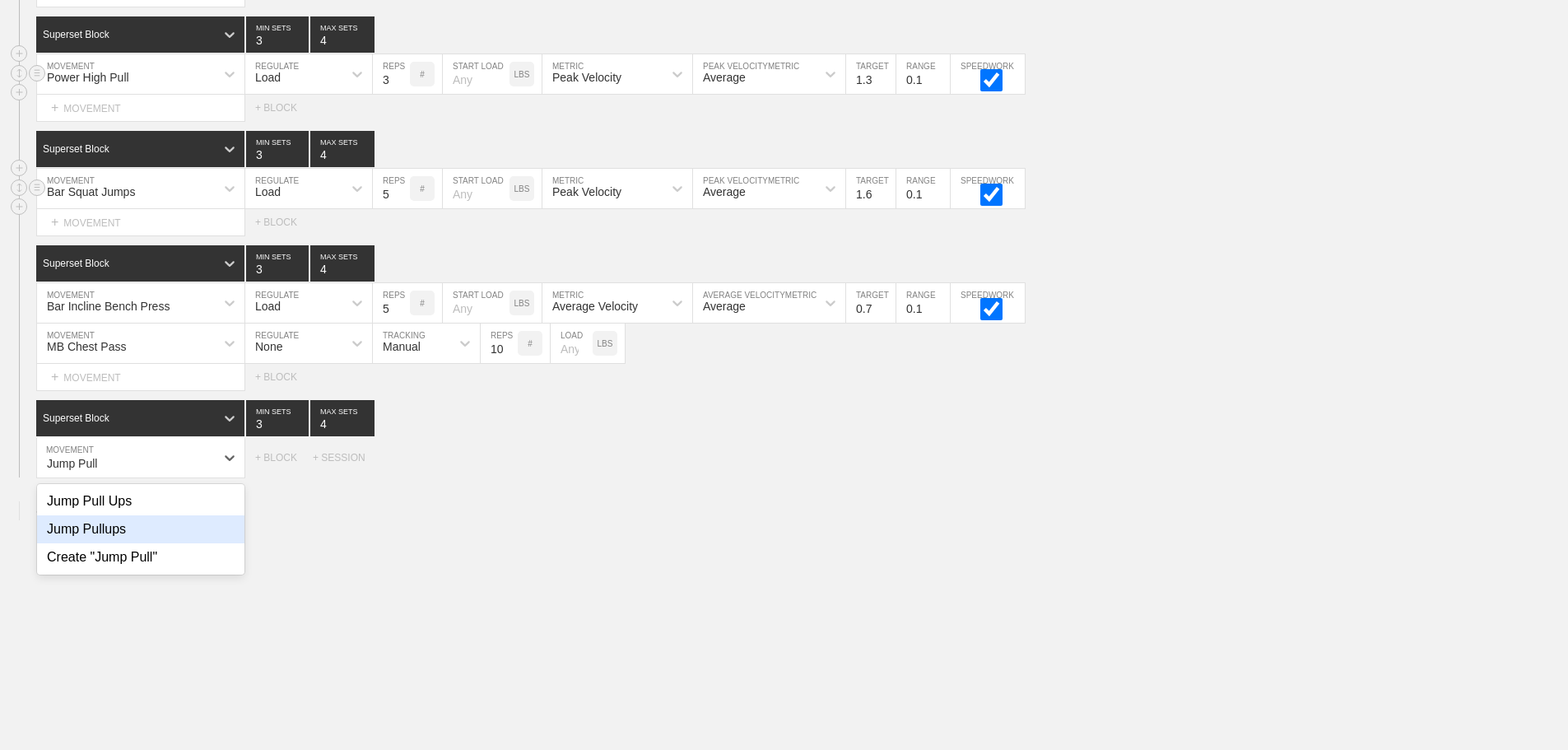
click at [115, 539] on div "Jump Pullups" at bounding box center [140, 530] width 207 height 28
type input "Jump Pull"
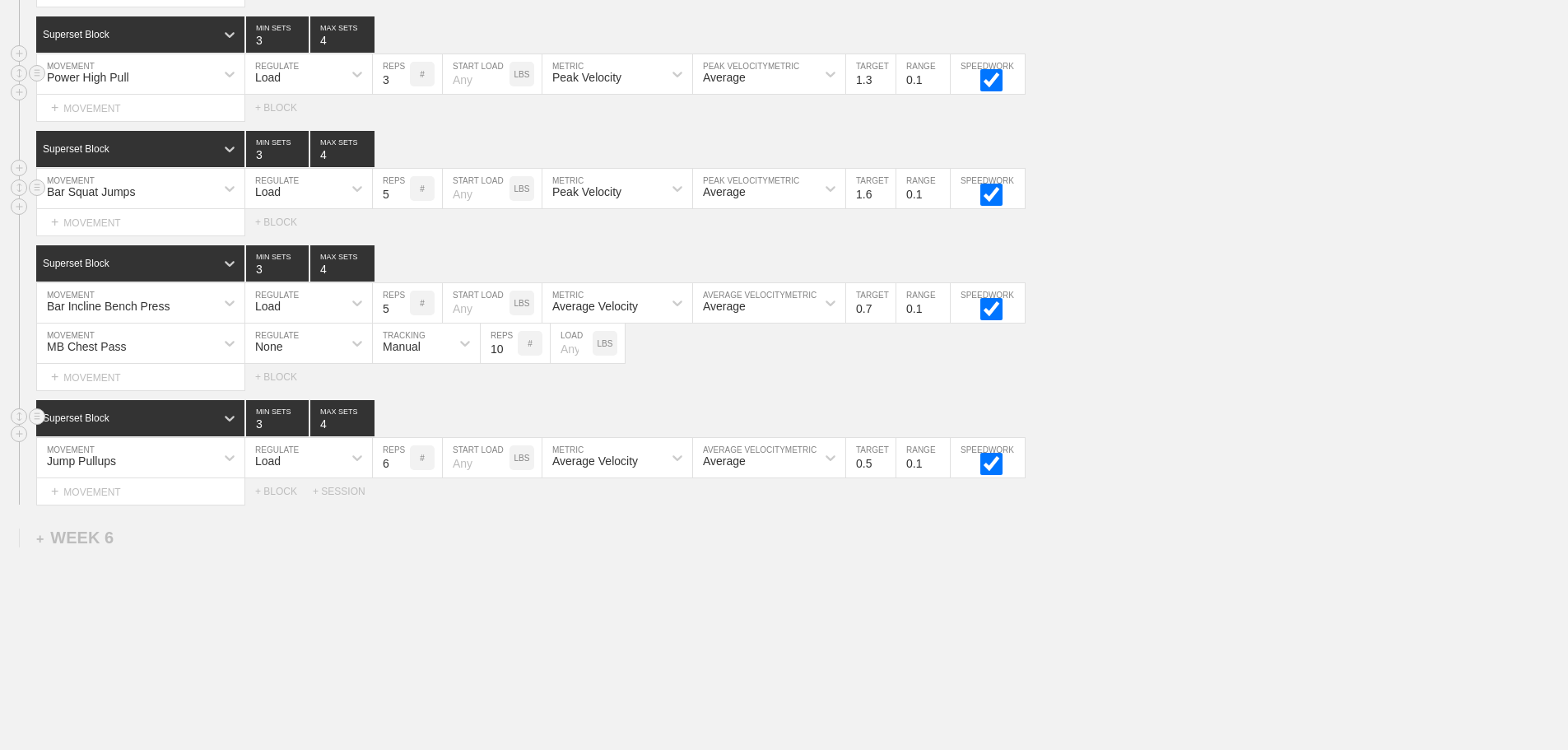
click at [259, 434] on input "3" at bounding box center [277, 418] width 62 height 37
type input "4"
click at [385, 474] on input "6" at bounding box center [391, 458] width 37 height 40
type input "8"
click at [347, 473] on div at bounding box center [357, 458] width 30 height 30
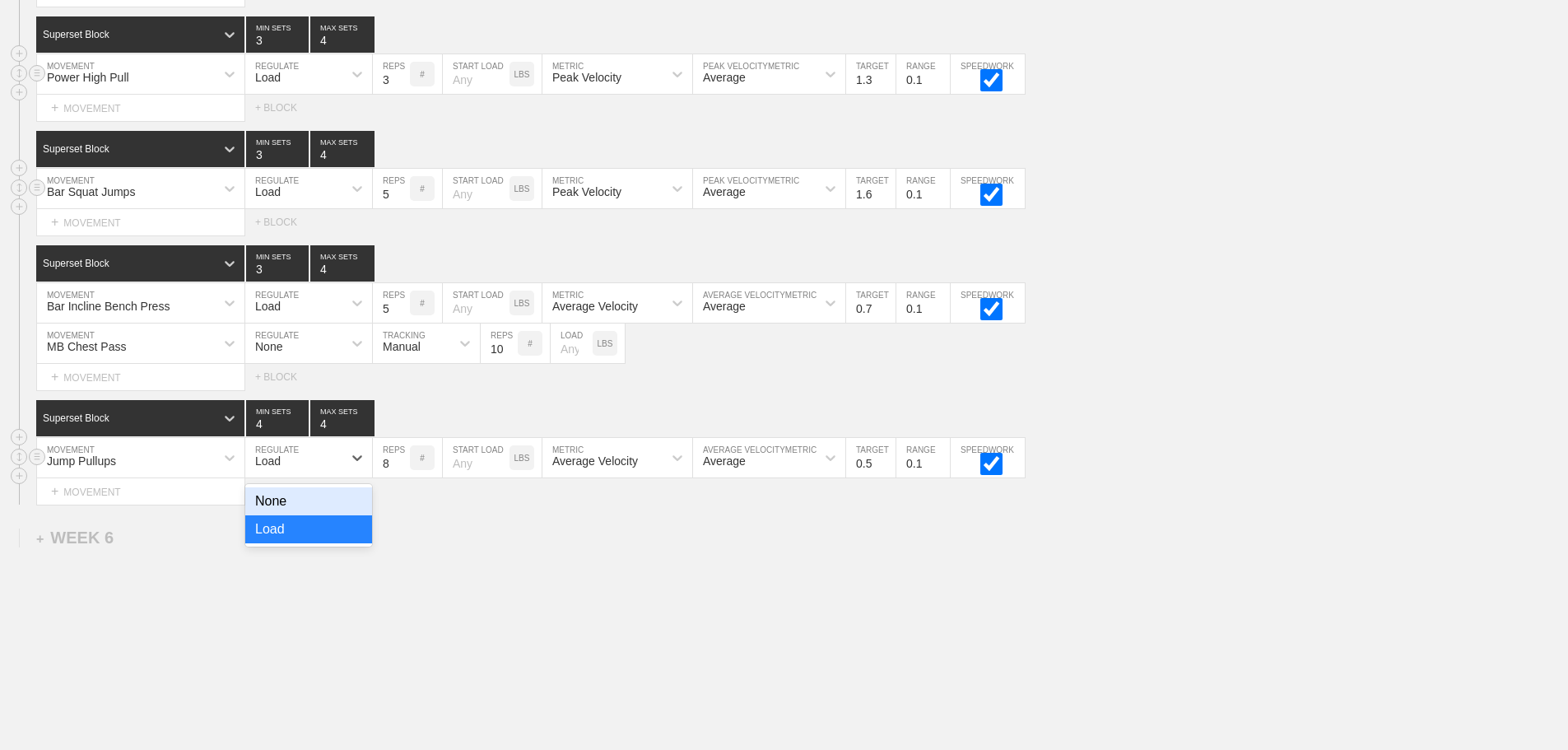
click at [338, 507] on div "None" at bounding box center [308, 501] width 127 height 28
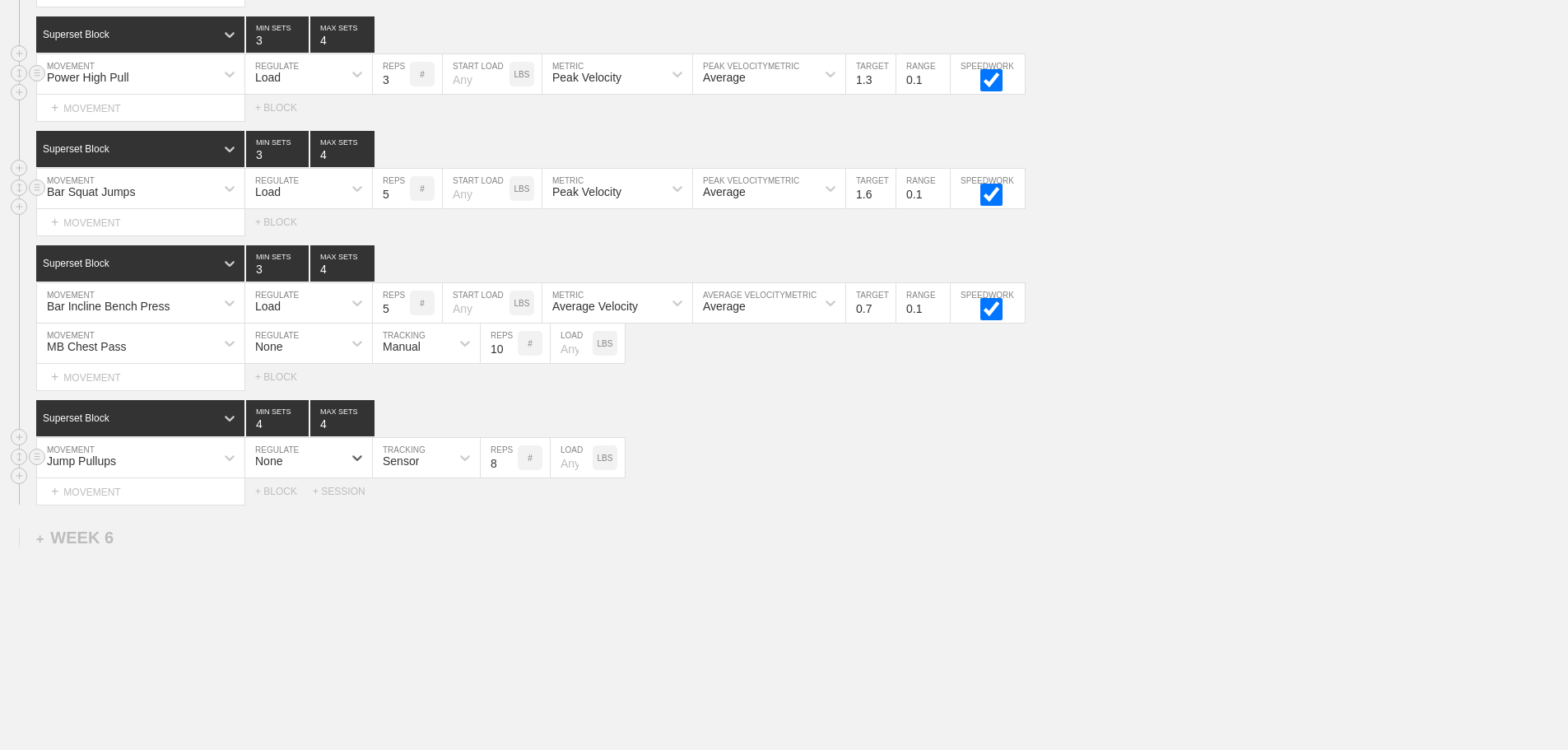
click at [431, 472] on div "Sensor" at bounding box center [412, 457] width 77 height 28
click at [429, 544] on div "Manual" at bounding box center [426, 530] width 107 height 28
click at [1073, 504] on div "Select... MOVEMENT + MOVEMENT + BLOCK + SESSION" at bounding box center [784, 491] width 1568 height 27
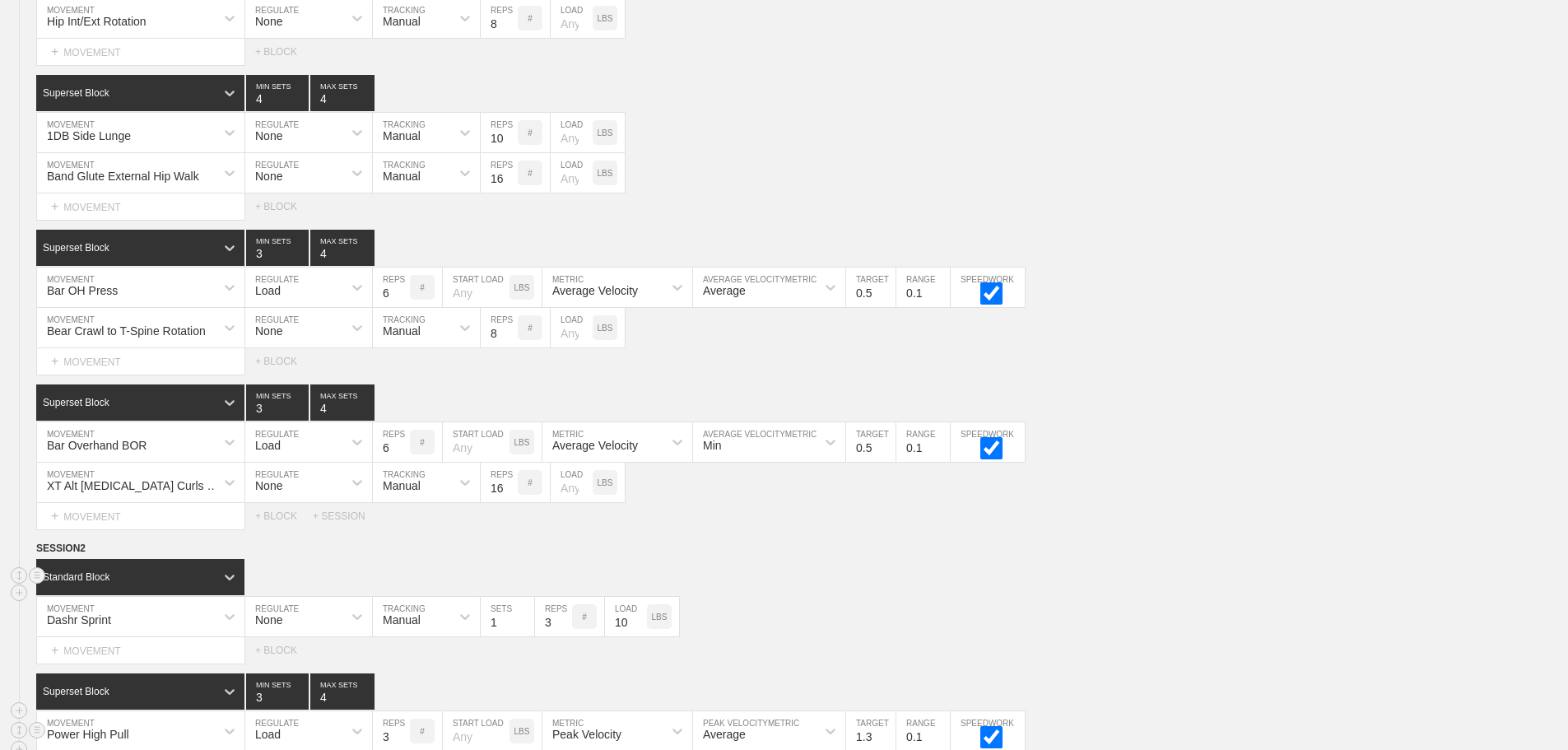
scroll to position [5361, 0]
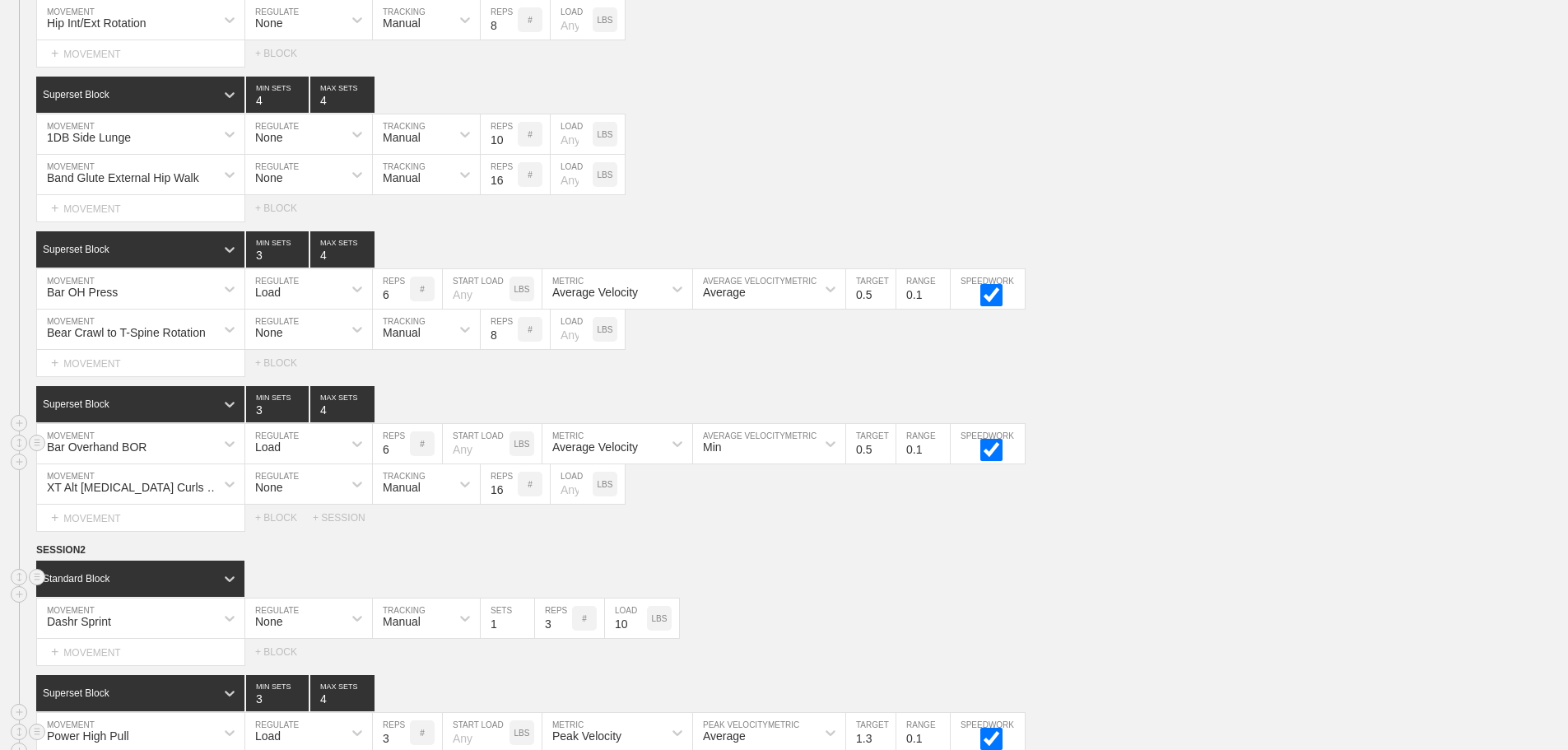
click at [1244, 450] on div "Bar Overhand BOR MOVEMENT Load REGULATE 6 REPS # START LOAD LBS Average Velocit…" at bounding box center [784, 444] width 1568 height 41
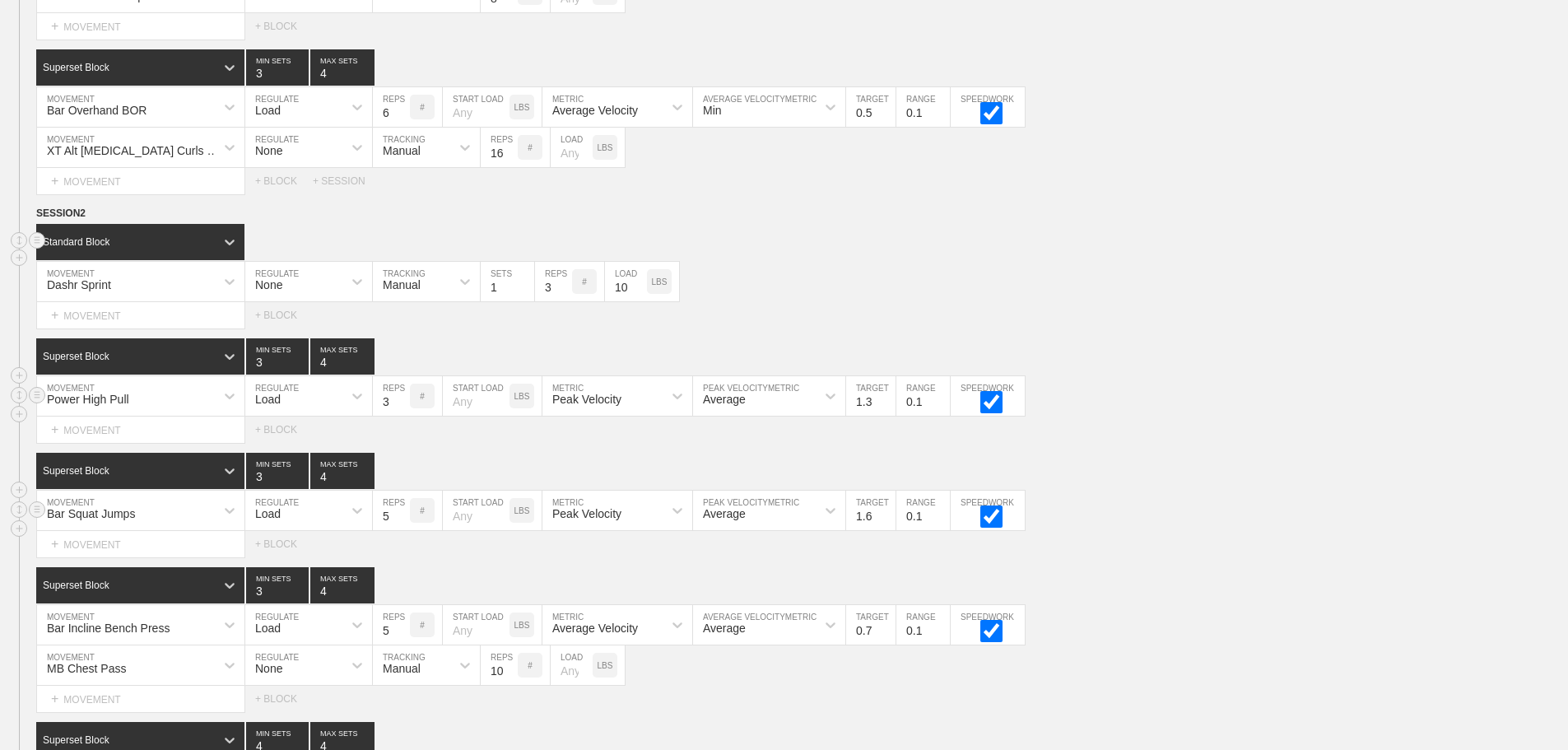
scroll to position [5994, 0]
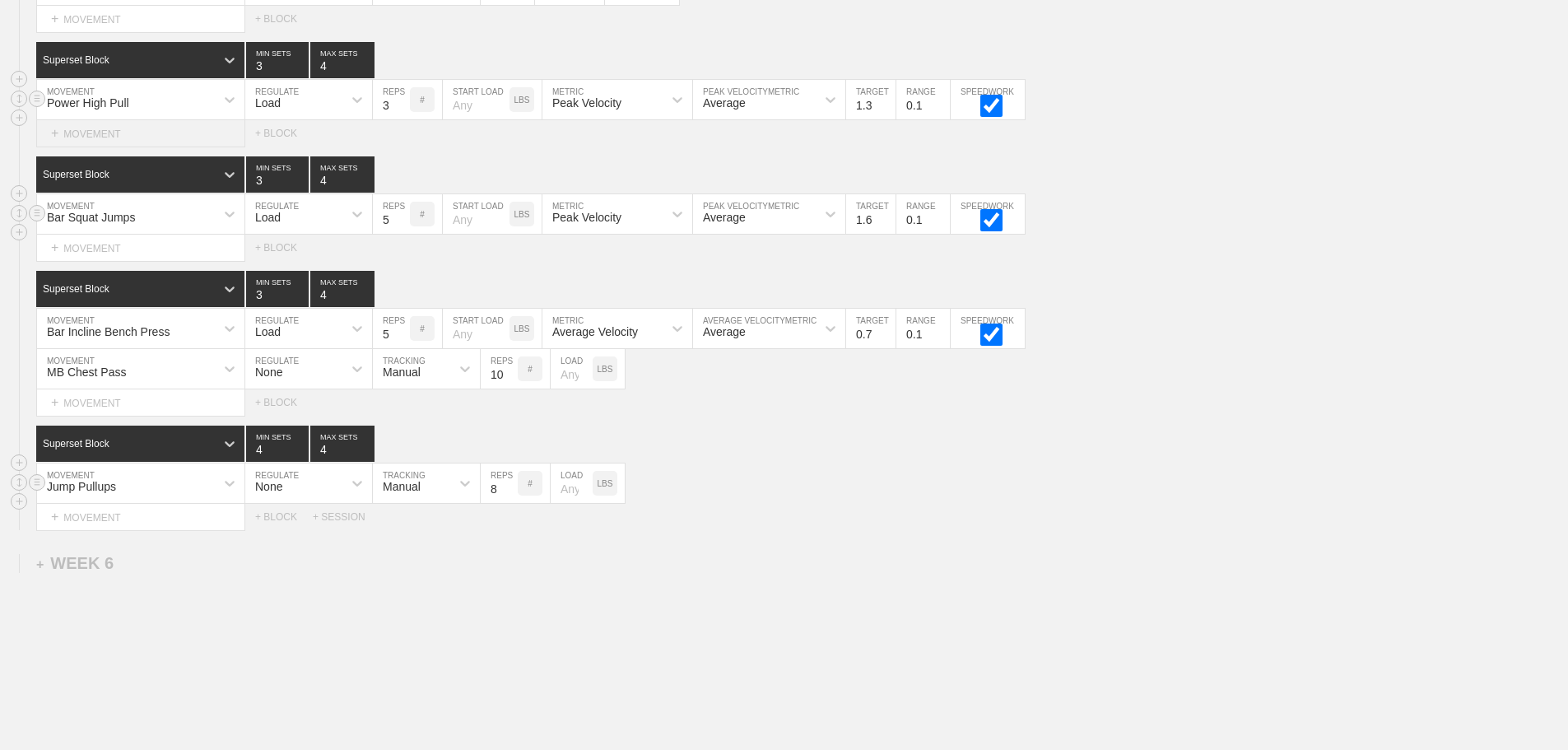
click at [119, 148] on div "+ MOVEMENT" at bounding box center [141, 133] width 209 height 27
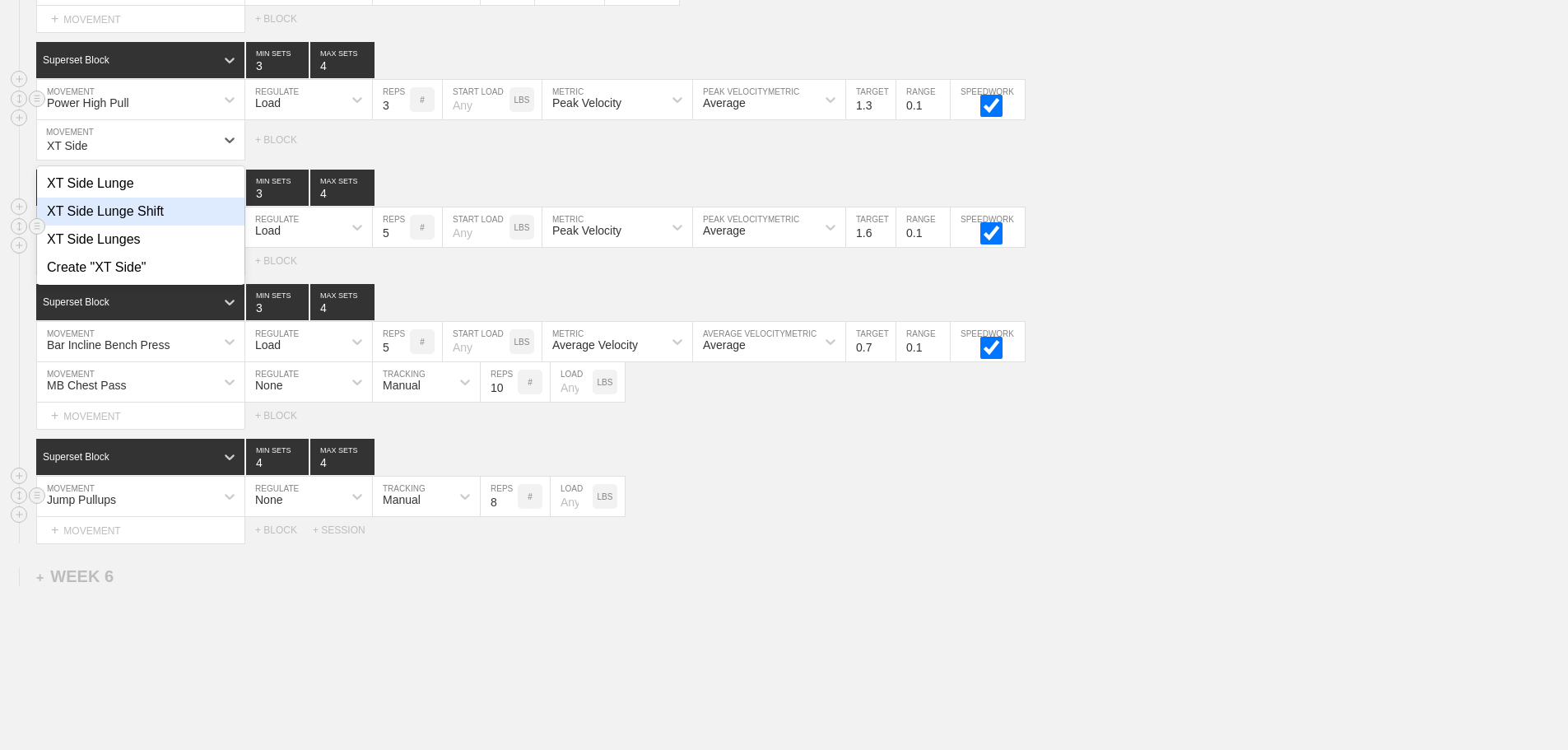
click at [129, 220] on div "XT Side Lunge Shift" at bounding box center [140, 211] width 207 height 28
type input "XT Side"
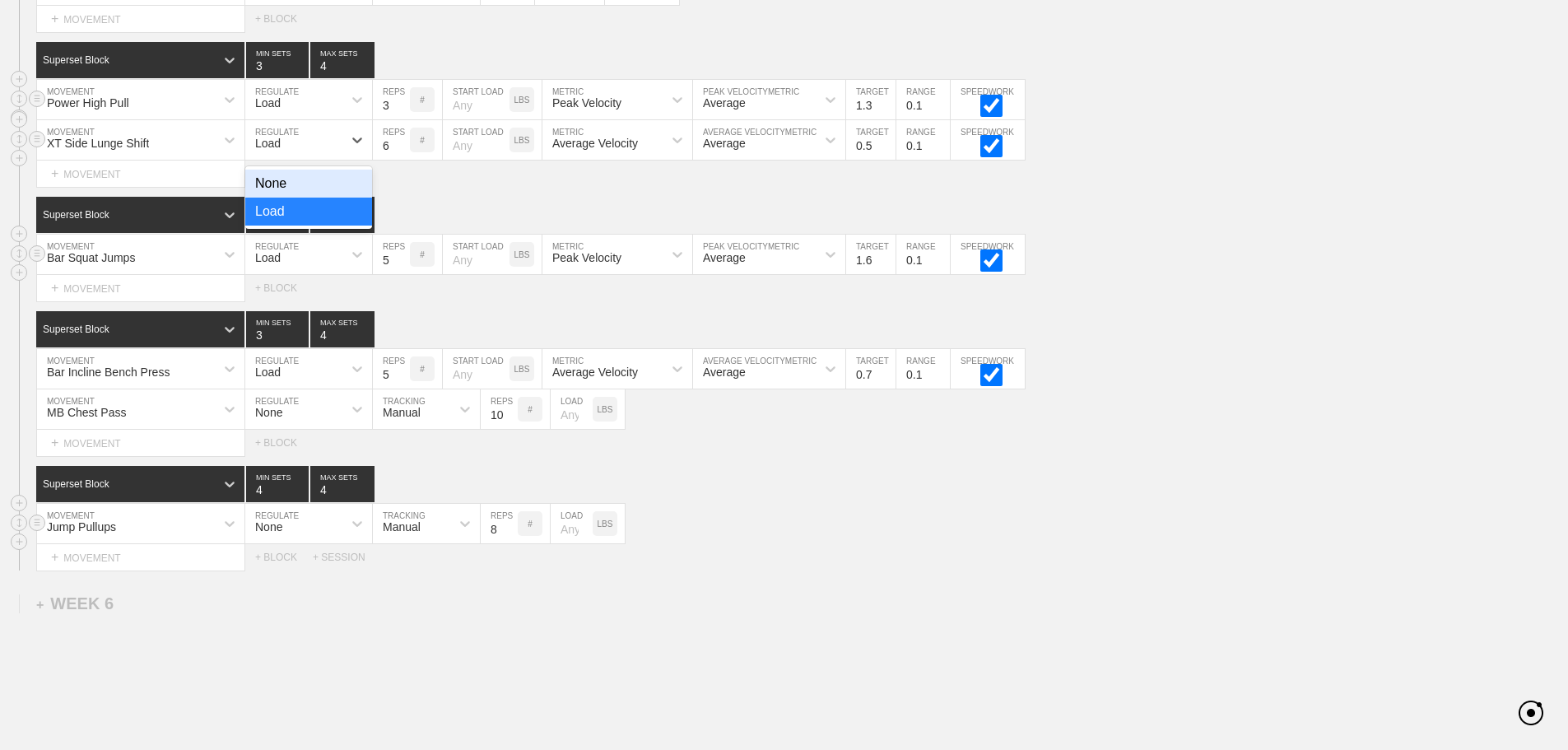
click at [332, 150] on div "Load" at bounding box center [294, 140] width 97 height 28
click at [340, 187] on div "None" at bounding box center [308, 184] width 127 height 28
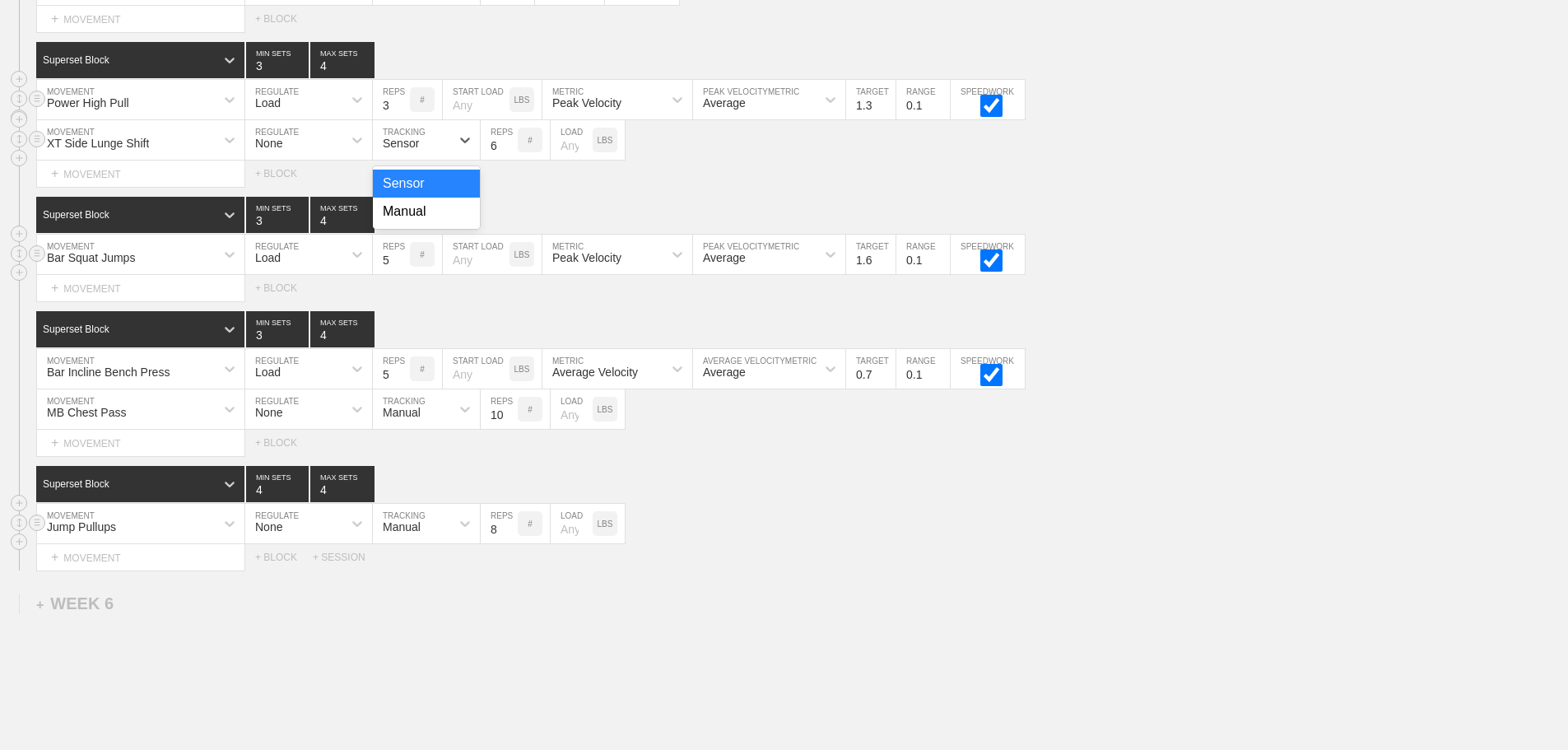
click at [425, 154] on div "Sensor" at bounding box center [412, 140] width 77 height 28
click at [443, 216] on div "Manual" at bounding box center [426, 211] width 107 height 28
click at [493, 160] on input "6" at bounding box center [499, 140] width 37 height 40
type input "8"
click at [754, 158] on div "XT Side Lunge Shift MOVEMENT None REGULATE Manual TRACKING 8 REPS # LOAD LBS" at bounding box center [784, 140] width 1568 height 41
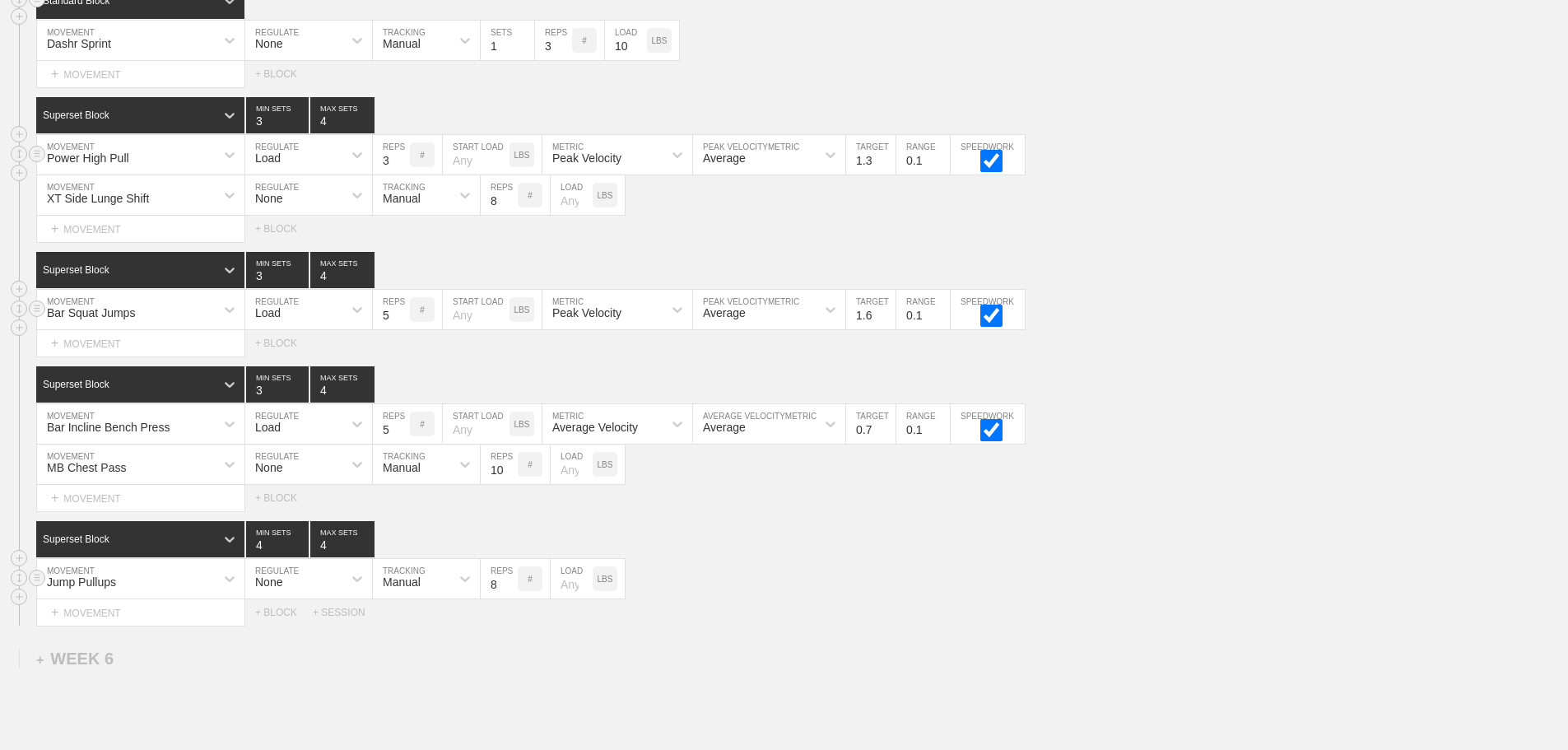
scroll to position [6117, 0]
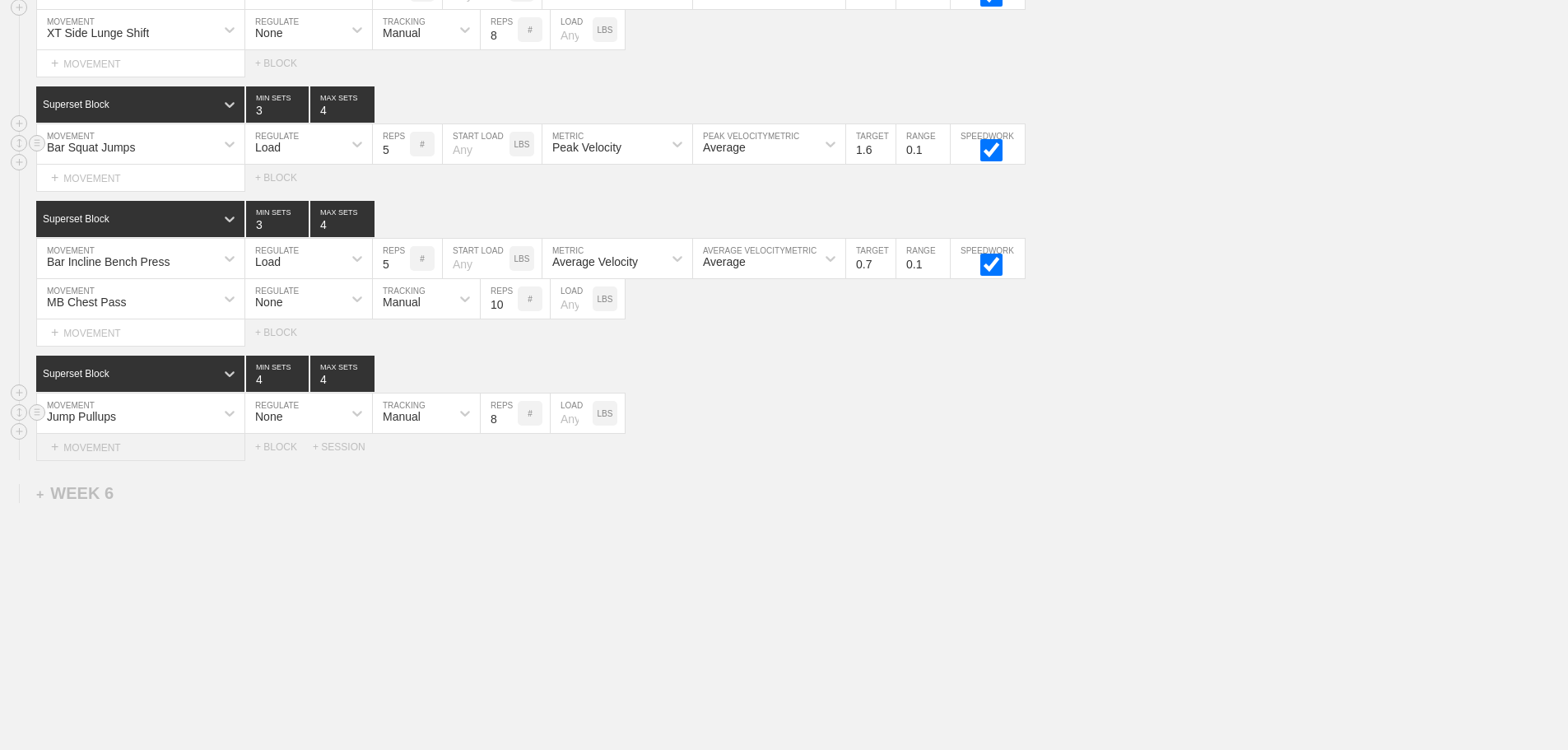
click at [104, 443] on div "+ MOVEMENT" at bounding box center [141, 446] width 209 height 27
click at [1155, 415] on div "Jump Pullups MOVEMENT None REGULATE Manual TRACKING 8 REPS # LOAD LBS" at bounding box center [784, 414] width 1568 height 41
click at [1246, 173] on div "Select... MOVEMENT + MOVEMENT + BLOCK" at bounding box center [784, 178] width 1568 height 27
click at [1188, 220] on div "Superset Block 3 MIN SETS 4 MAX SETS" at bounding box center [802, 219] width 1532 height 37
type textarea "x"
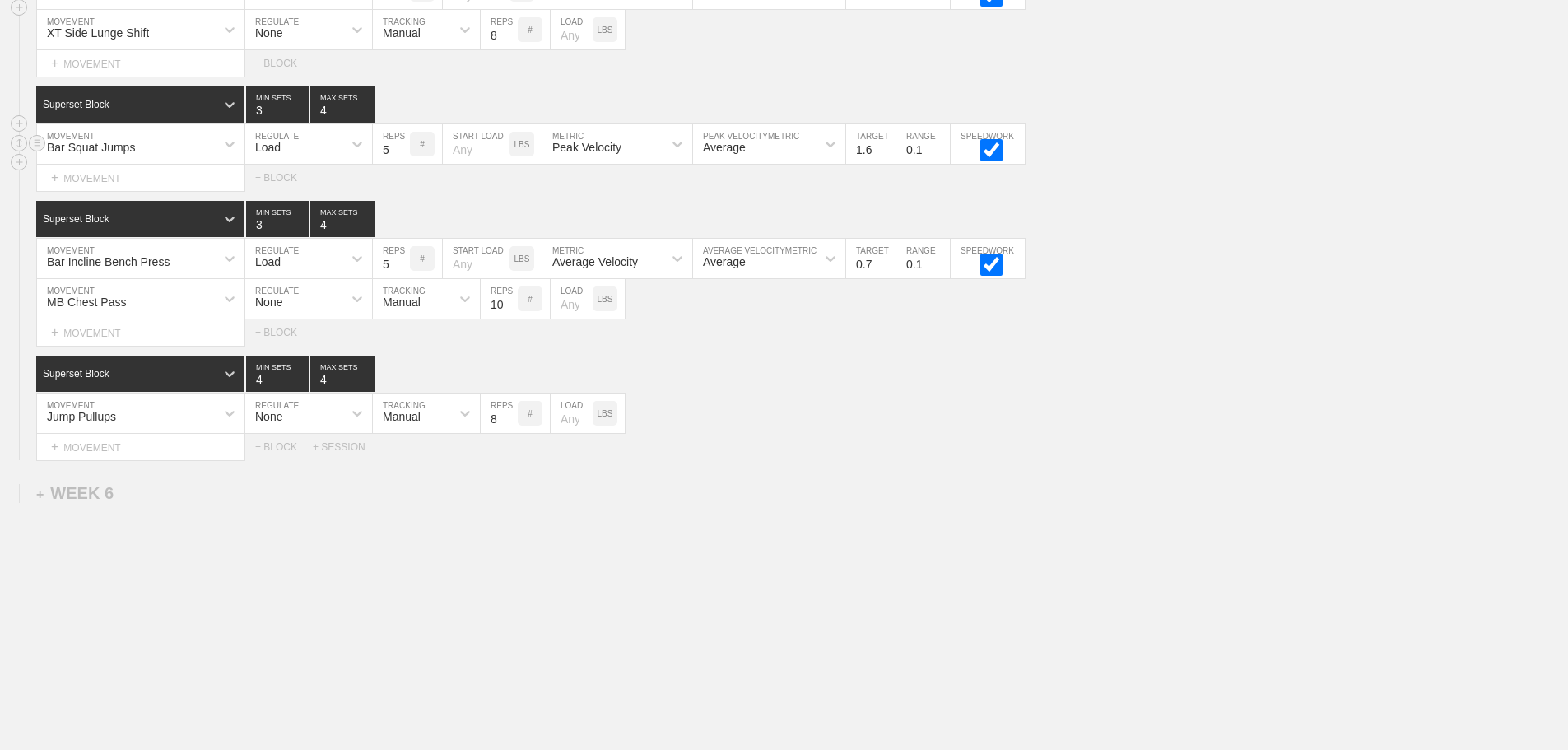
drag, startPoint x: 792, startPoint y: 344, endPoint x: 784, endPoint y: 342, distance: 8.2
click at [792, 344] on div "Select... MOVEMENT + MOVEMENT + BLOCK" at bounding box center [784, 332] width 1568 height 27
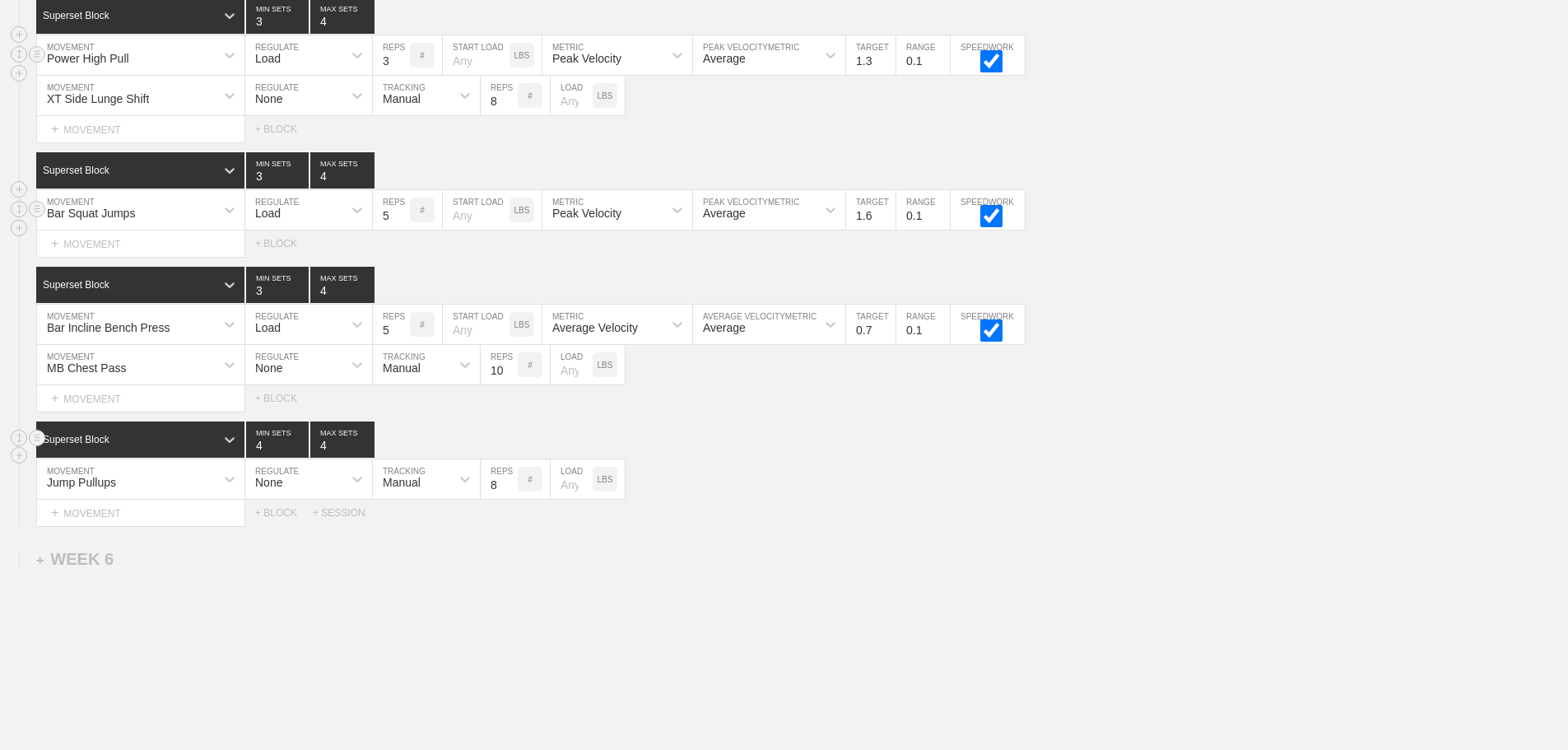
scroll to position [5952, 0]
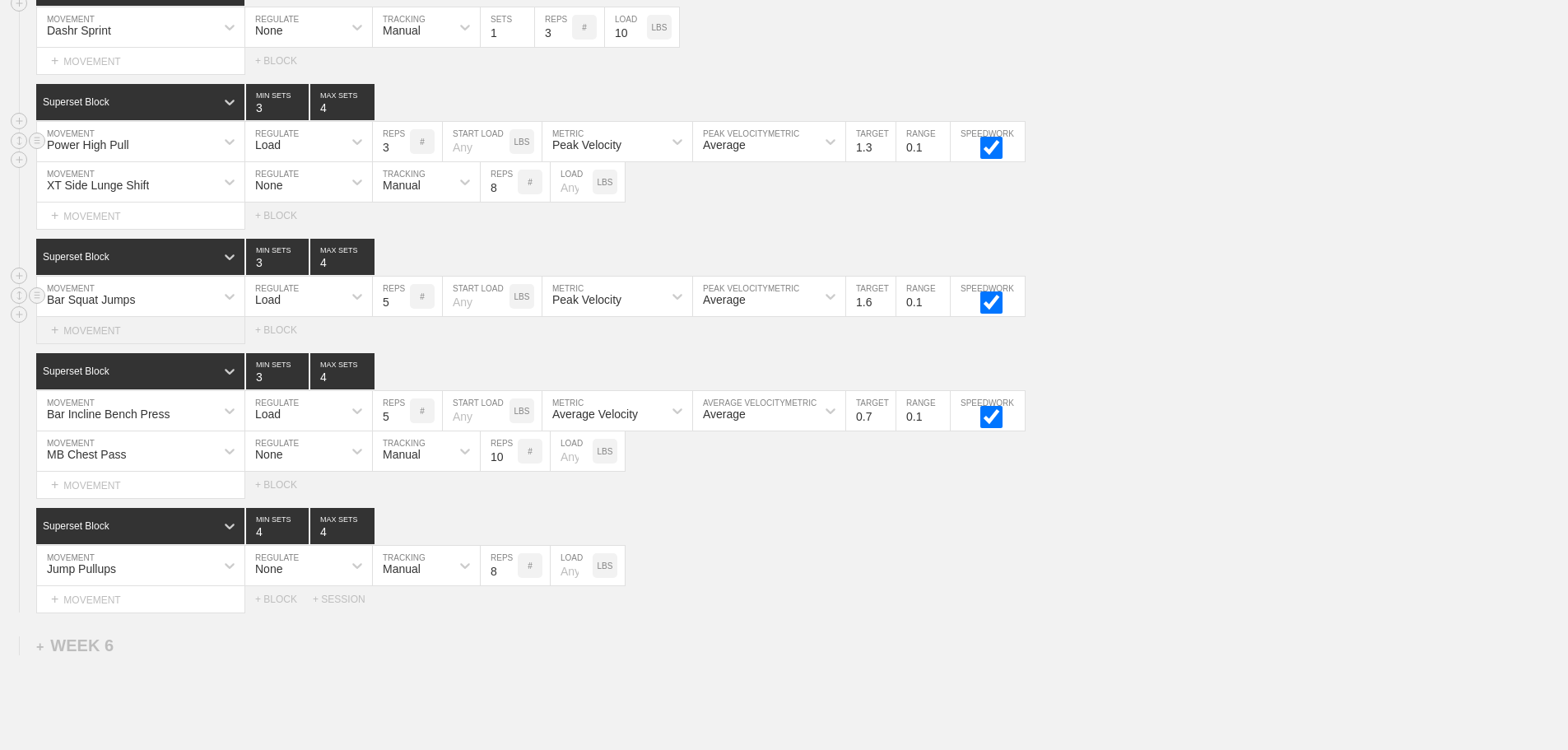
click at [108, 343] on div "+ MOVEMENT" at bounding box center [141, 330] width 209 height 27
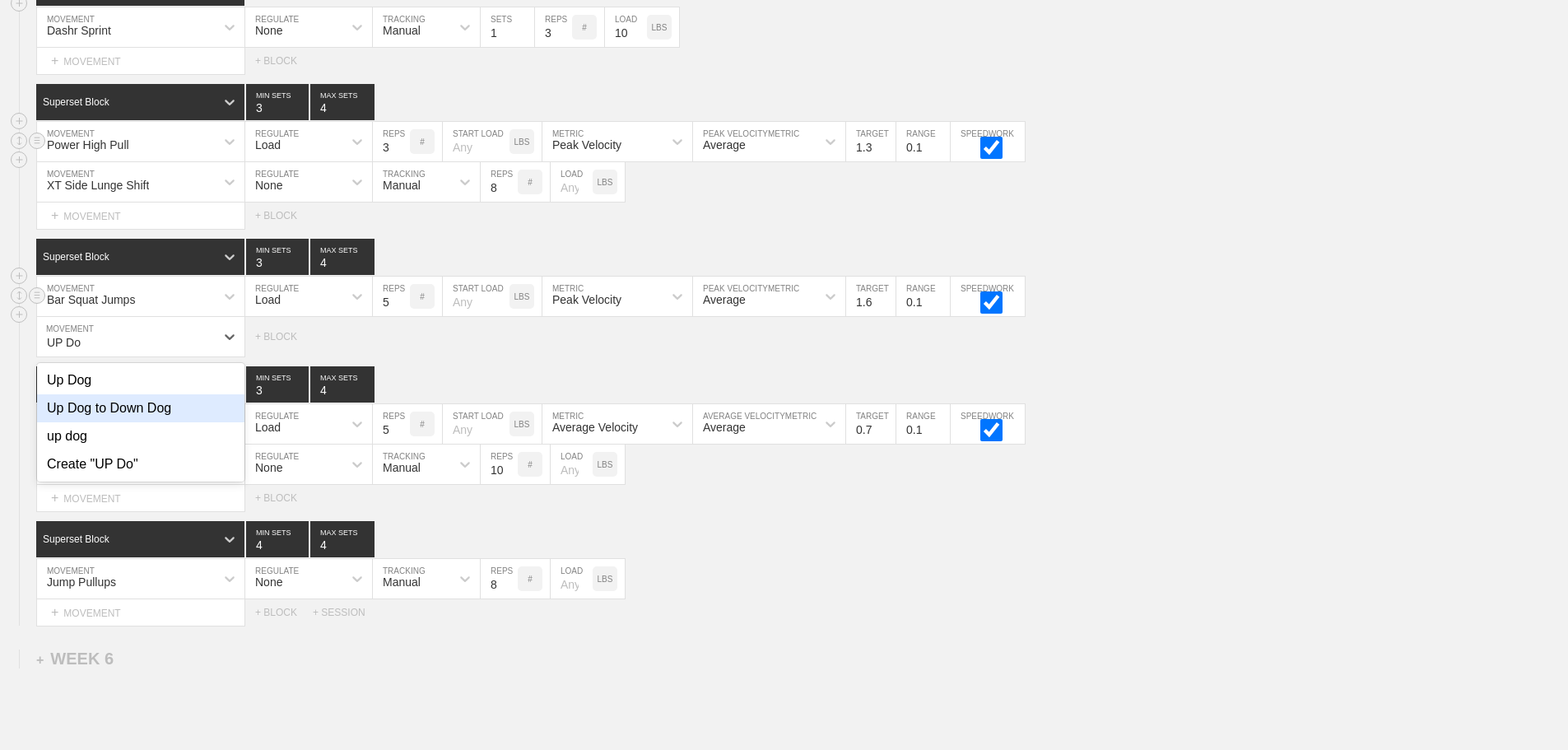
click at [109, 423] on div "Up Dog to Down Dog" at bounding box center [140, 409] width 207 height 28
type input "UP Do"
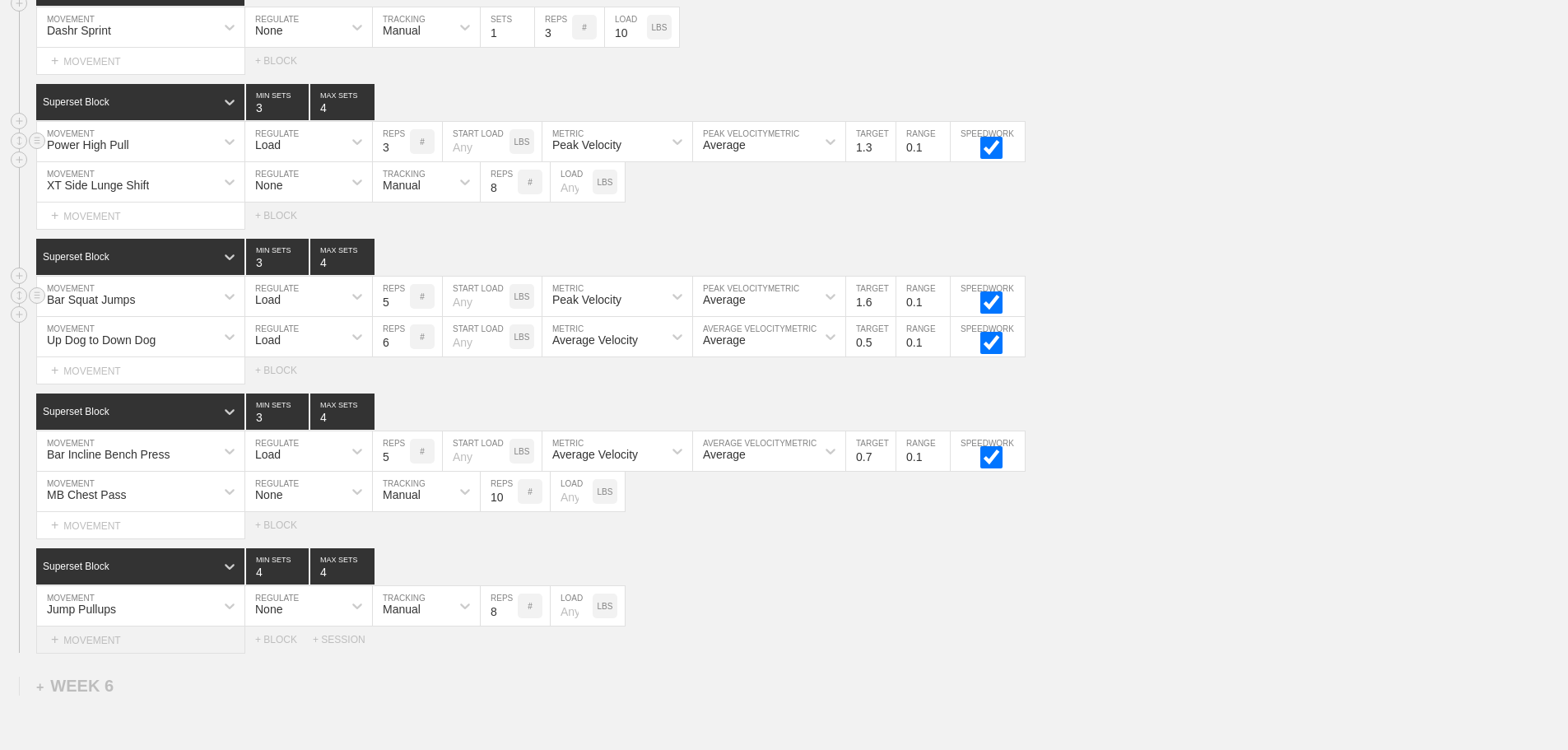
click at [190, 651] on div "+ MOVEMENT" at bounding box center [141, 640] width 209 height 27
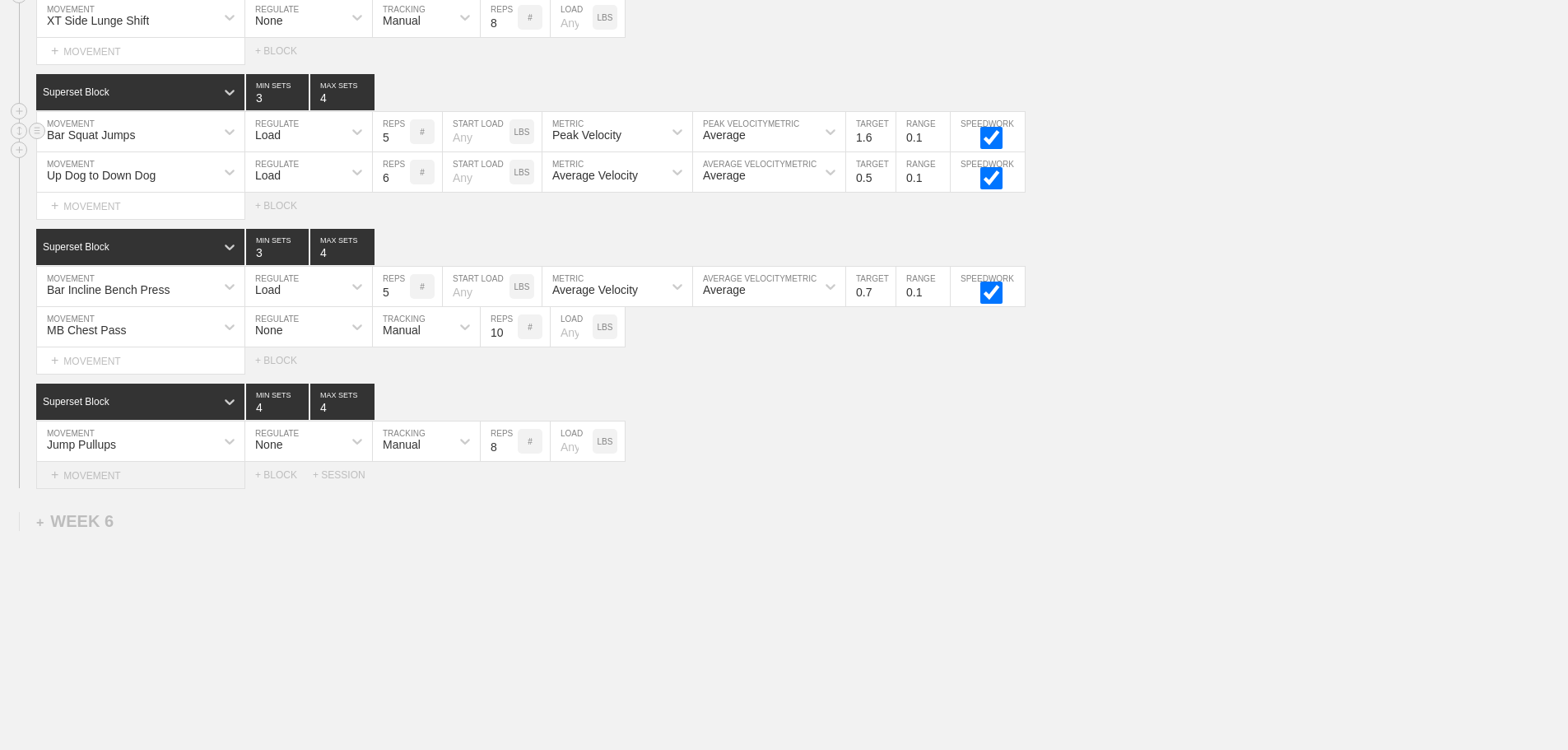
scroll to position [6141, 0]
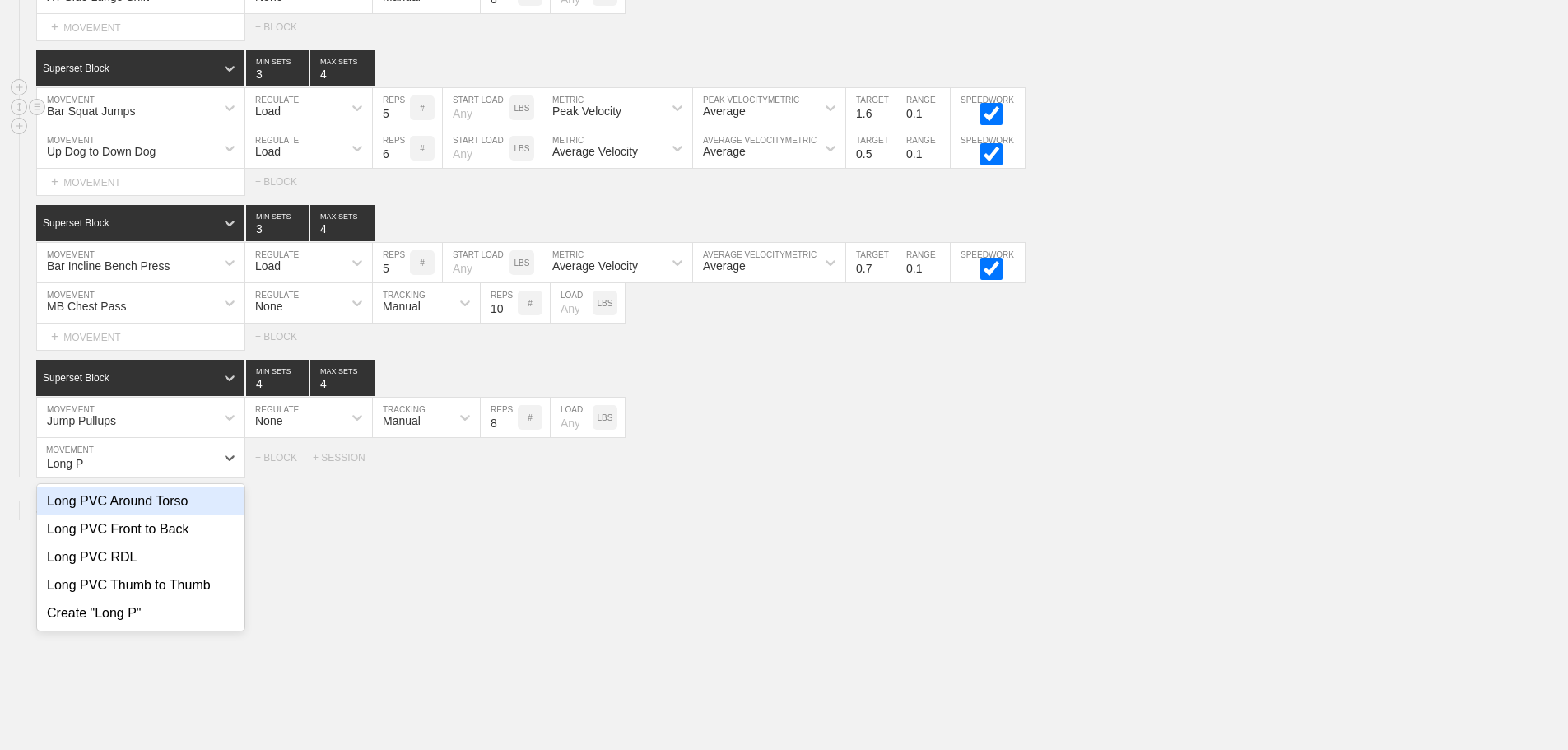
click at [159, 516] on div "Long PVC Around Torso" at bounding box center [140, 501] width 207 height 28
type input "Long P"
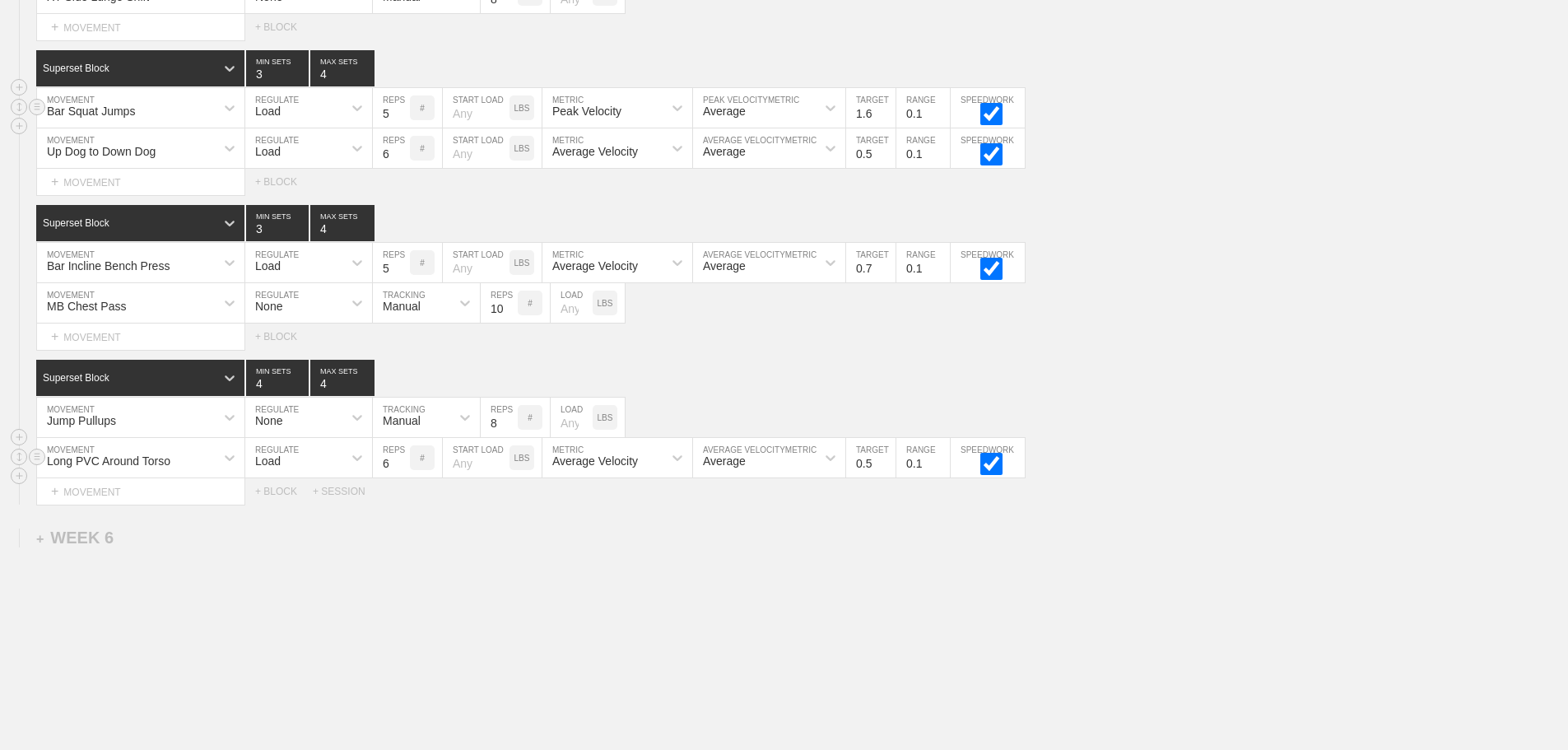
click at [385, 477] on input "6" at bounding box center [391, 458] width 37 height 40
type input "10"
click at [333, 459] on div "Load" at bounding box center [294, 457] width 97 height 28
click at [337, 507] on div "None" at bounding box center [308, 501] width 127 height 28
click at [429, 467] on div "Sensor" at bounding box center [412, 457] width 77 height 28
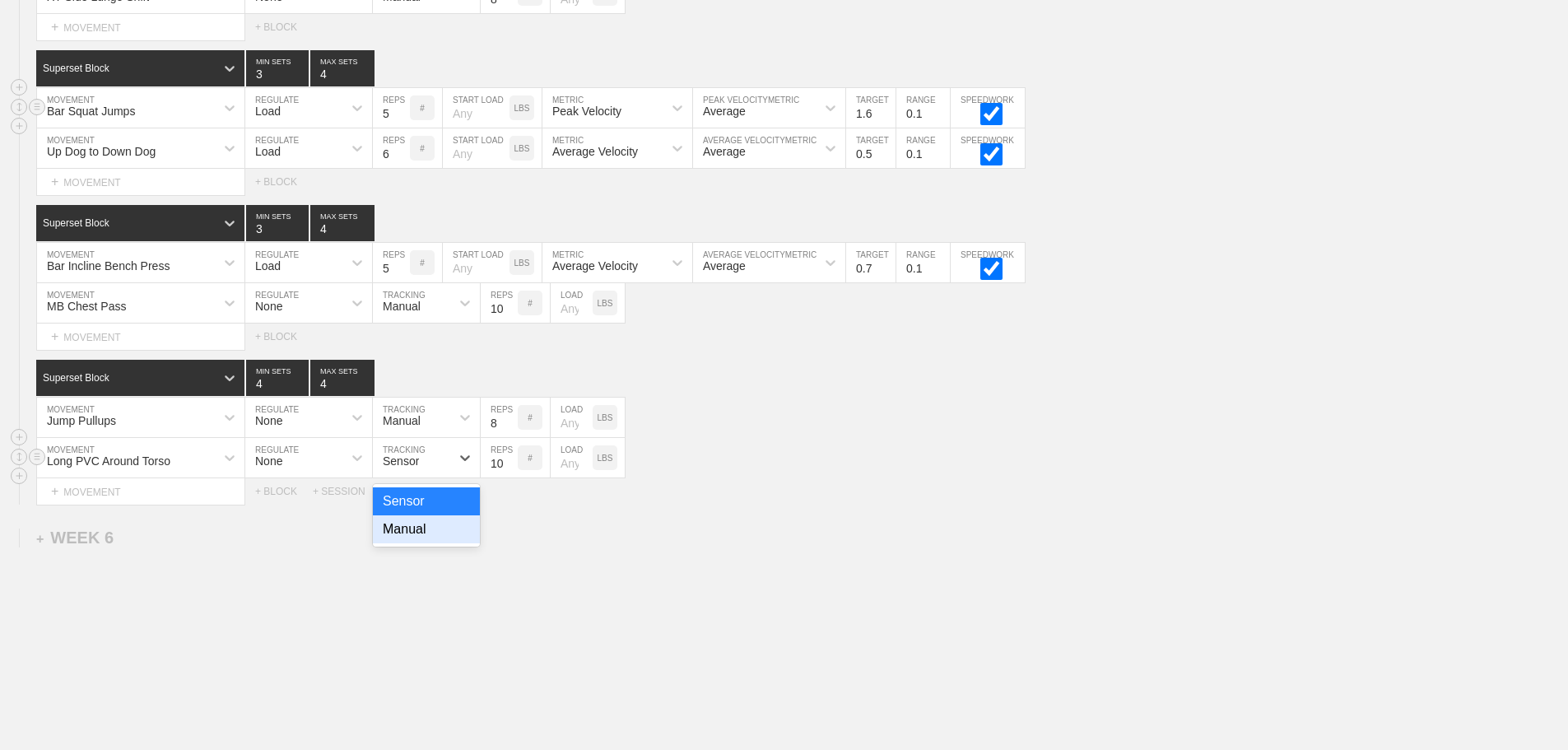
click at [411, 544] on div "Manual" at bounding box center [426, 530] width 107 height 28
click at [358, 152] on icon at bounding box center [357, 149] width 10 height 6
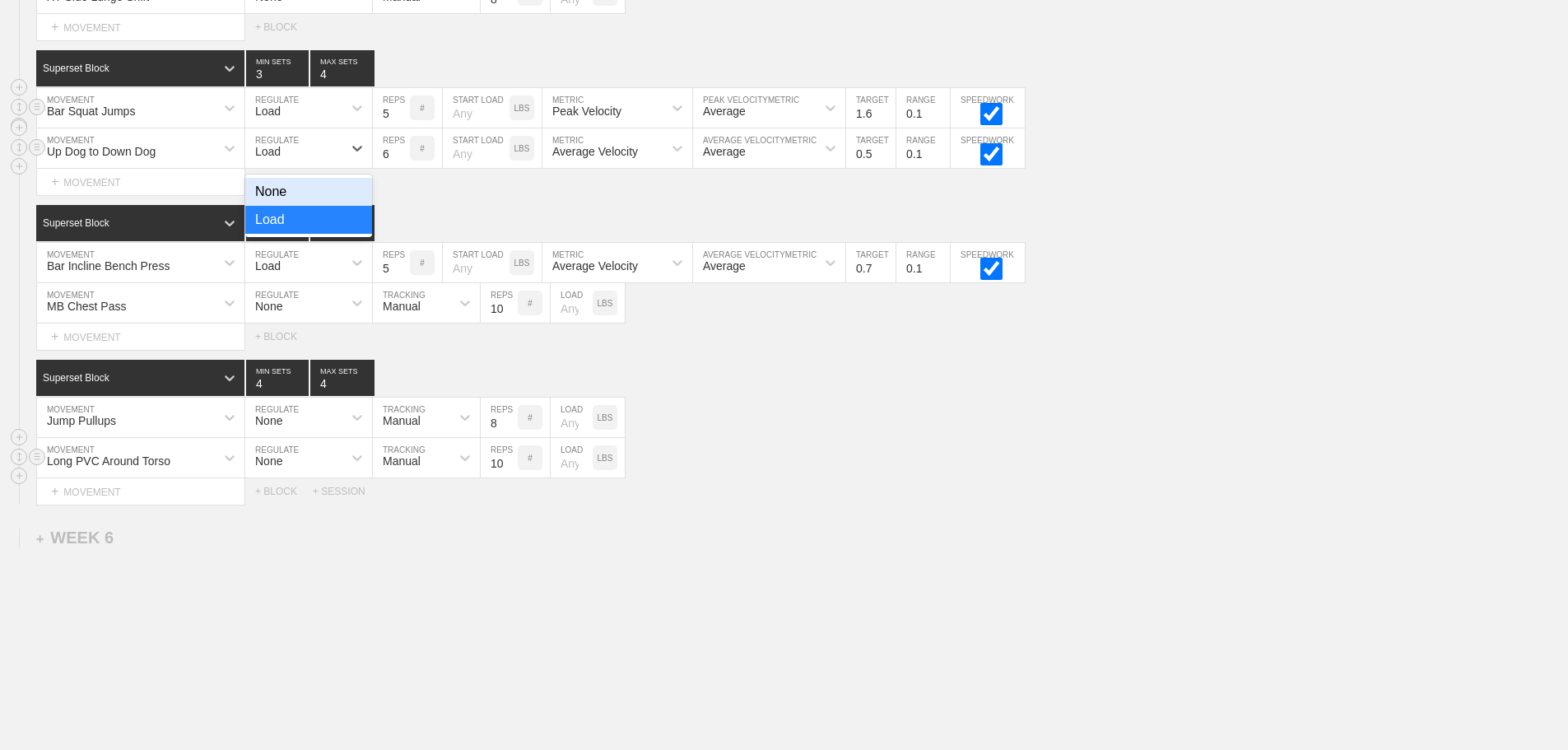
click at [340, 202] on div "None" at bounding box center [308, 191] width 127 height 28
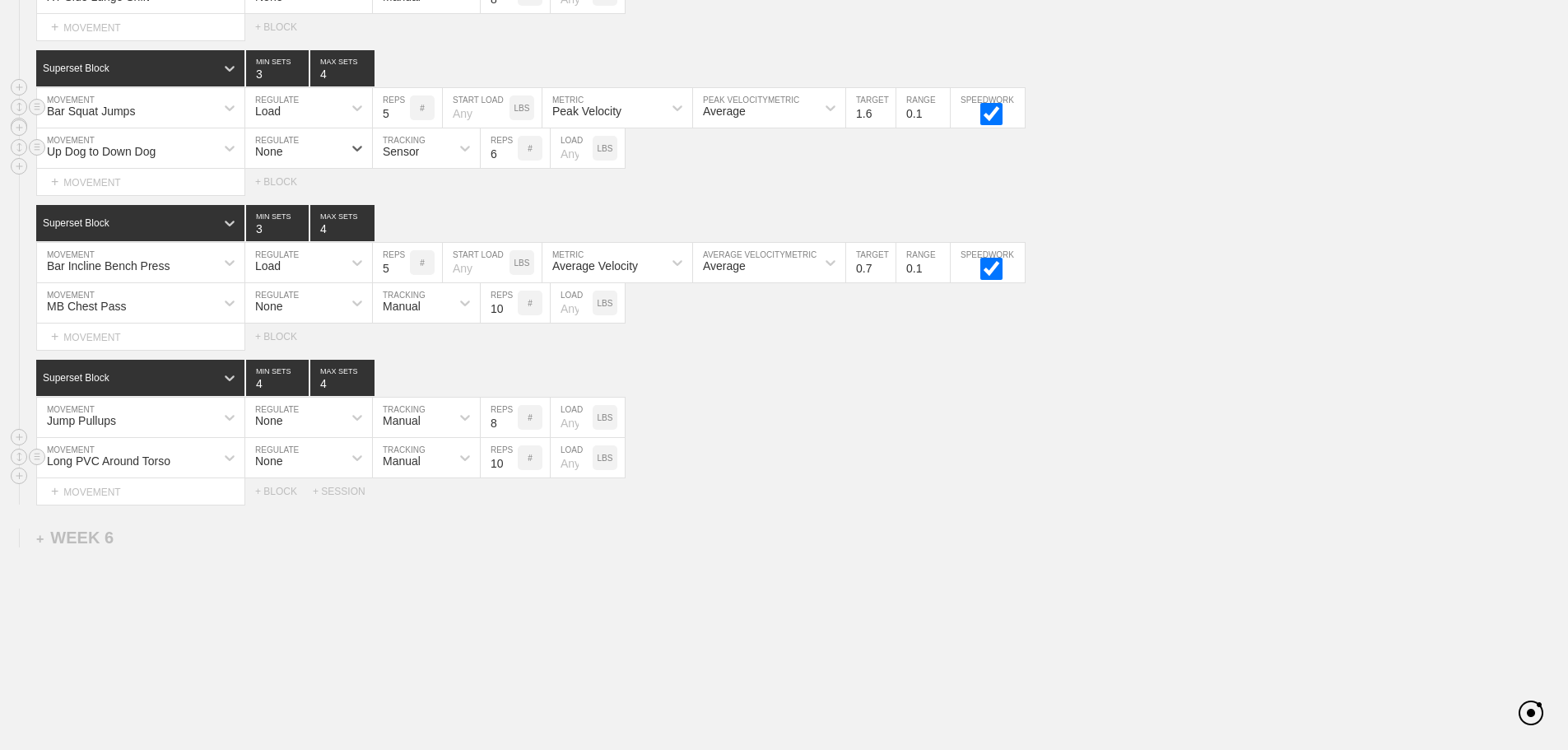
click at [422, 163] on div "Sensor" at bounding box center [412, 148] width 77 height 28
click at [422, 228] on div "Manual" at bounding box center [426, 220] width 107 height 28
click at [497, 168] on input "6" at bounding box center [499, 149] width 37 height 40
type input "8"
click at [700, 169] on div "Up Dog to Down Dog MOVEMENT None REGULATE Manual TRACKING 8 REPS # LOAD LBS" at bounding box center [784, 149] width 1568 height 41
